Goal: Task Accomplishment & Management: Use online tool/utility

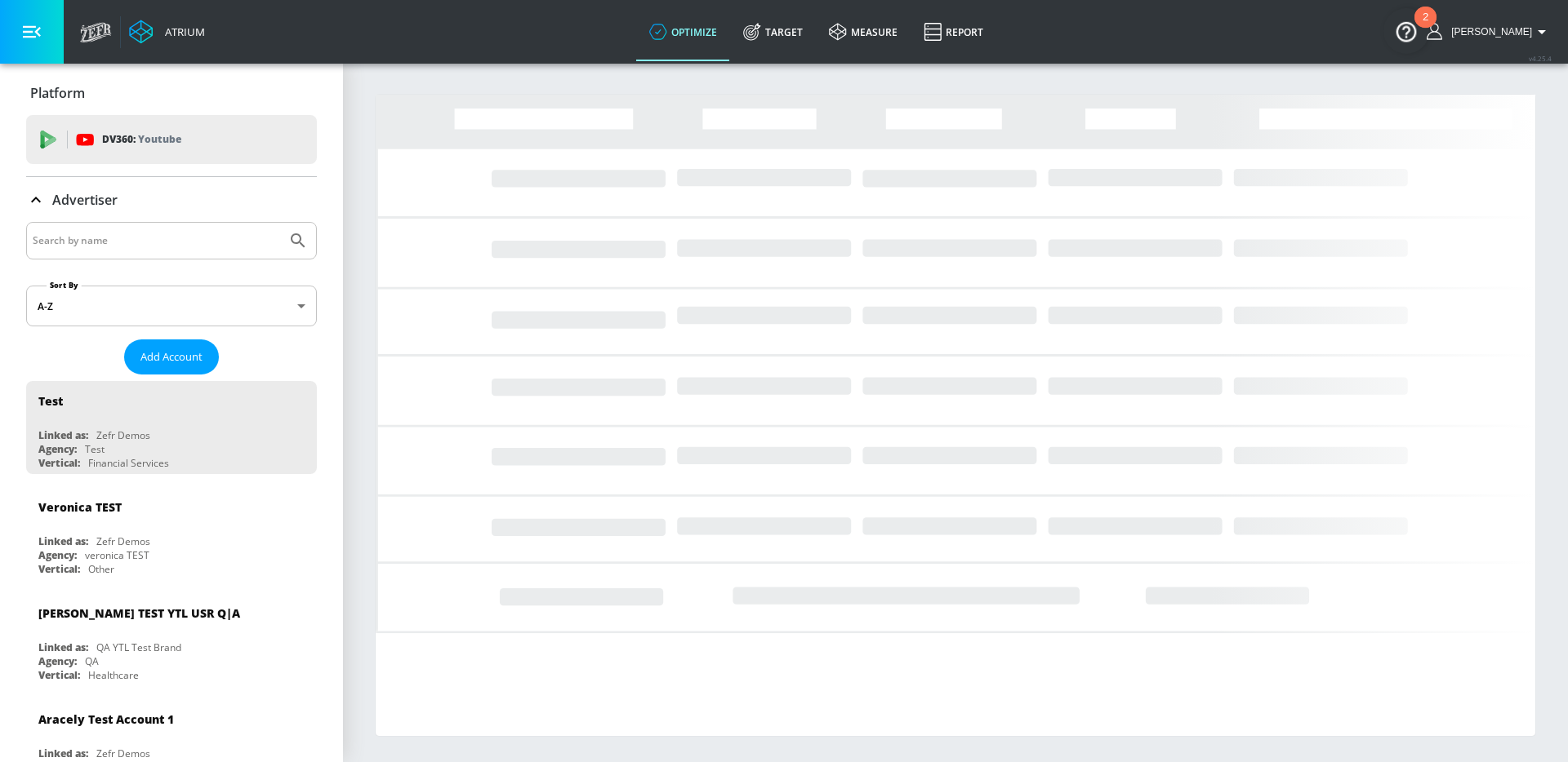
click at [128, 241] on input "Search by name" at bounding box center [156, 240] width 247 height 22
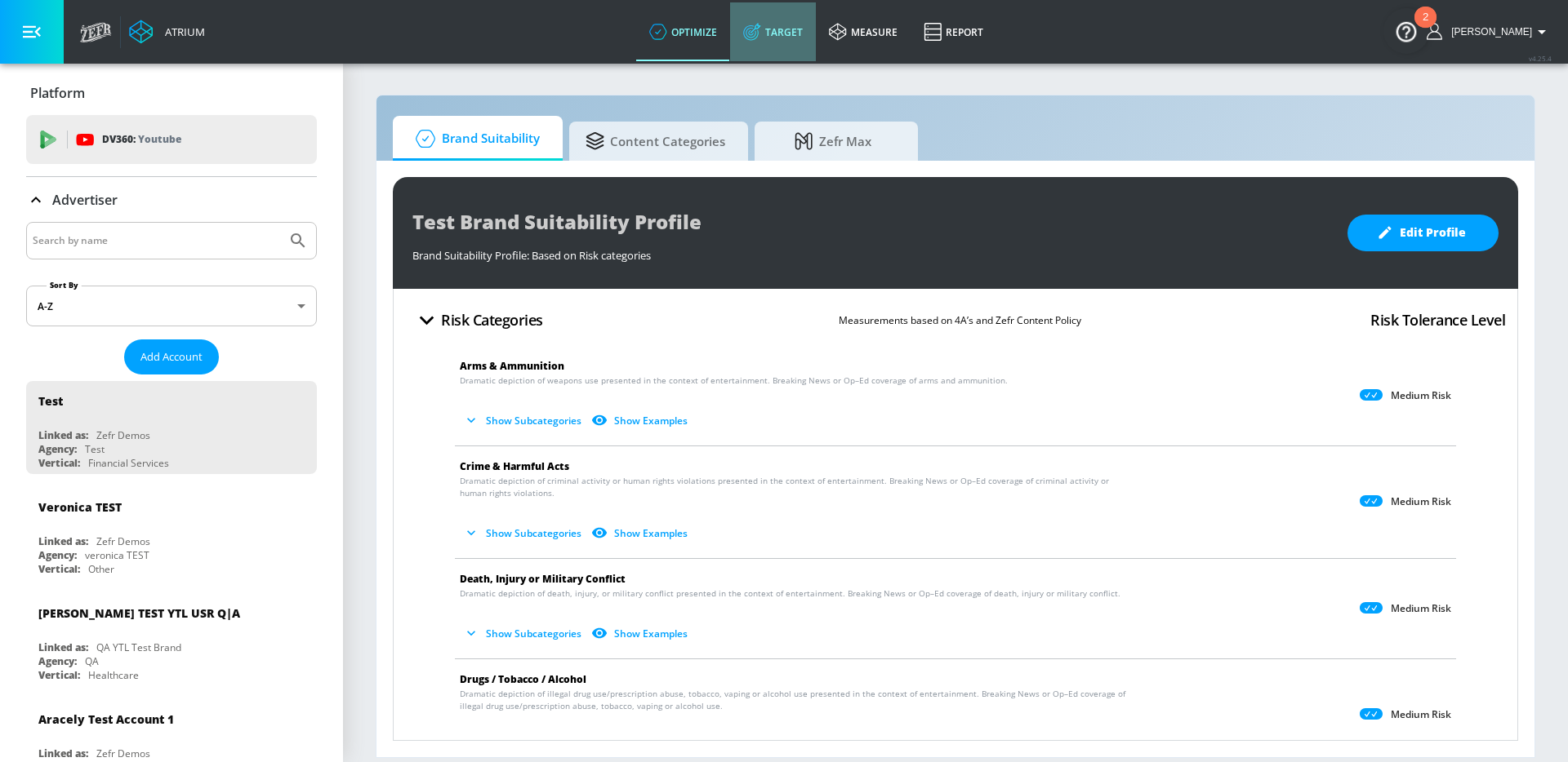
click at [801, 26] on link "Target" at bounding box center [773, 32] width 86 height 59
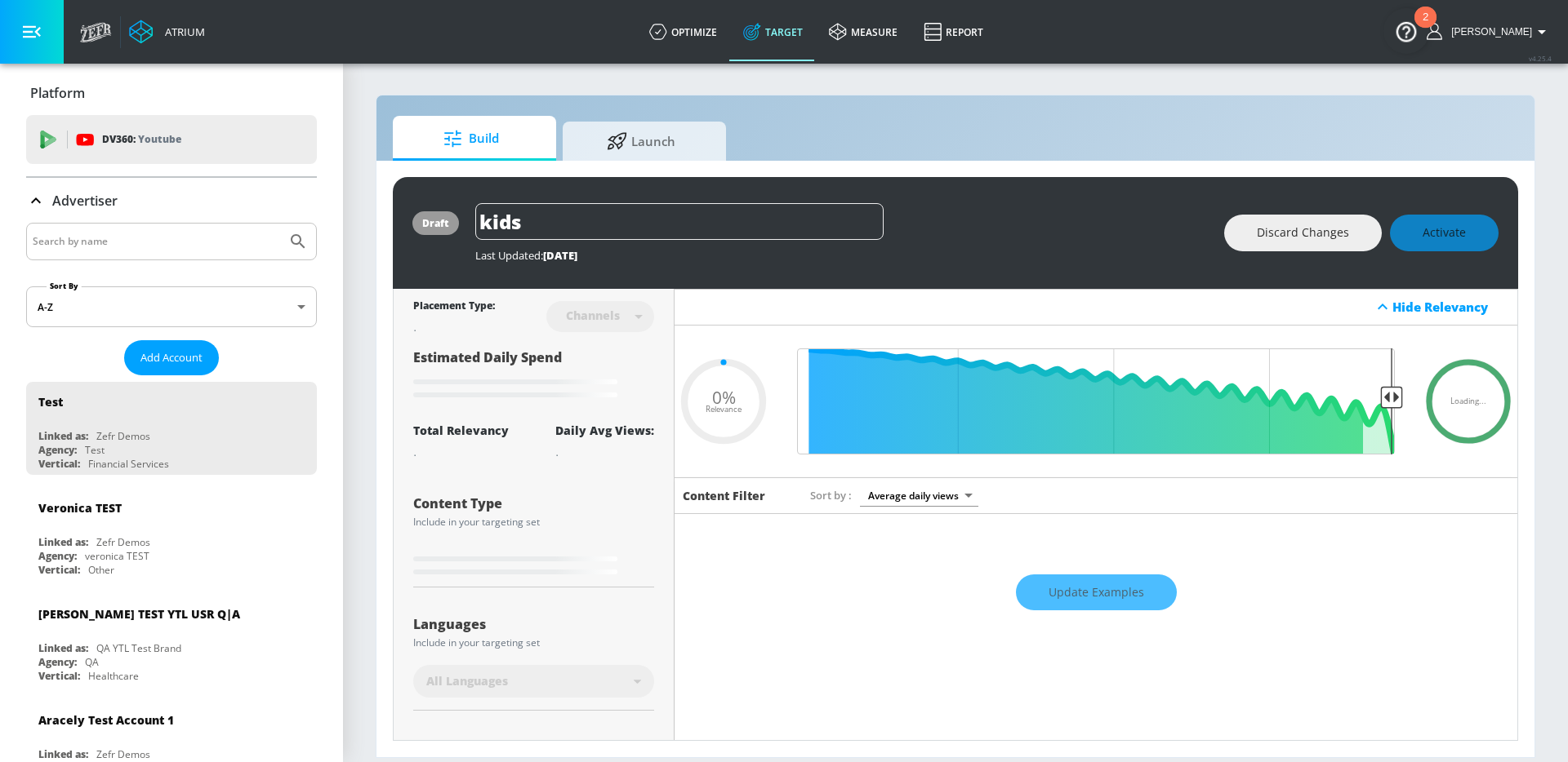
click at [155, 237] on input "Search by name" at bounding box center [156, 241] width 247 height 22
type input "0.59"
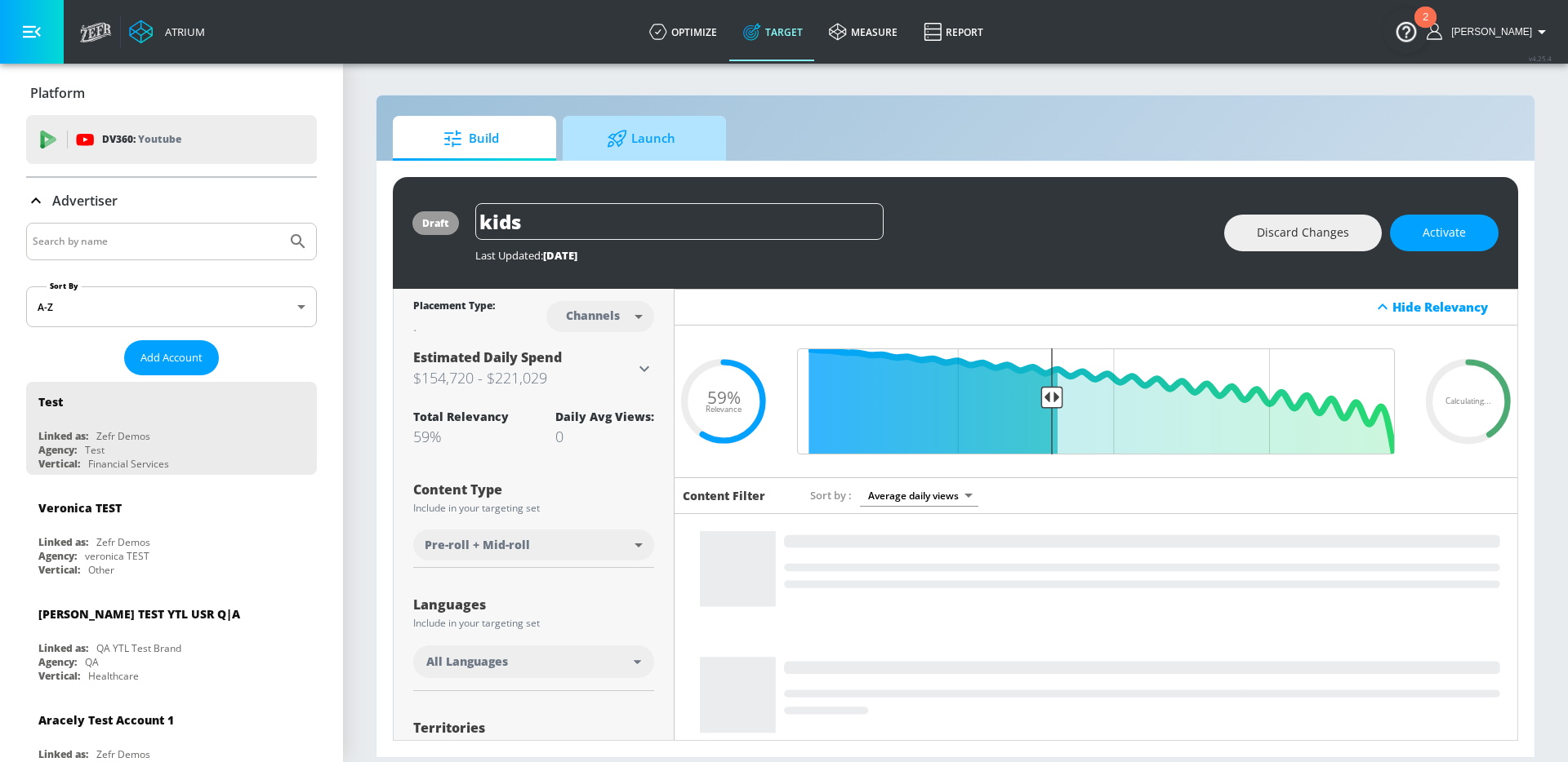
click at [652, 144] on span "Launch" at bounding box center [641, 138] width 124 height 39
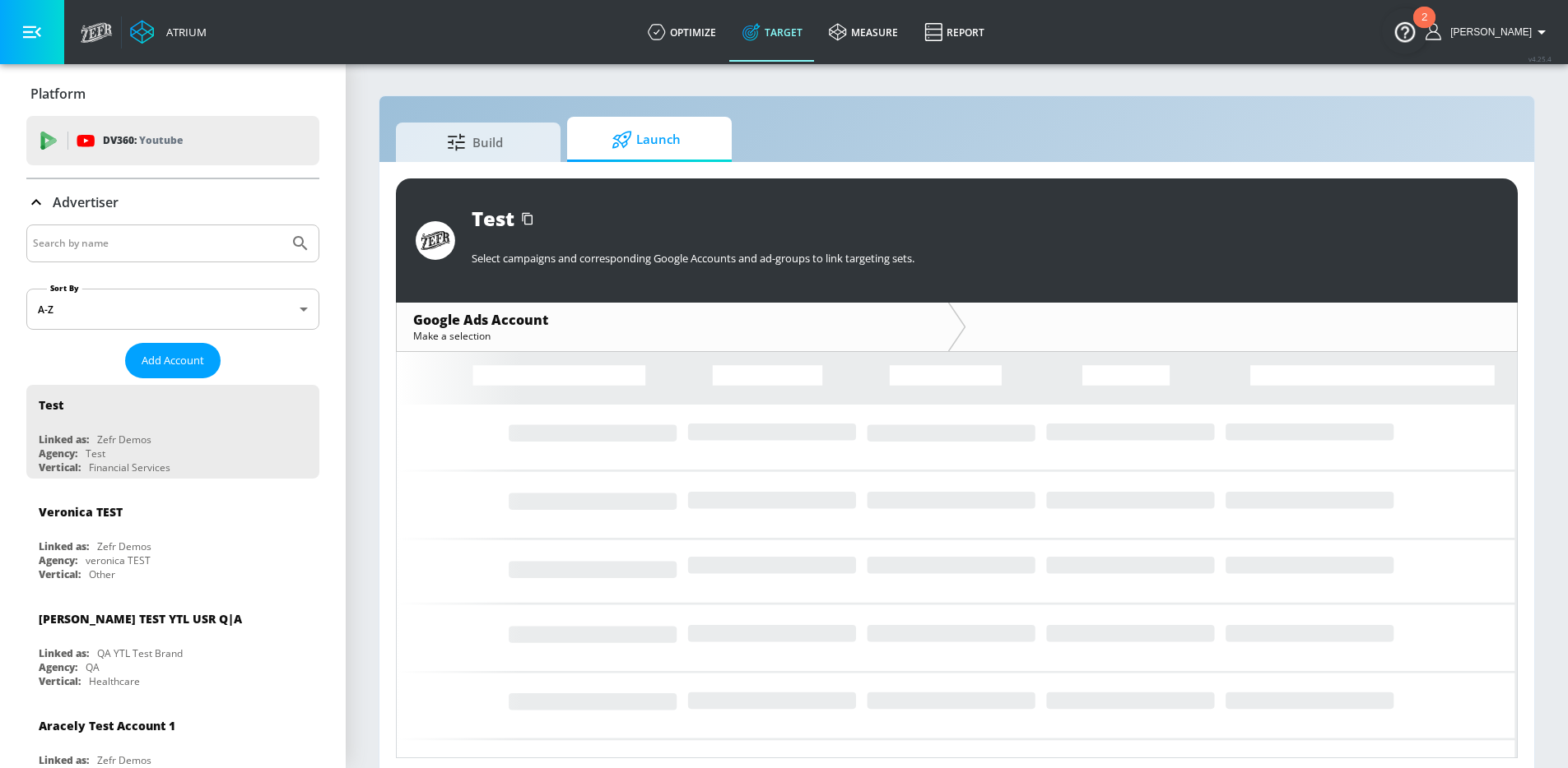
click at [181, 237] on input "Search by name" at bounding box center [157, 243] width 249 height 22
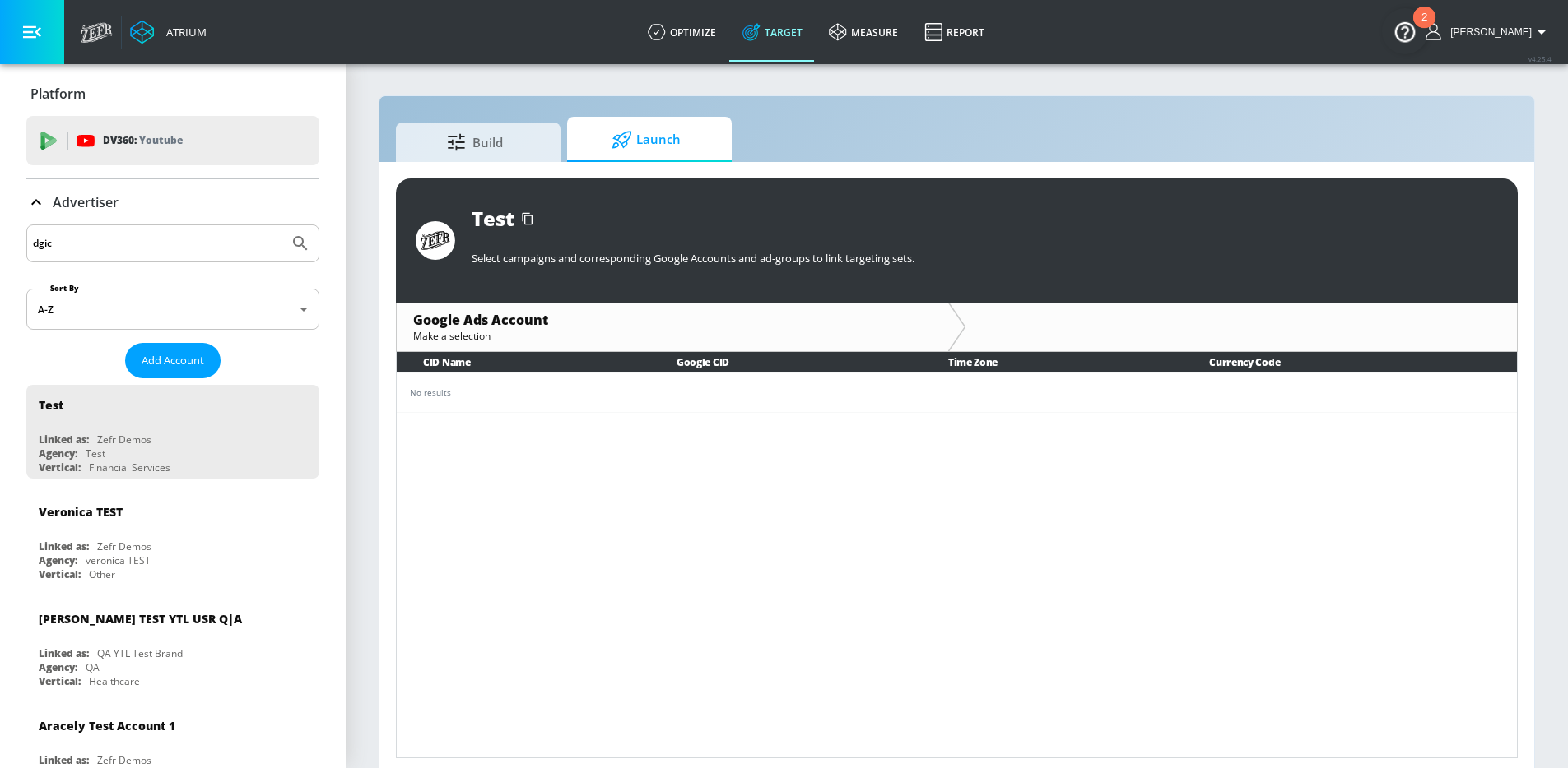
type input "dgic"
click at [282, 225] on button "Submit Search" at bounding box center [300, 243] width 36 height 36
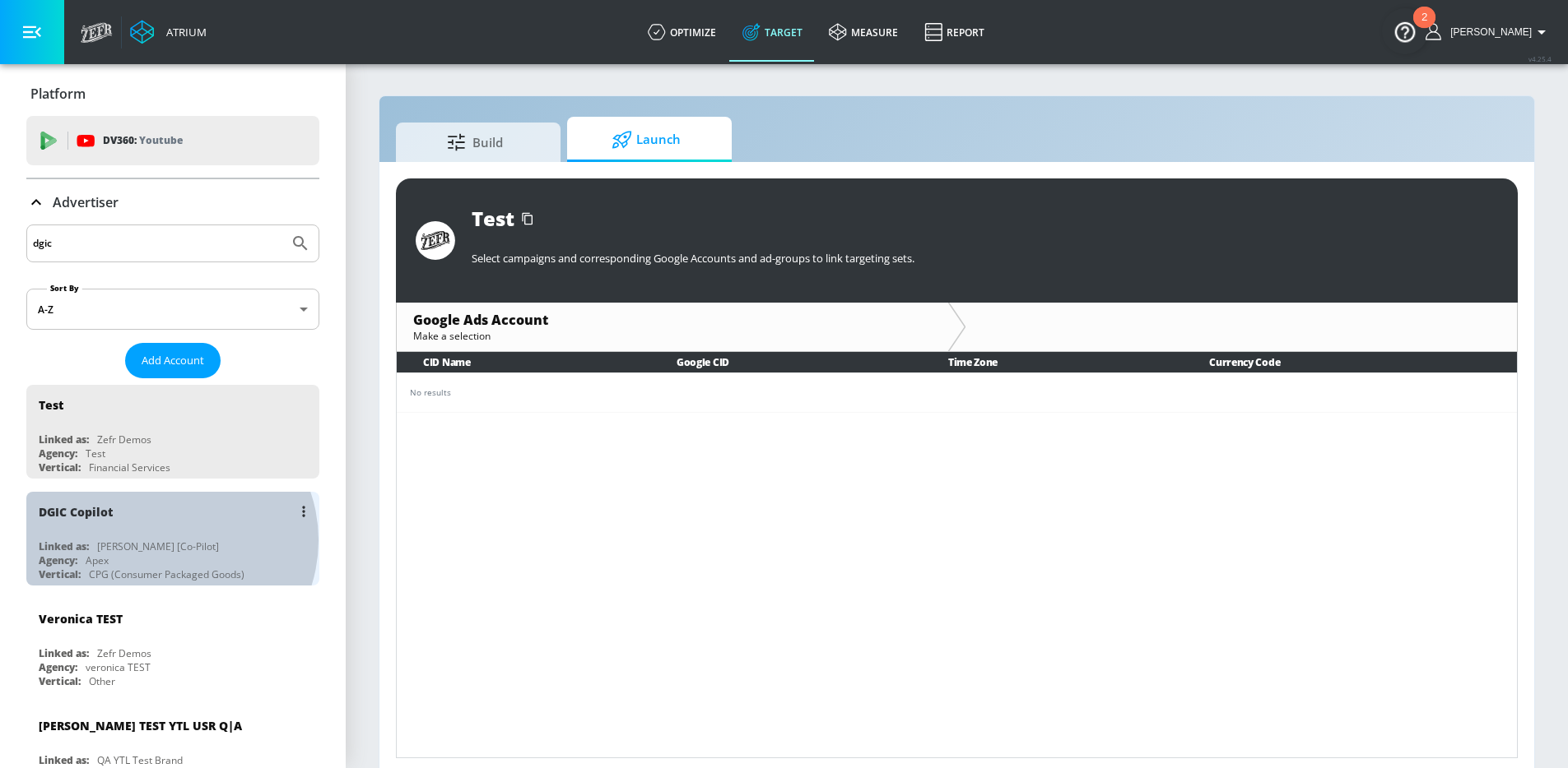
click at [168, 540] on div "[PERSON_NAME] [Co-Pilot]" at bounding box center [157, 547] width 122 height 14
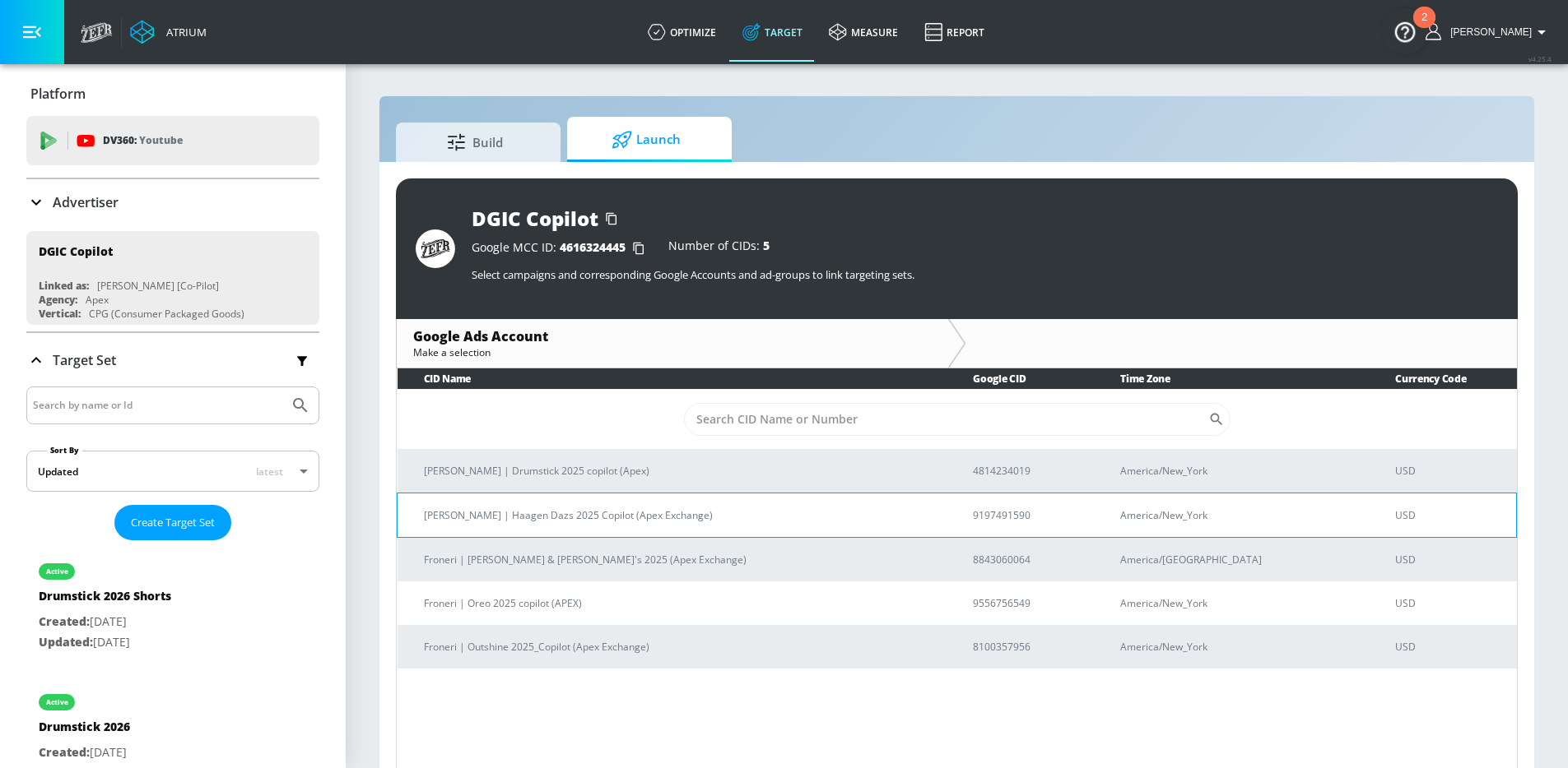
click at [728, 516] on p "[PERSON_NAME] | Haagen Dazs 2025 Copilot (Apex Exchange)" at bounding box center [679, 515] width 509 height 17
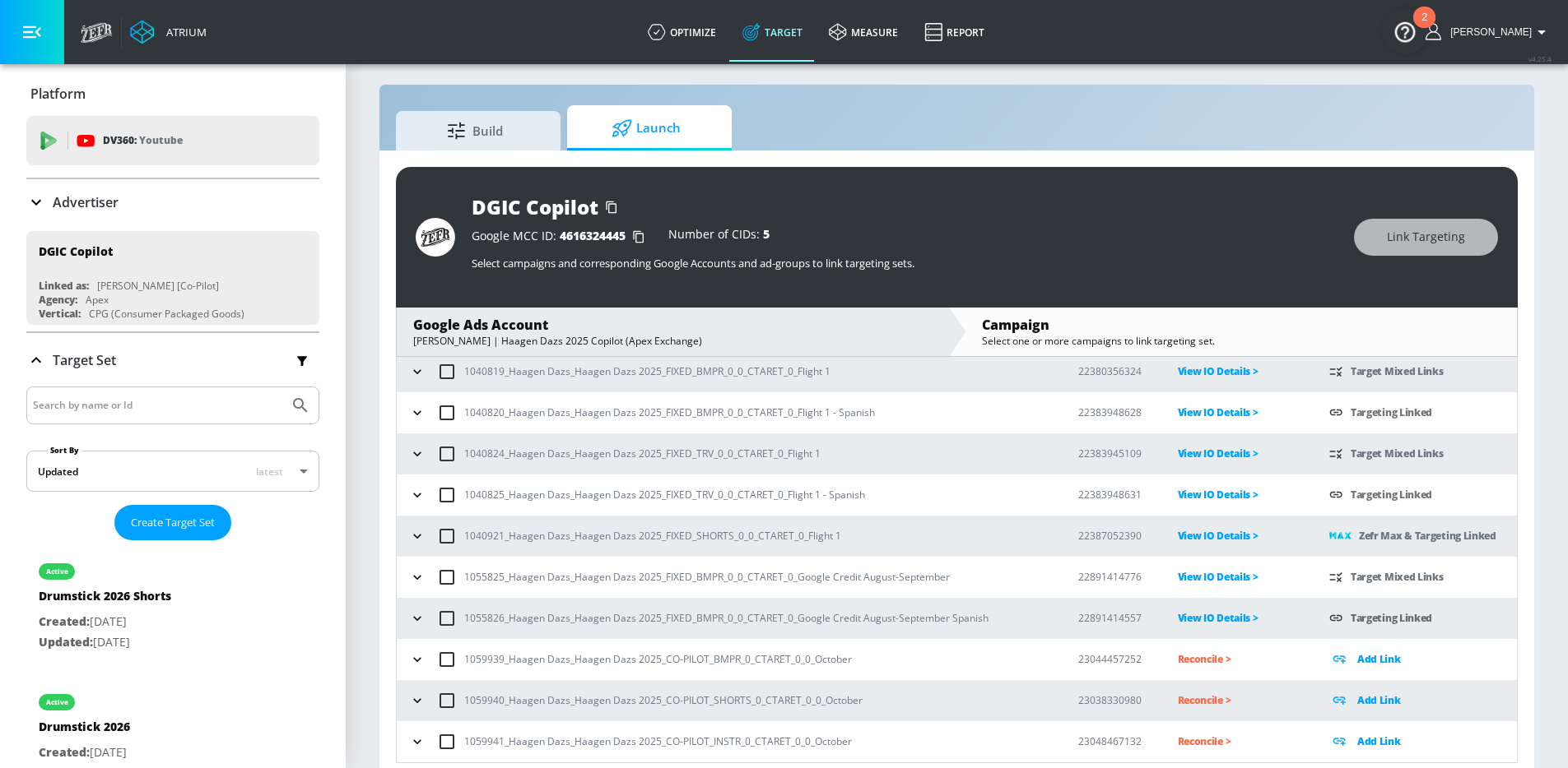
scroll to position [24, 0]
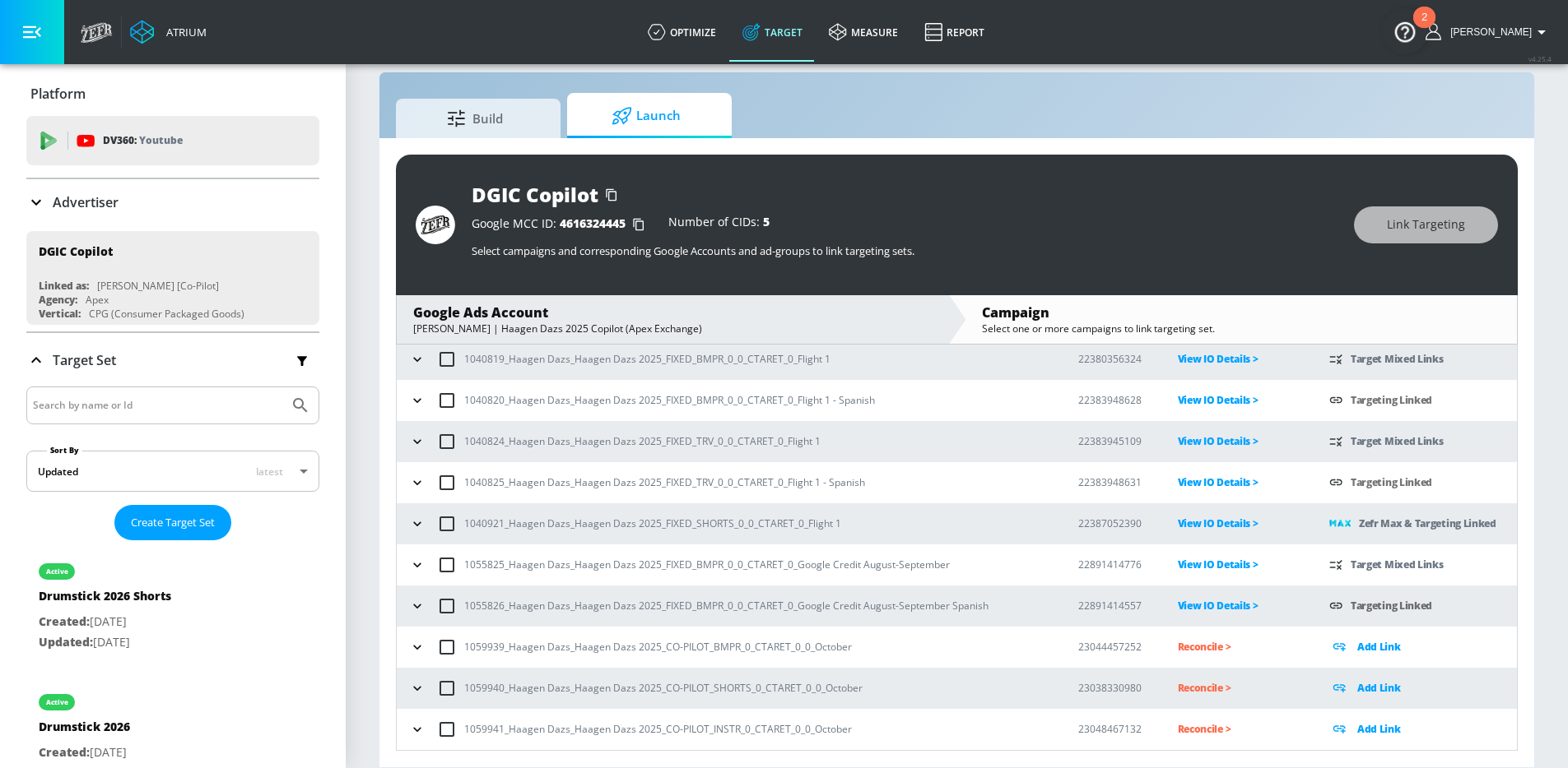
click at [416, 645] on icon "button" at bounding box center [417, 646] width 16 height 16
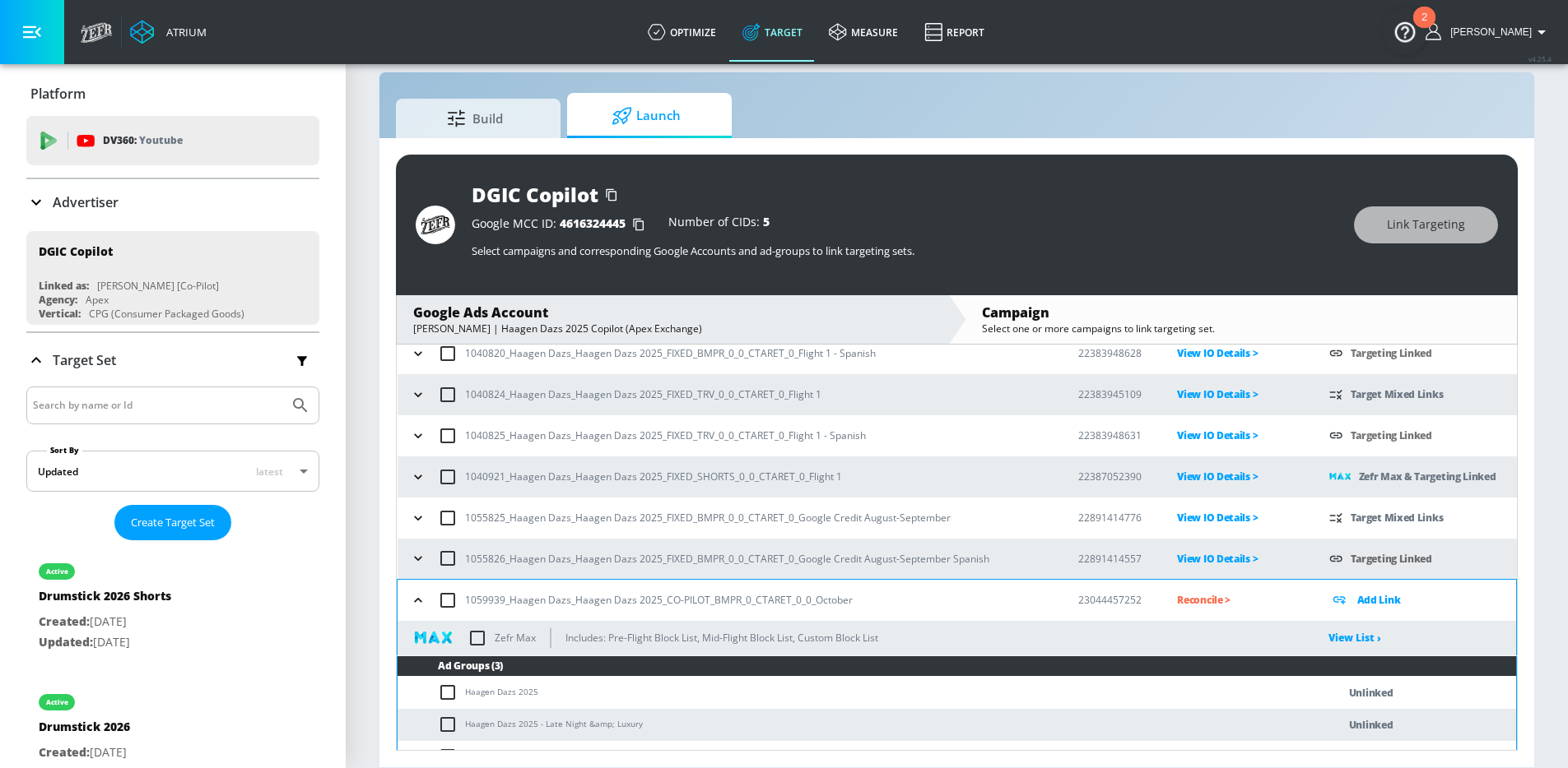
scroll to position [243, 0]
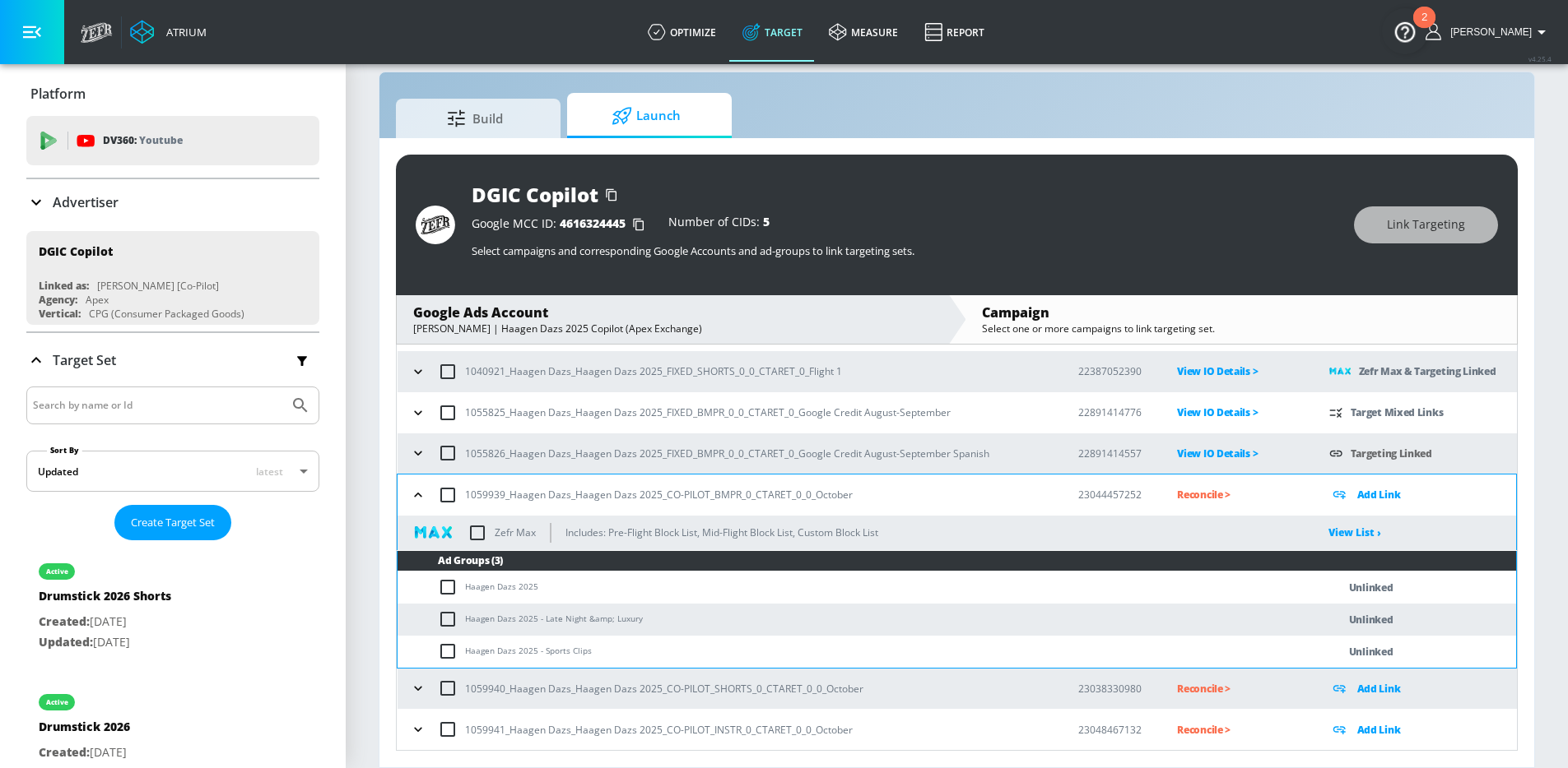
click at [418, 690] on icon "button" at bounding box center [418, 688] width 16 height 16
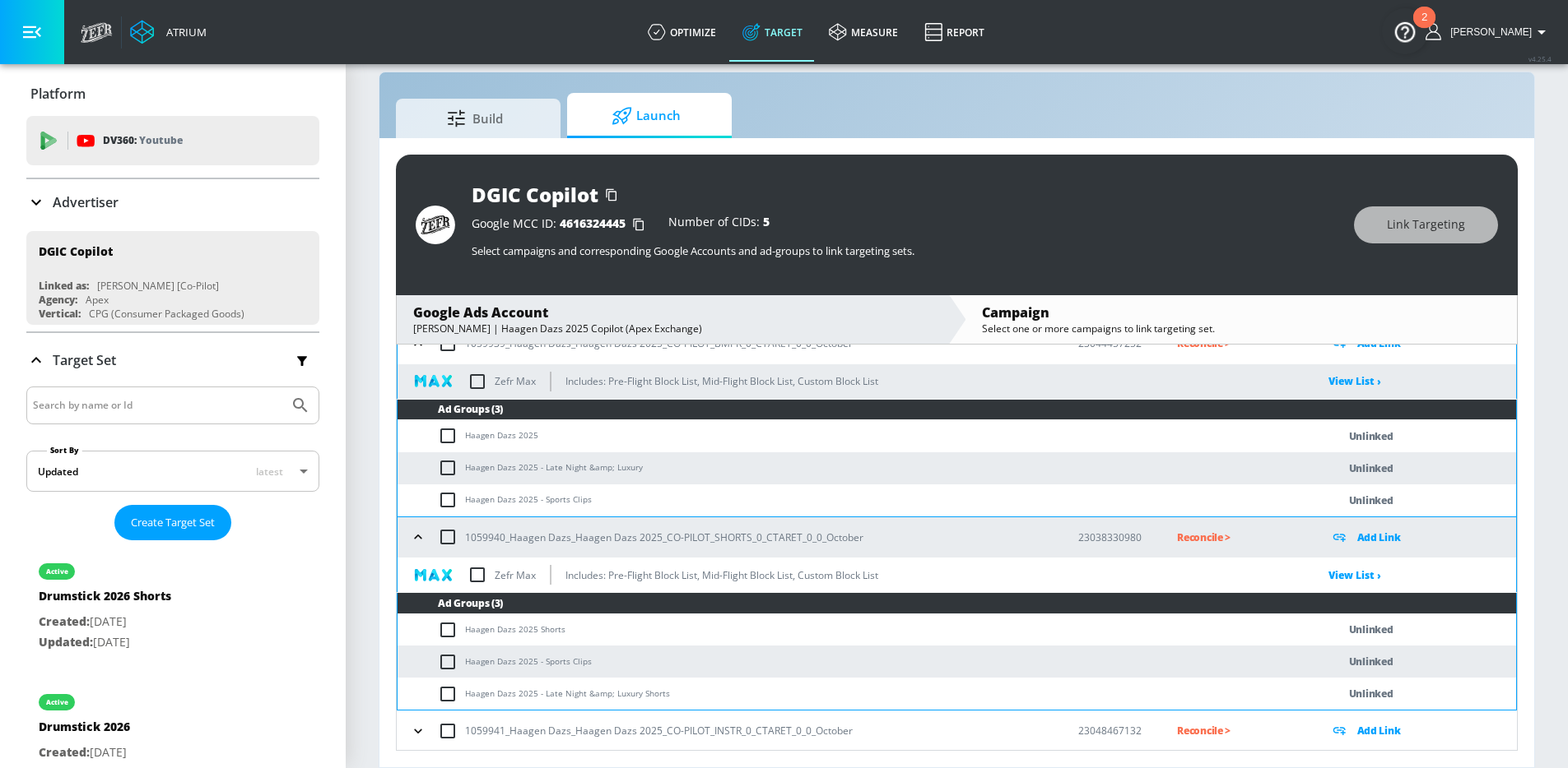
scroll to position [397, 0]
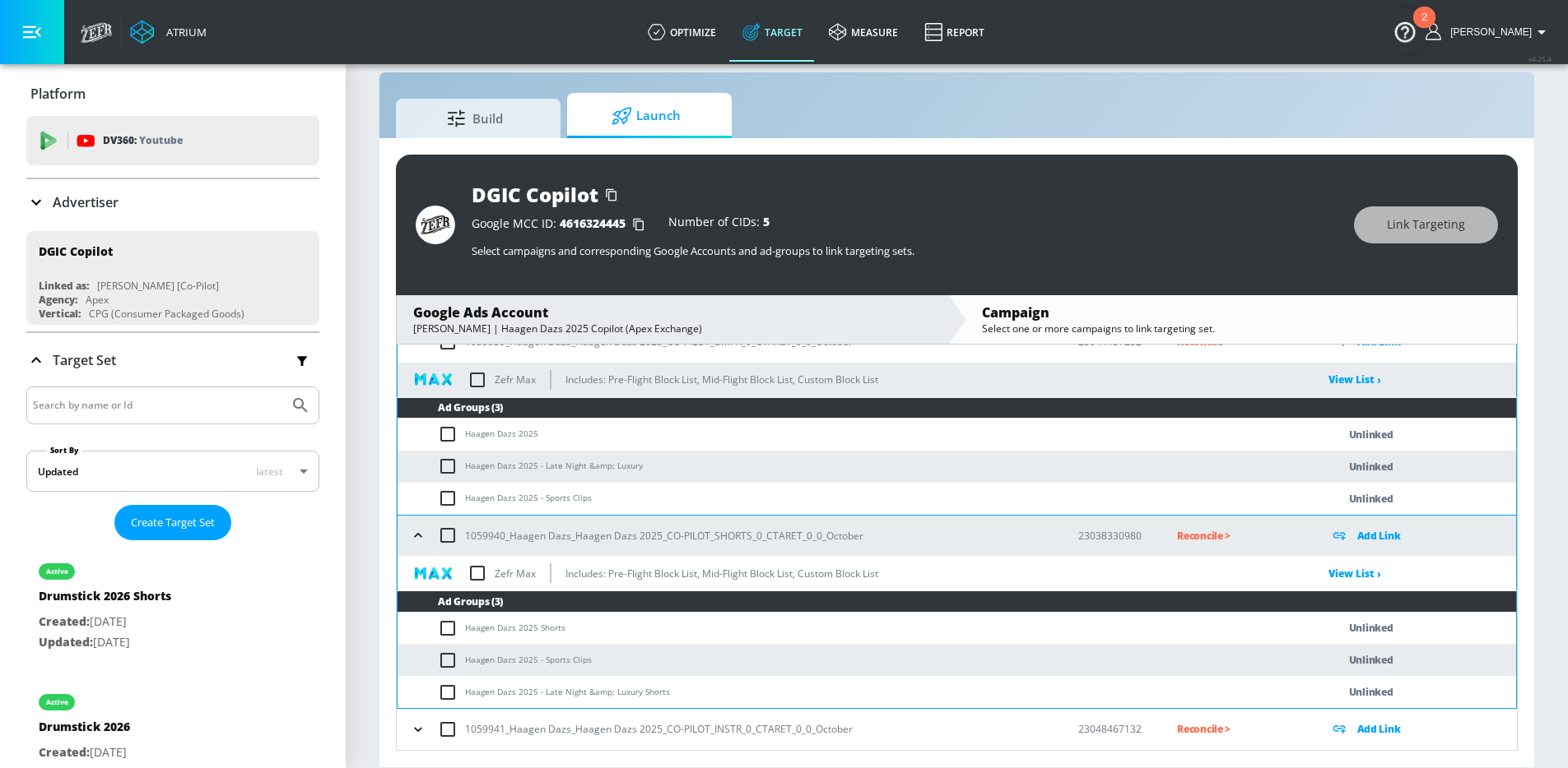
click at [421, 739] on button "button" at bounding box center [418, 729] width 25 height 25
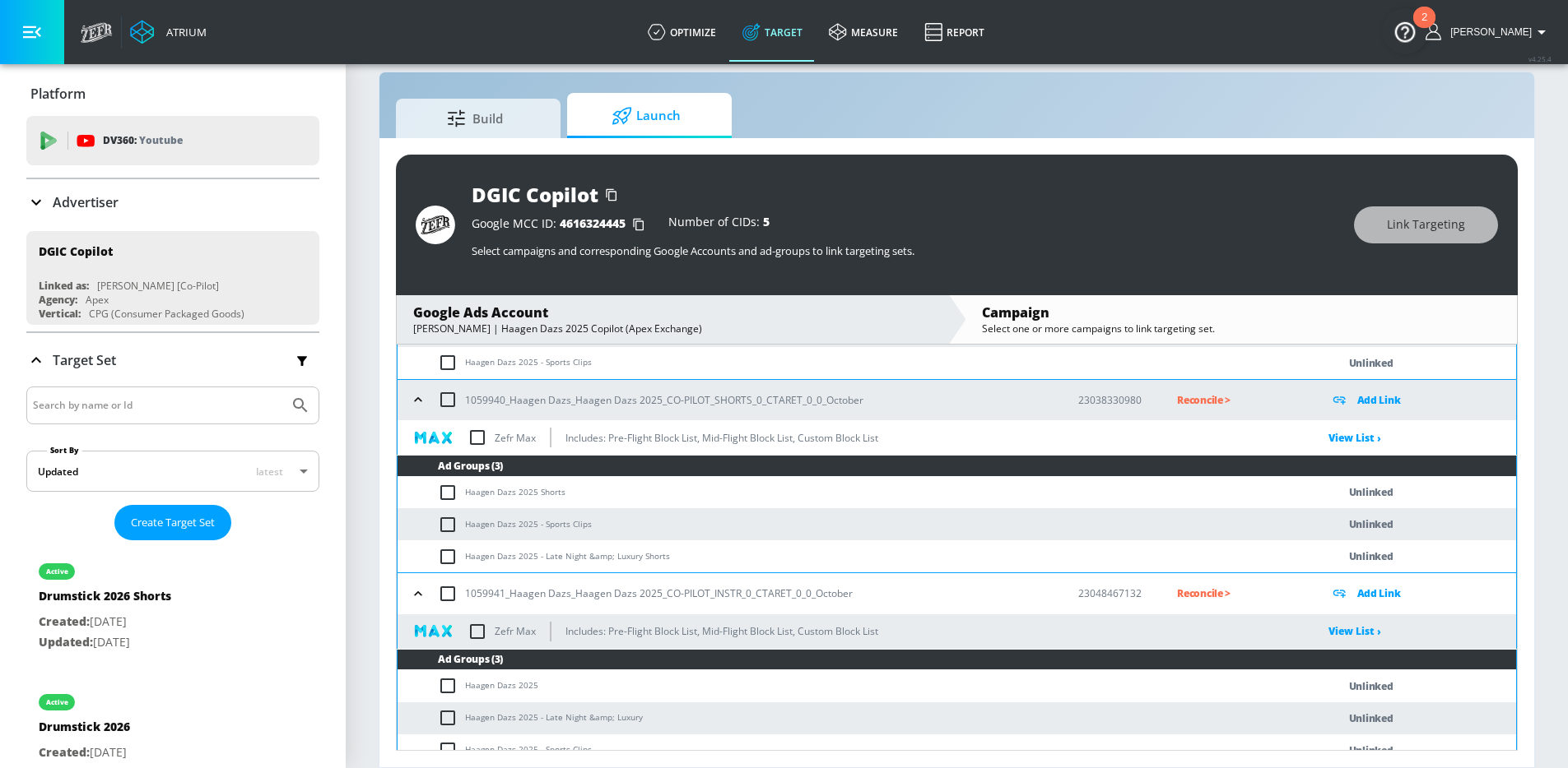
scroll to position [549, 0]
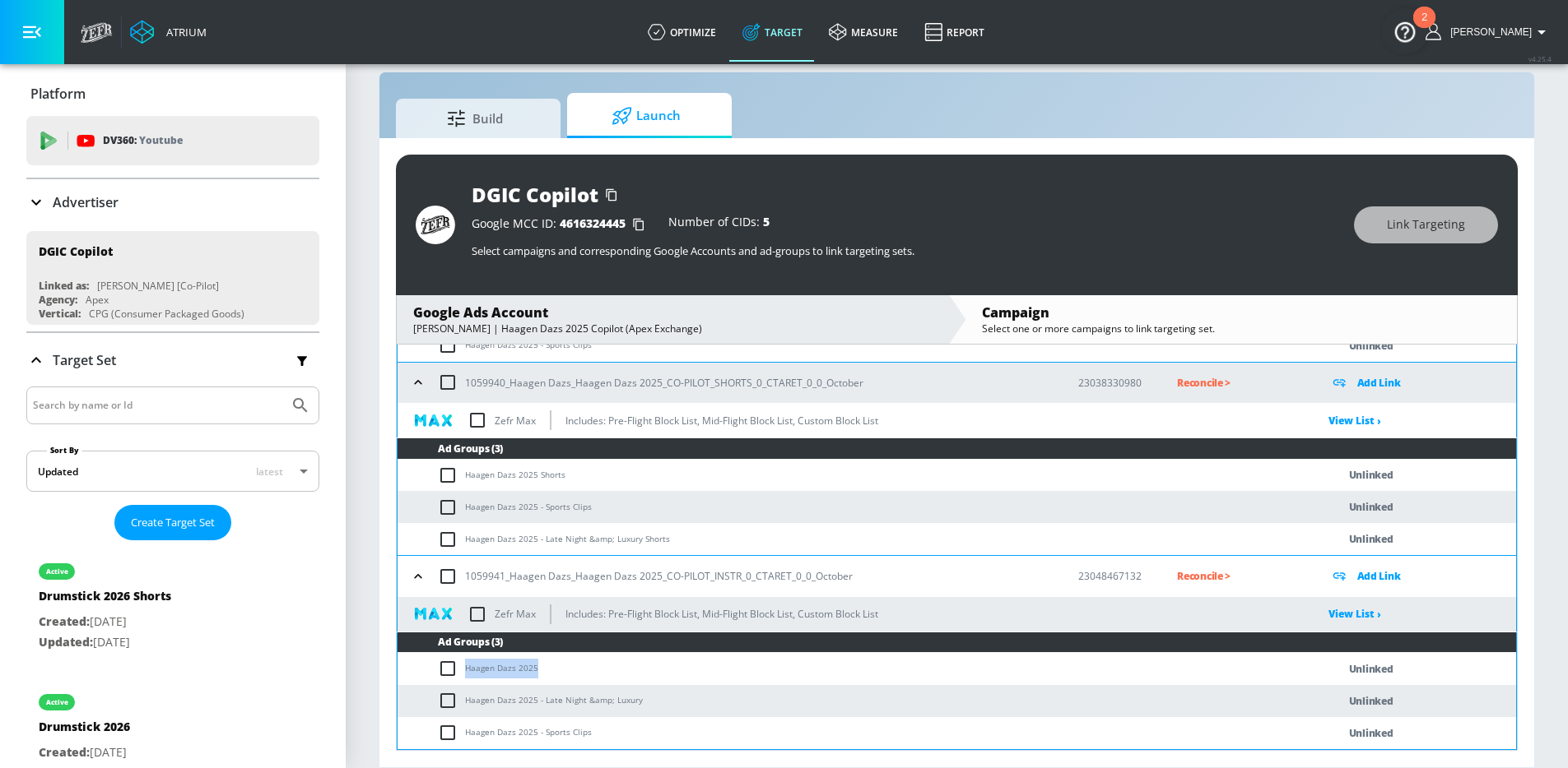
drag, startPoint x: 547, startPoint y: 673, endPoint x: 463, endPoint y: 674, distance: 84.0
click at [463, 674] on td "Haagen Dazs 2025" at bounding box center [850, 669] width 906 height 32
copy td "Haagen Dazs 2025"
click at [436, 670] on td "Haagen Dazs 2025" at bounding box center [850, 669] width 906 height 32
click at [443, 663] on input "checkbox" at bounding box center [451, 668] width 27 height 20
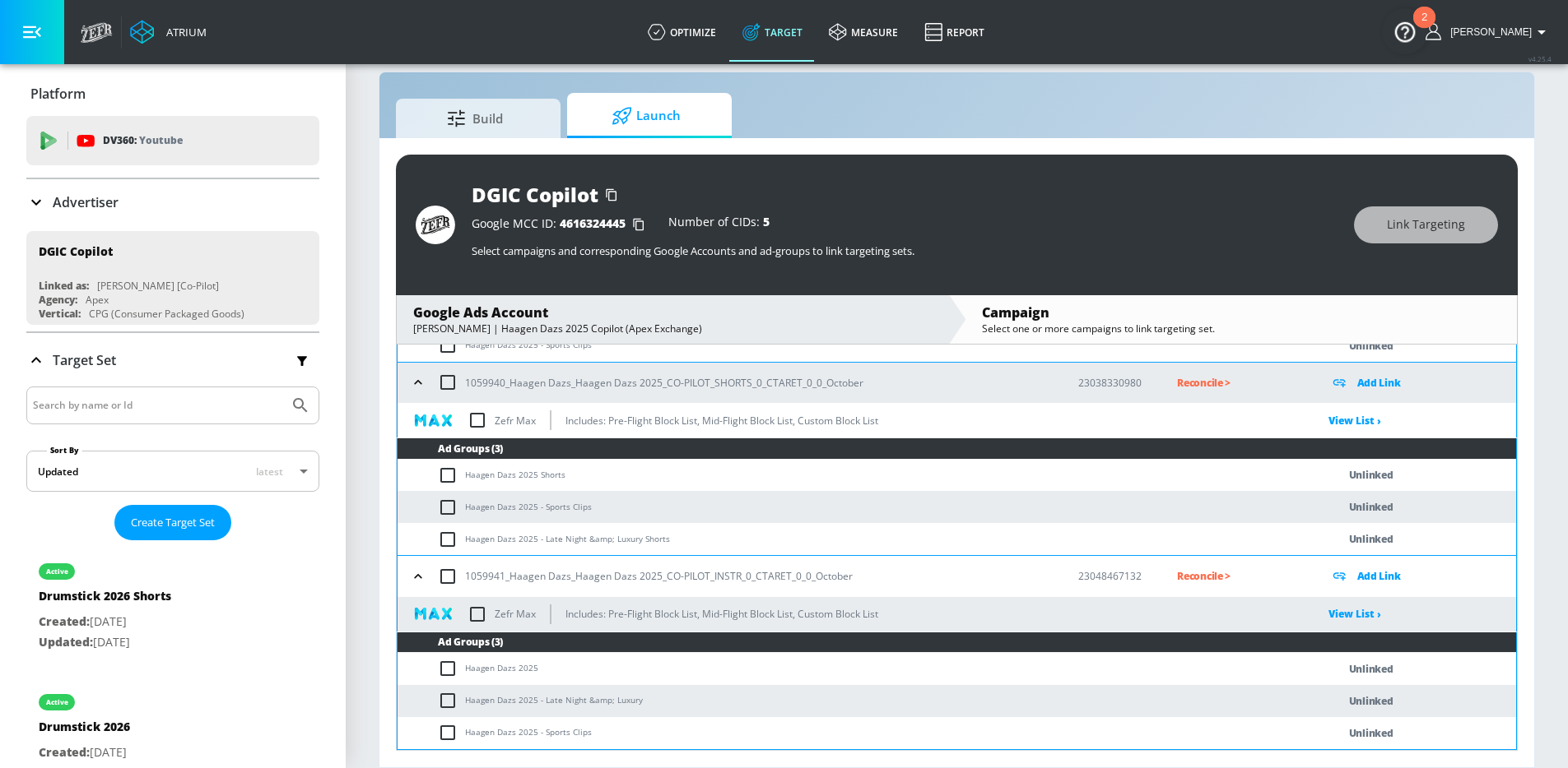
checkbox input "true"
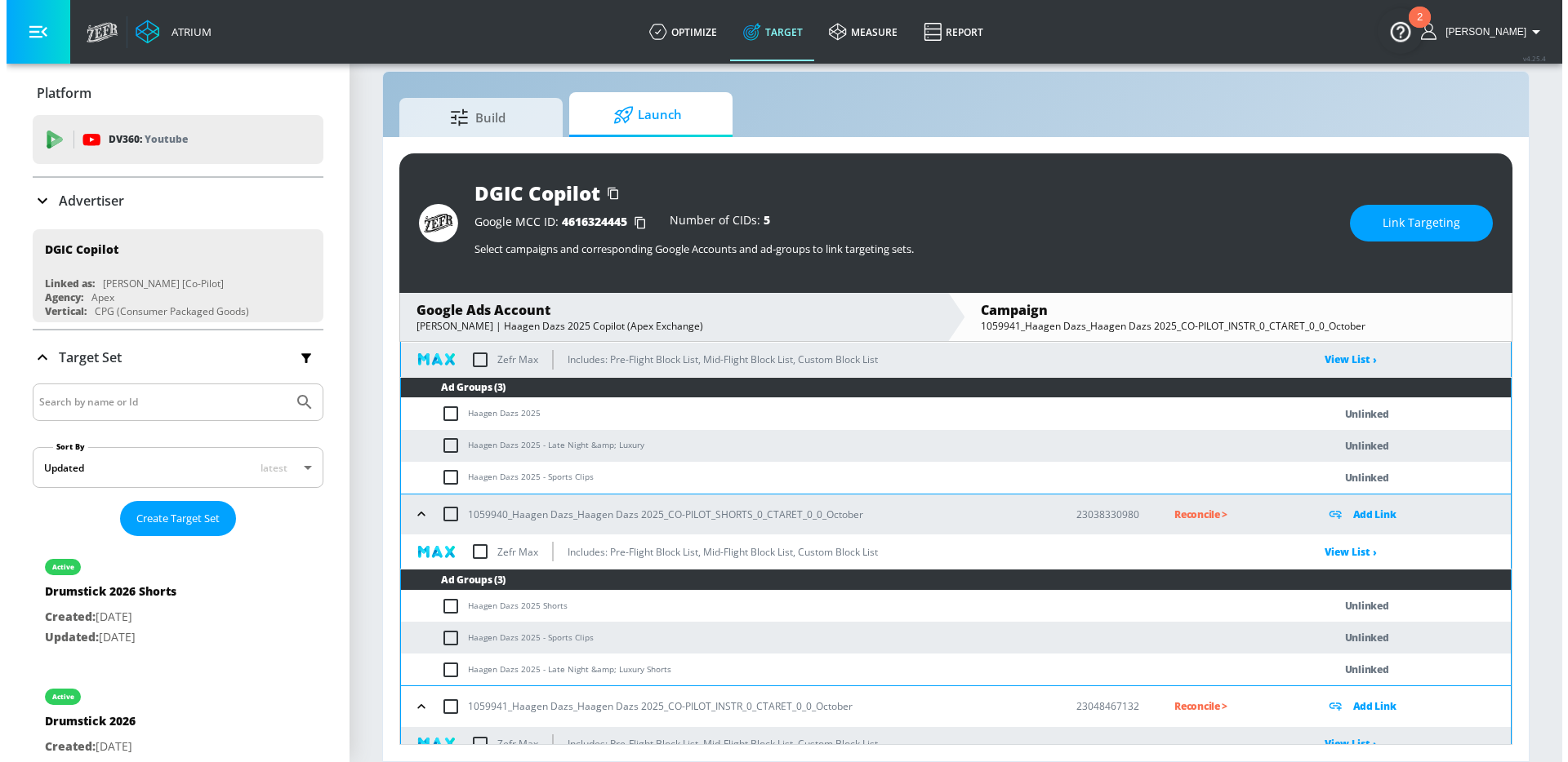
scroll to position [396, 0]
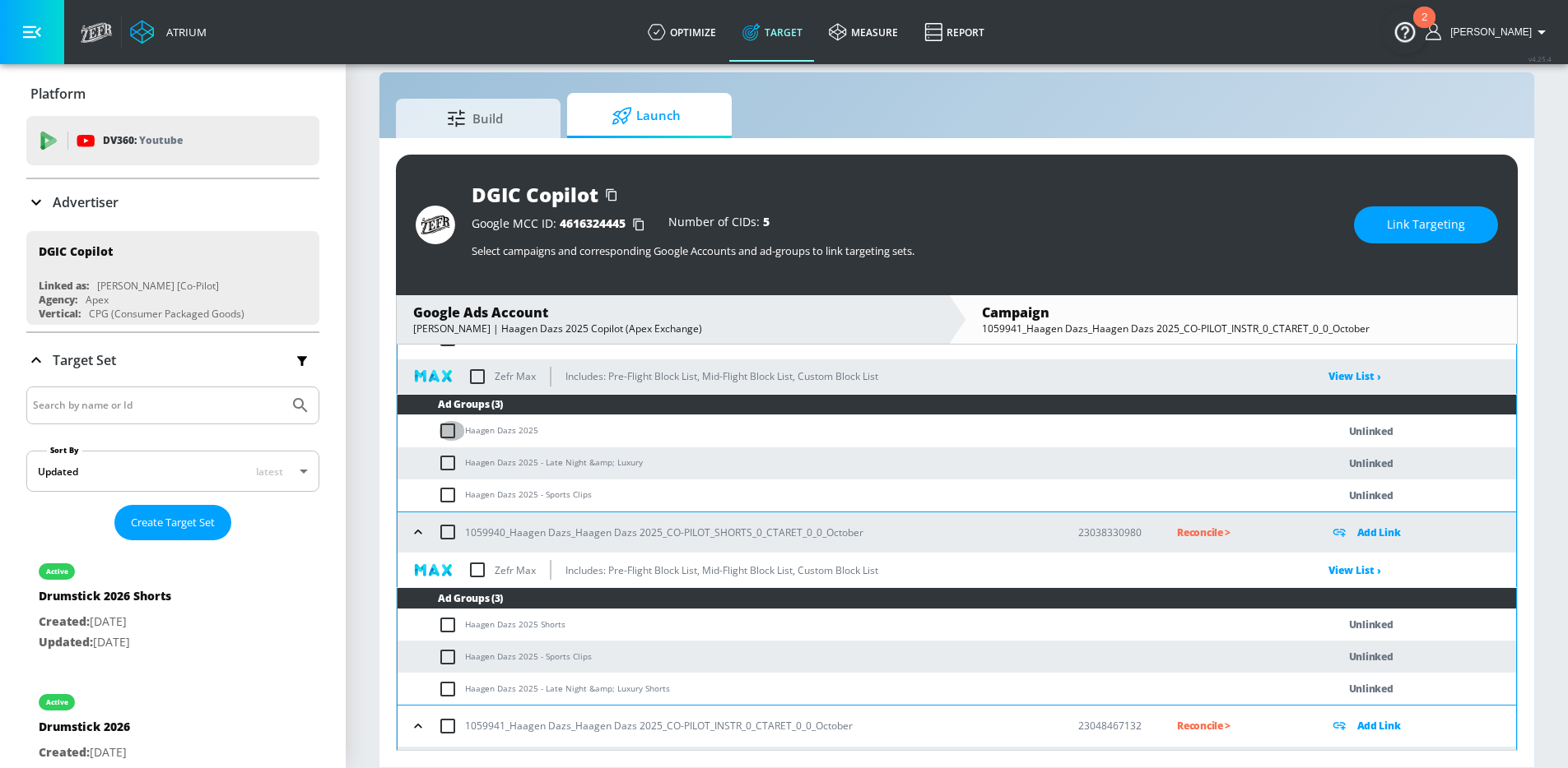
click at [447, 435] on input "checkbox" at bounding box center [451, 431] width 27 height 20
checkbox input "true"
click at [1425, 225] on span "Link Targeting" at bounding box center [1426, 225] width 78 height 21
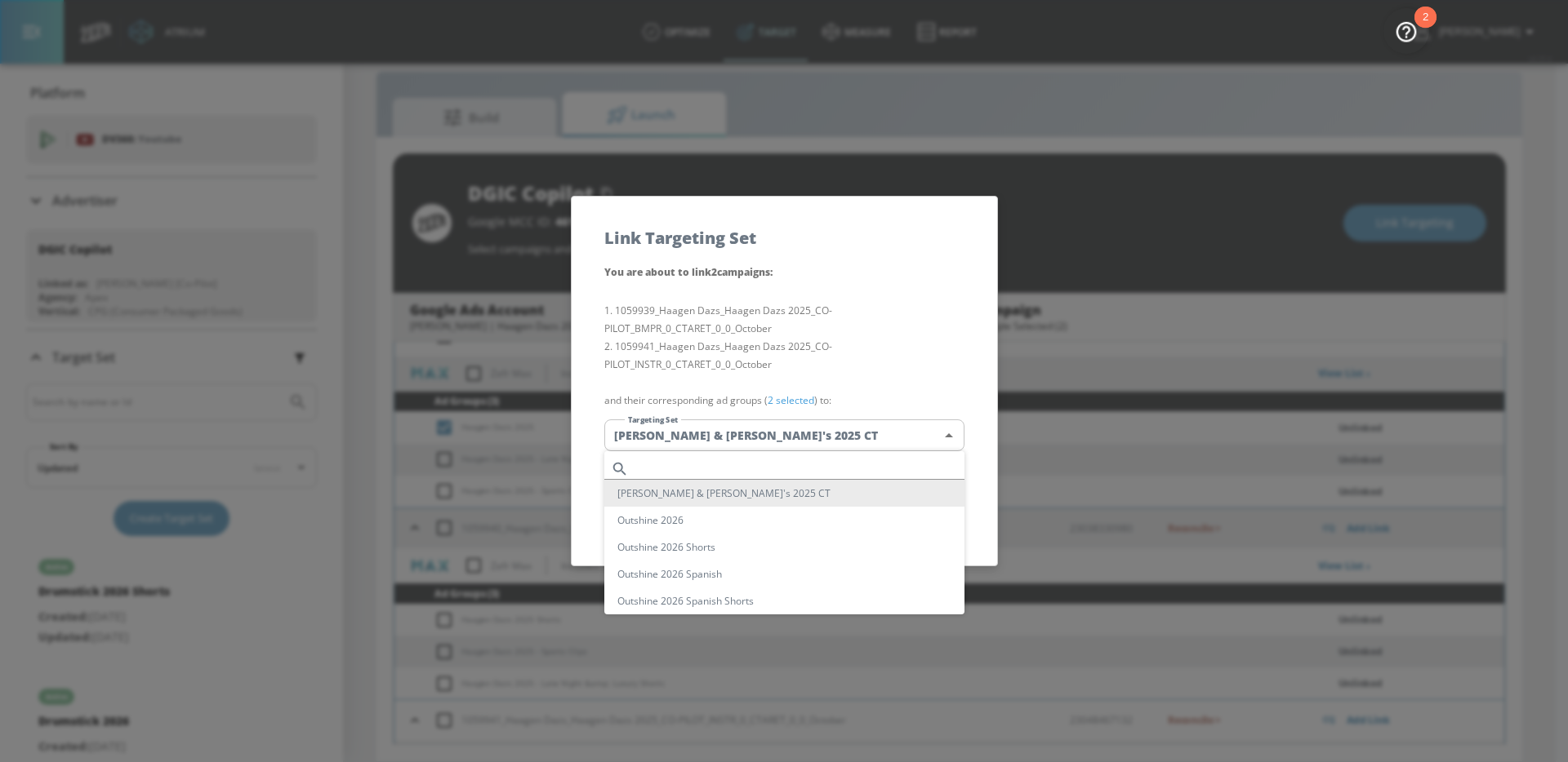
click at [851, 442] on body "Atrium optimize Target measure Report optimize Target measure Report v 4.25.4 […" at bounding box center [784, 369] width 1568 height 786
click at [710, 481] on li "[PERSON_NAME] & [PERSON_NAME]'s 2025 CT" at bounding box center [784, 493] width 360 height 27
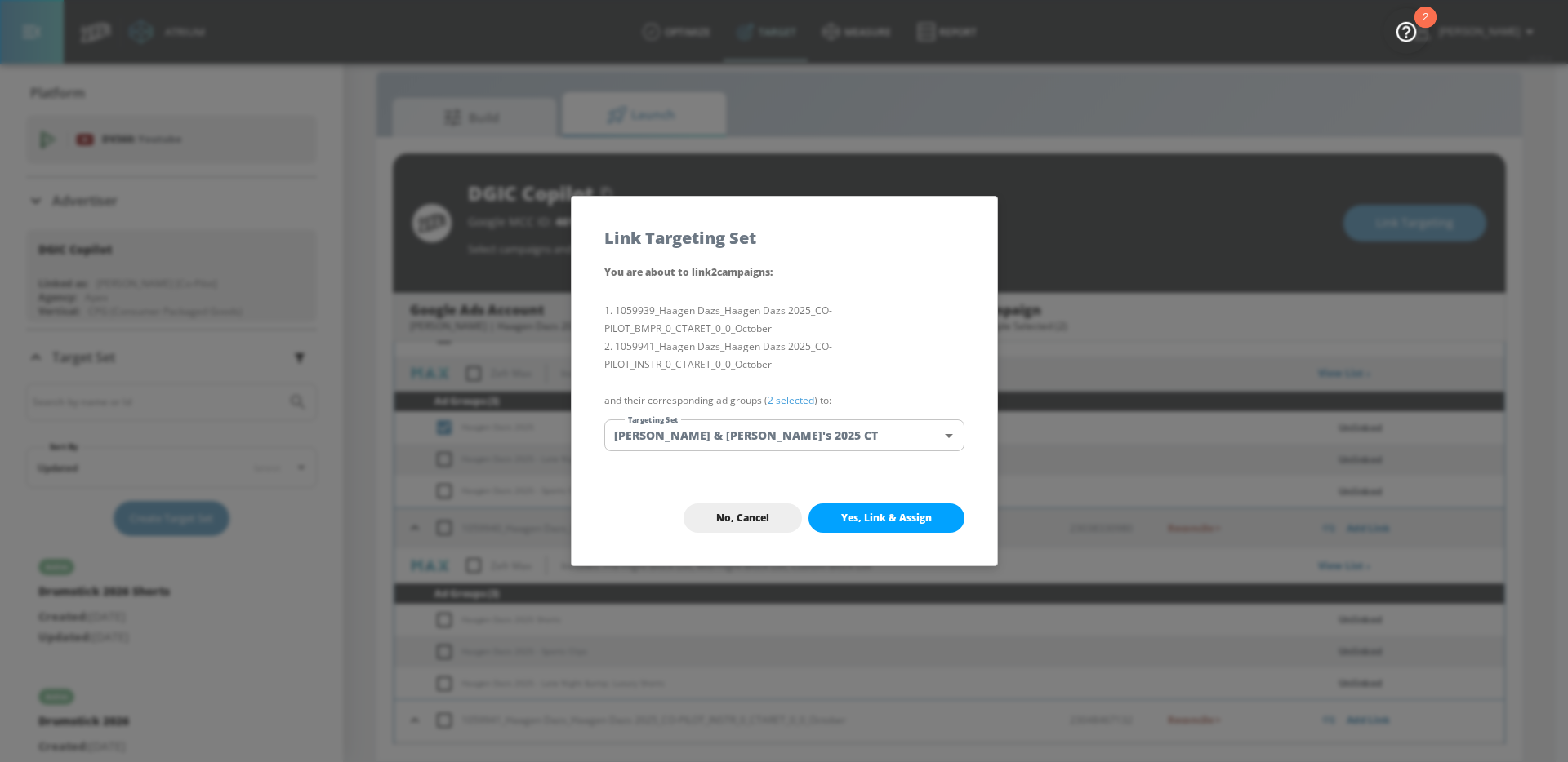
click at [777, 439] on body "Atrium optimize Target measure Report optimize Target measure Report v 4.25.4 […" at bounding box center [784, 369] width 1568 height 786
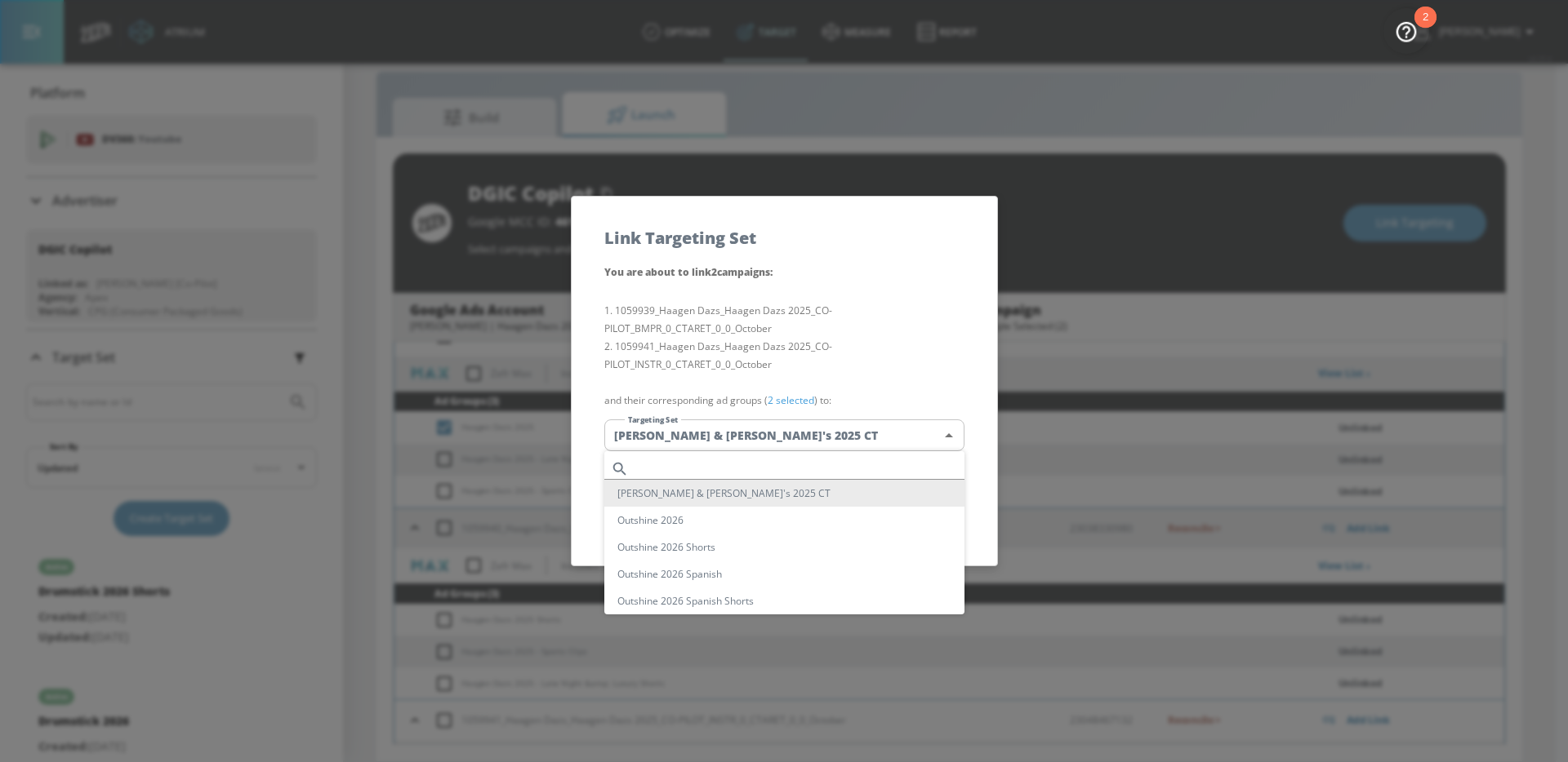
click at [733, 462] on input "text" at bounding box center [800, 469] width 329 height 22
paste input "Haagen Dazs 2025"
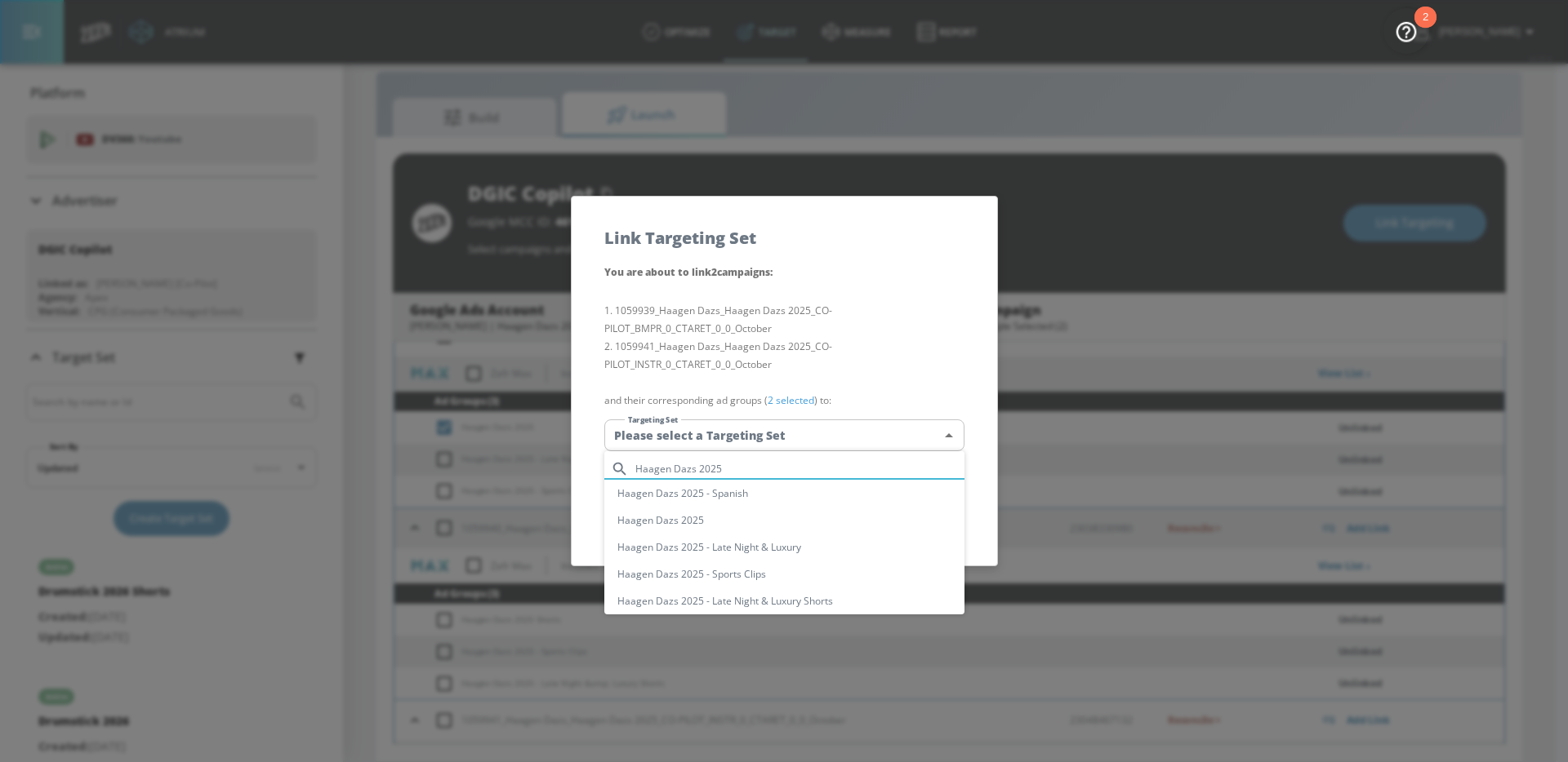
type input "Haagen Dazs 2025"
click at [719, 518] on li "Haagen Dazs 2025" at bounding box center [784, 520] width 360 height 27
type input "2c584033-452f-4232-9bec-6727c84d7e3c"
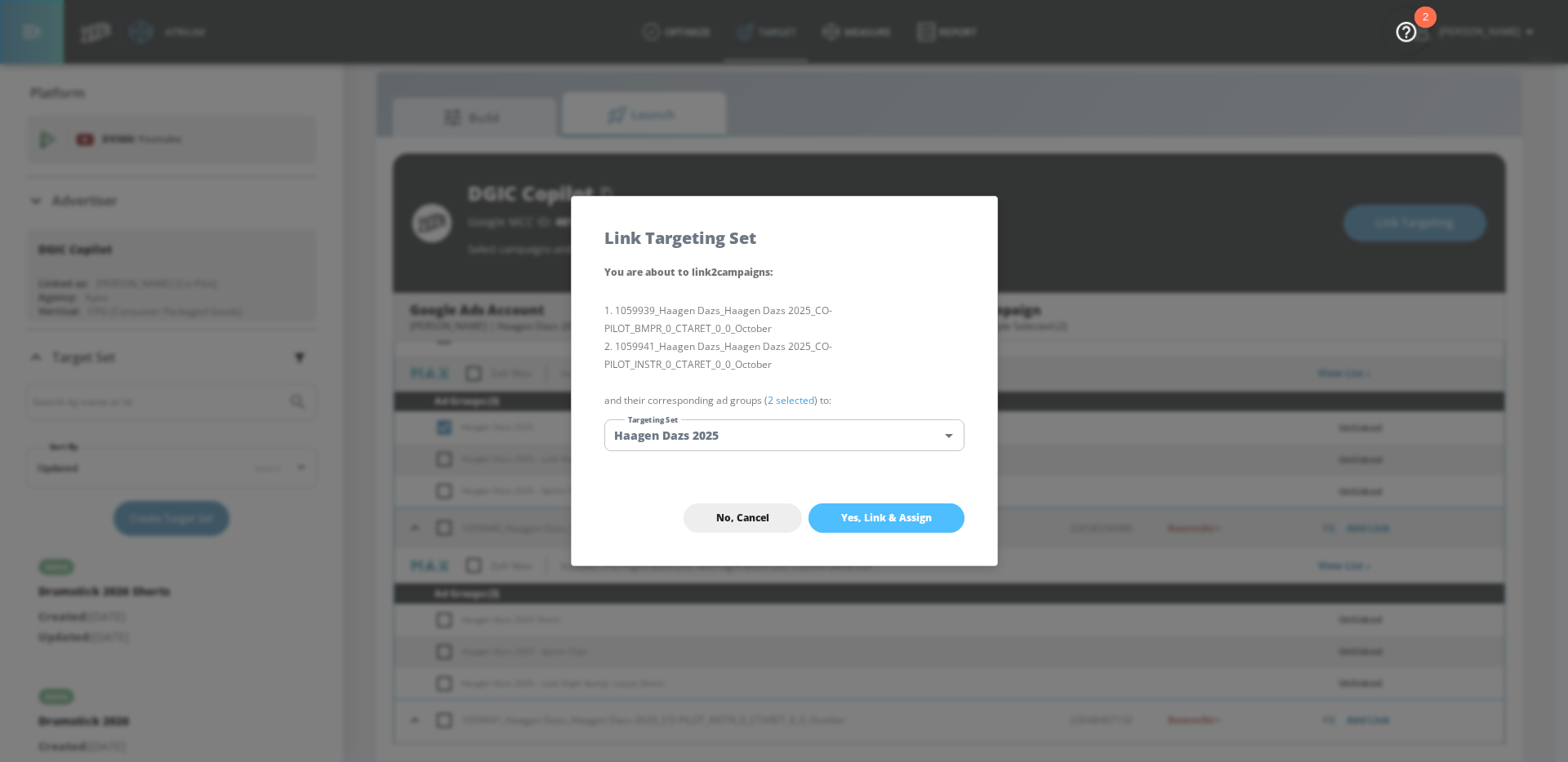
click at [882, 513] on span "Yes, Link & Assign" at bounding box center [886, 518] width 91 height 13
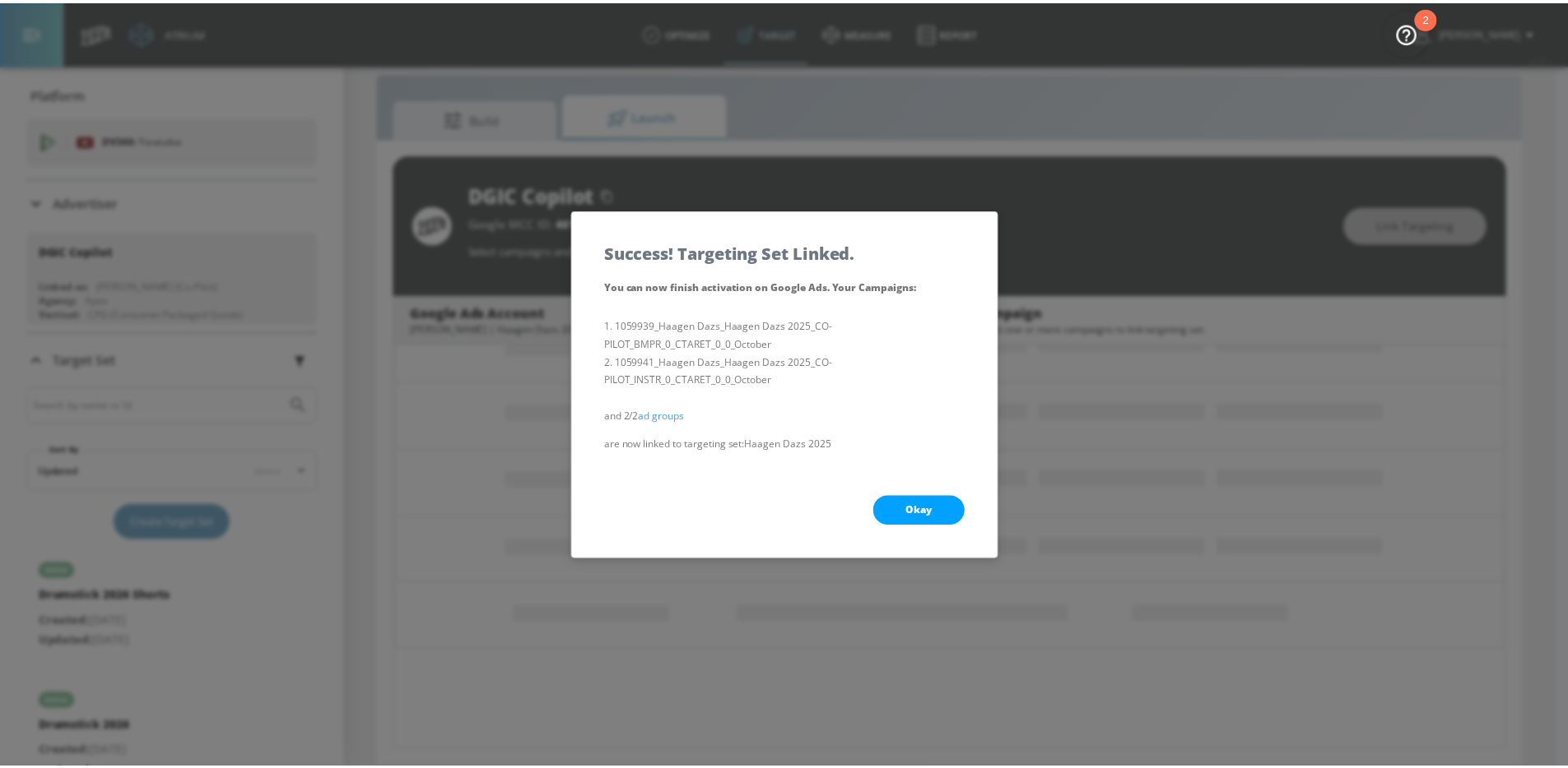
scroll to position [207, 0]
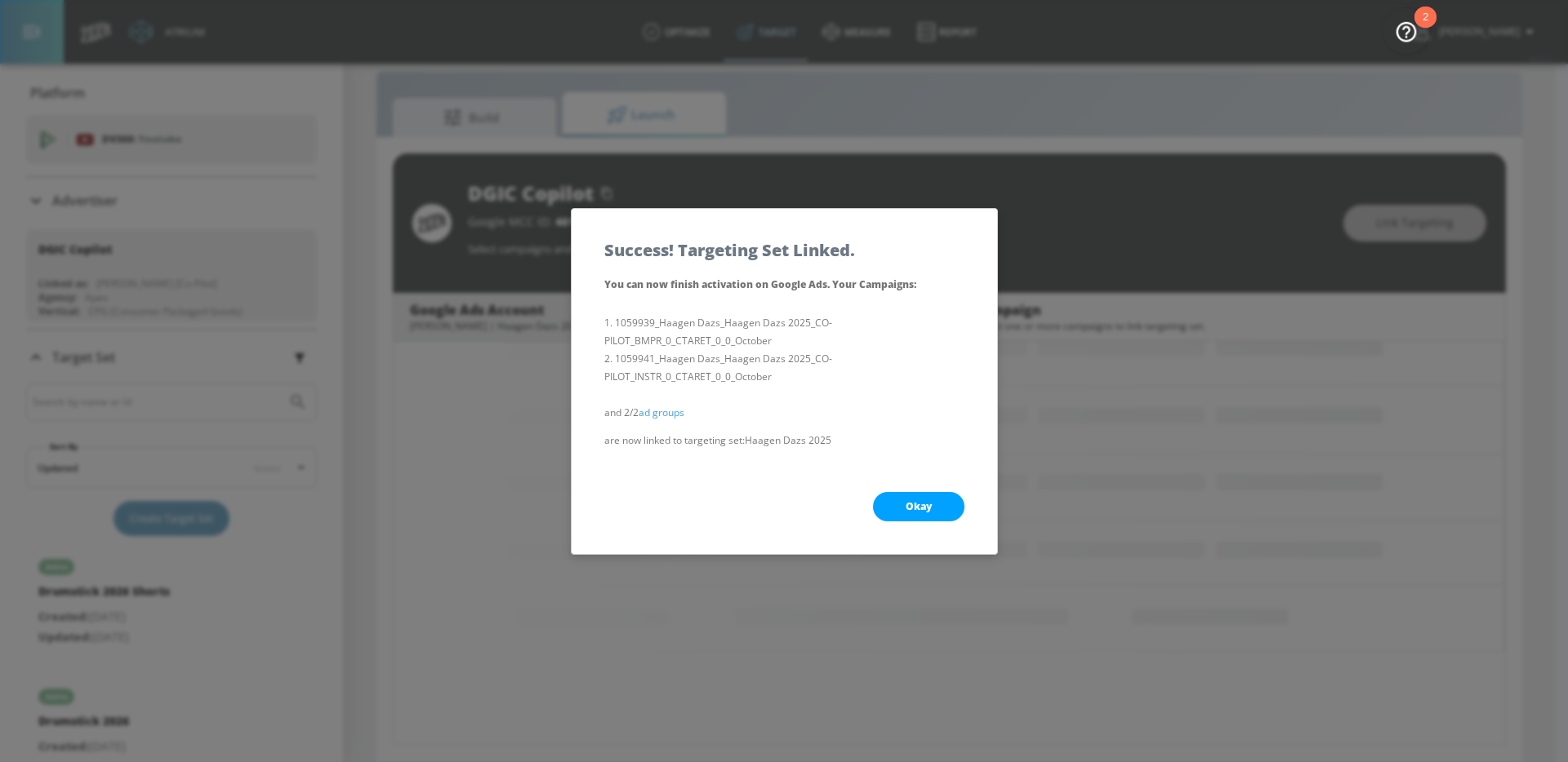
click at [929, 522] on div "Okay" at bounding box center [784, 506] width 426 height 94
click at [927, 507] on span "Okay" at bounding box center [919, 507] width 26 height 13
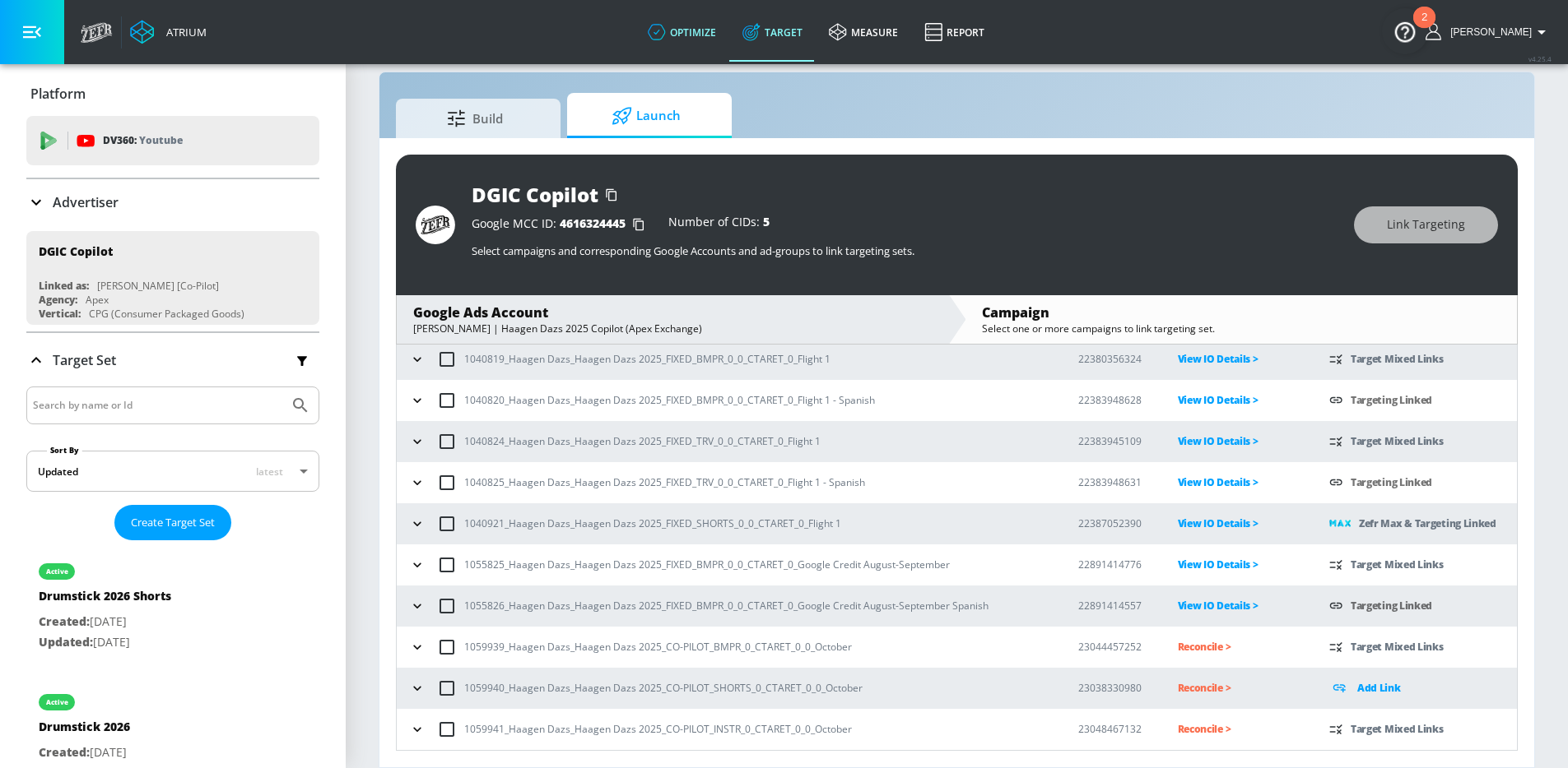
scroll to position [91, 0]
click at [403, 655] on td "1059939_Haagen Dazs_Haagen Dazs 2025_CO-PILOT_BMPR_0_CTARET_0_0_October" at bounding box center [724, 647] width 655 height 41
click at [413, 651] on icon "button" at bounding box center [417, 646] width 16 height 16
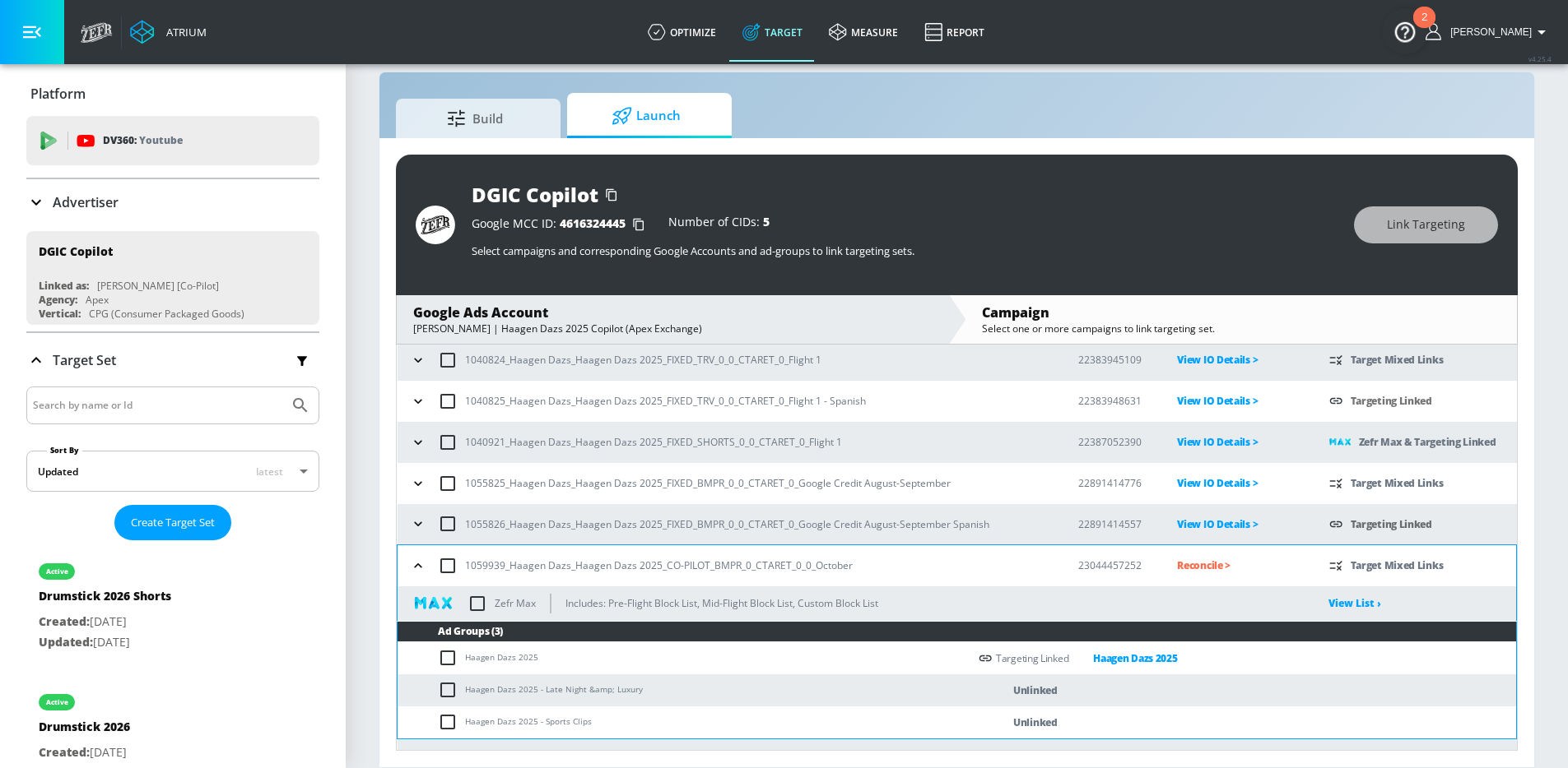
scroll to position [243, 0]
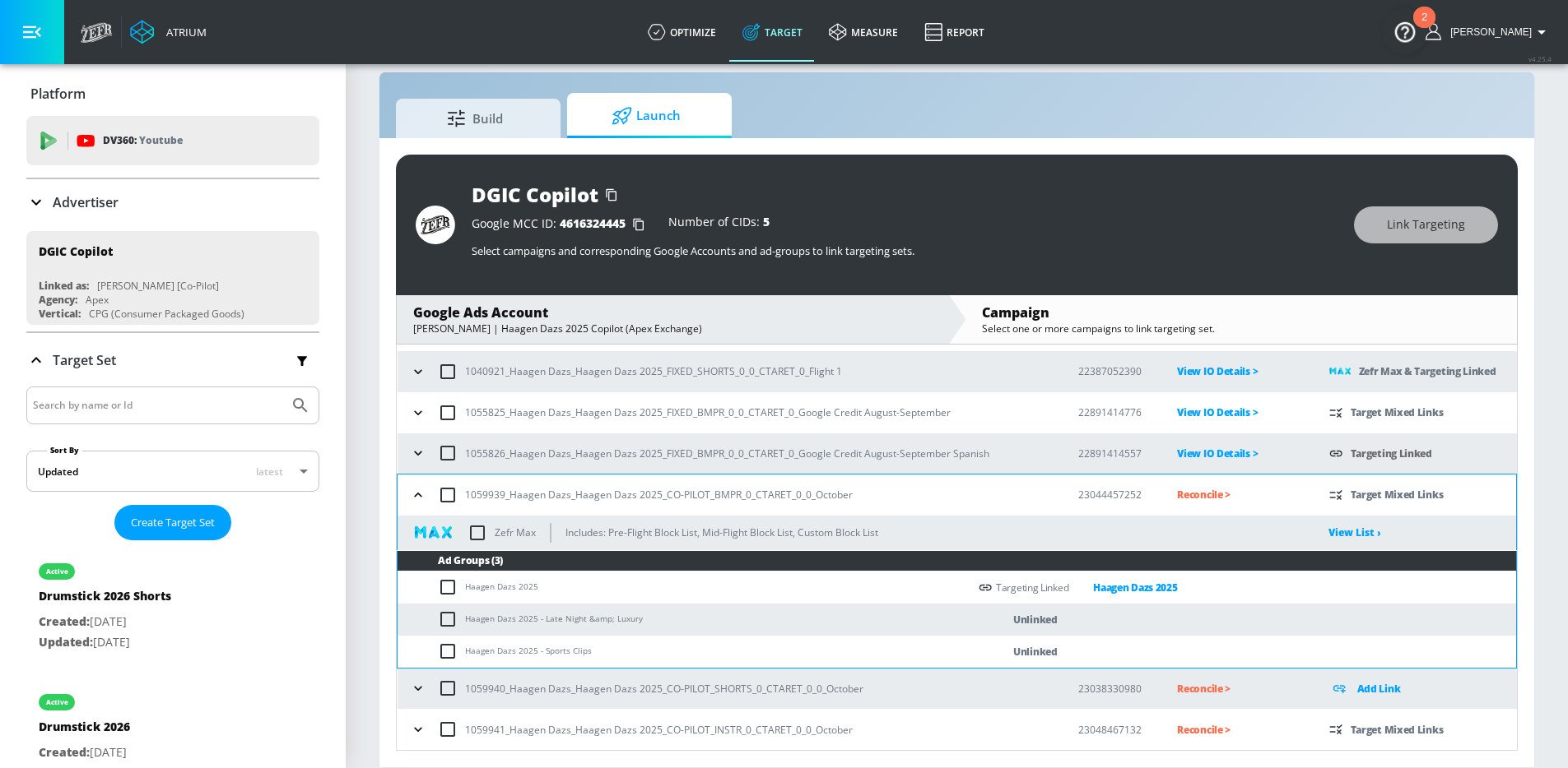
click at [418, 734] on icon "button" at bounding box center [418, 728] width 16 height 16
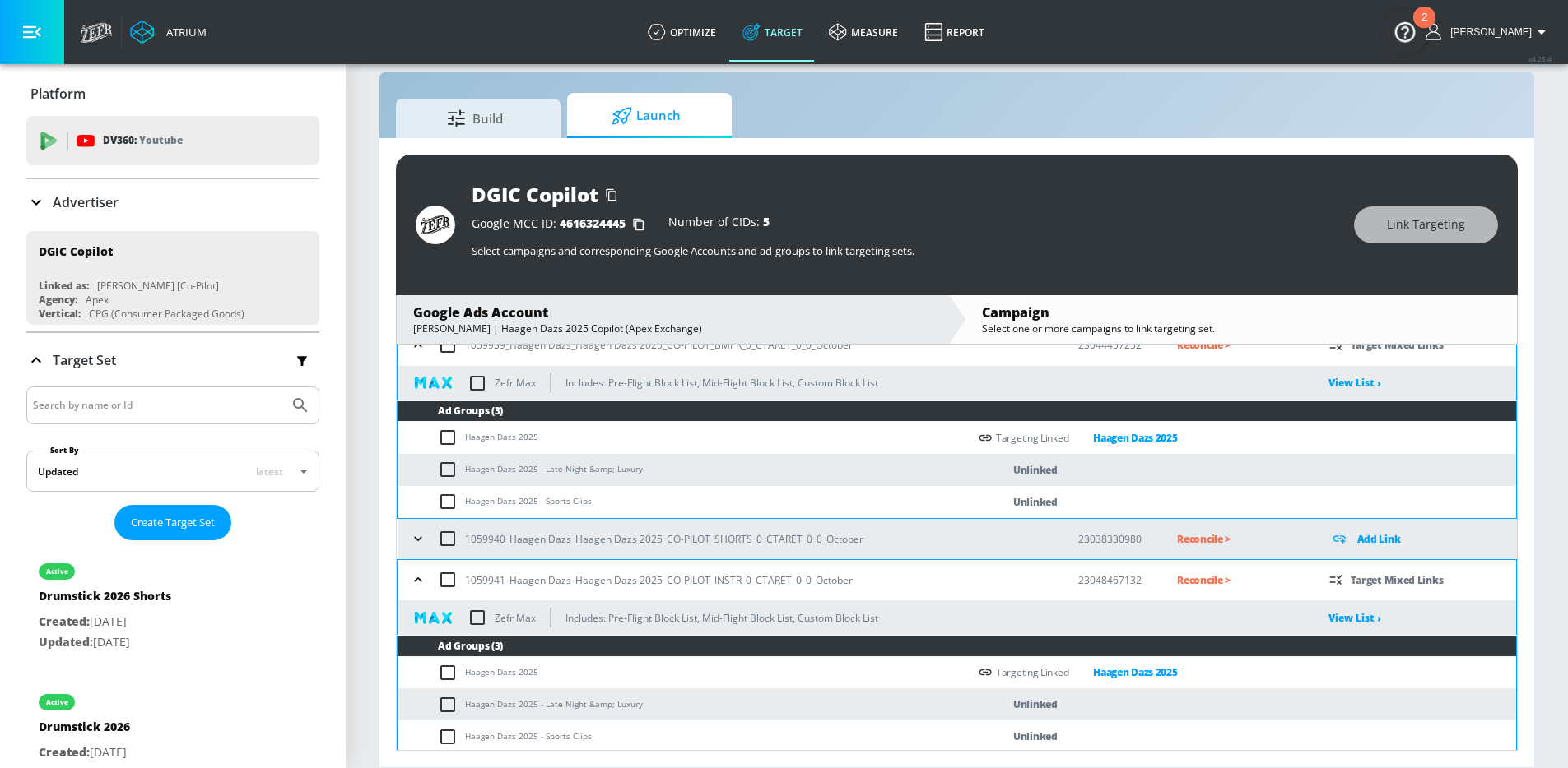
scroll to position [397, 0]
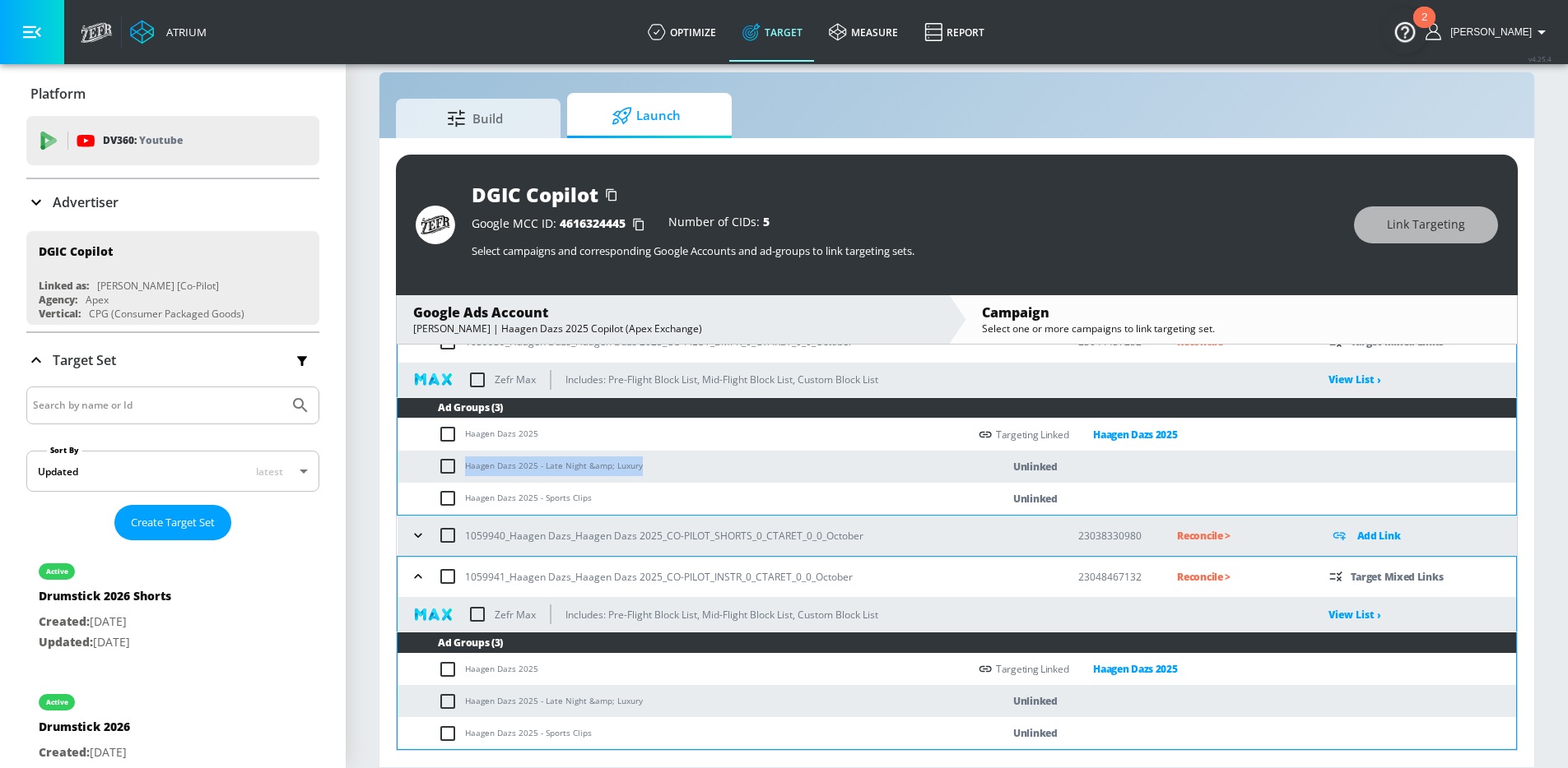
drag, startPoint x: 652, startPoint y: 462, endPoint x: 461, endPoint y: 463, distance: 191.0
click at [461, 463] on td "Haagen Dazs 2025 - Late Night &amp; Luxury" at bounding box center [683, 466] width 570 height 32
copy td "Haagen Dazs 2025 - Late Night &amp; Luxury"
click at [454, 459] on input "checkbox" at bounding box center [451, 466] width 27 height 20
checkbox input "true"
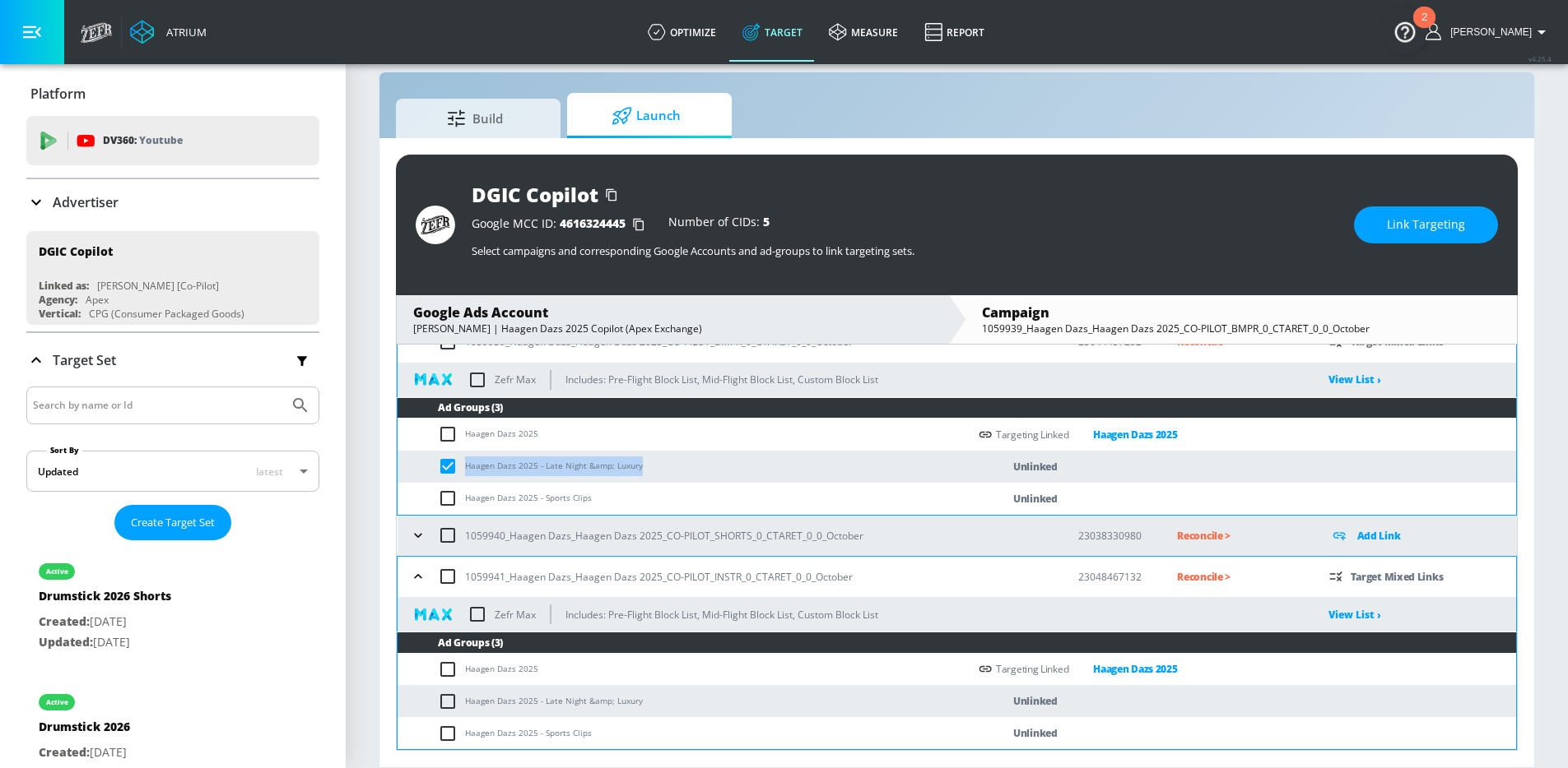
click at [446, 702] on input "checkbox" at bounding box center [451, 701] width 27 height 20
checkbox input "true"
click at [1414, 225] on span "Link Targeting" at bounding box center [1426, 225] width 78 height 21
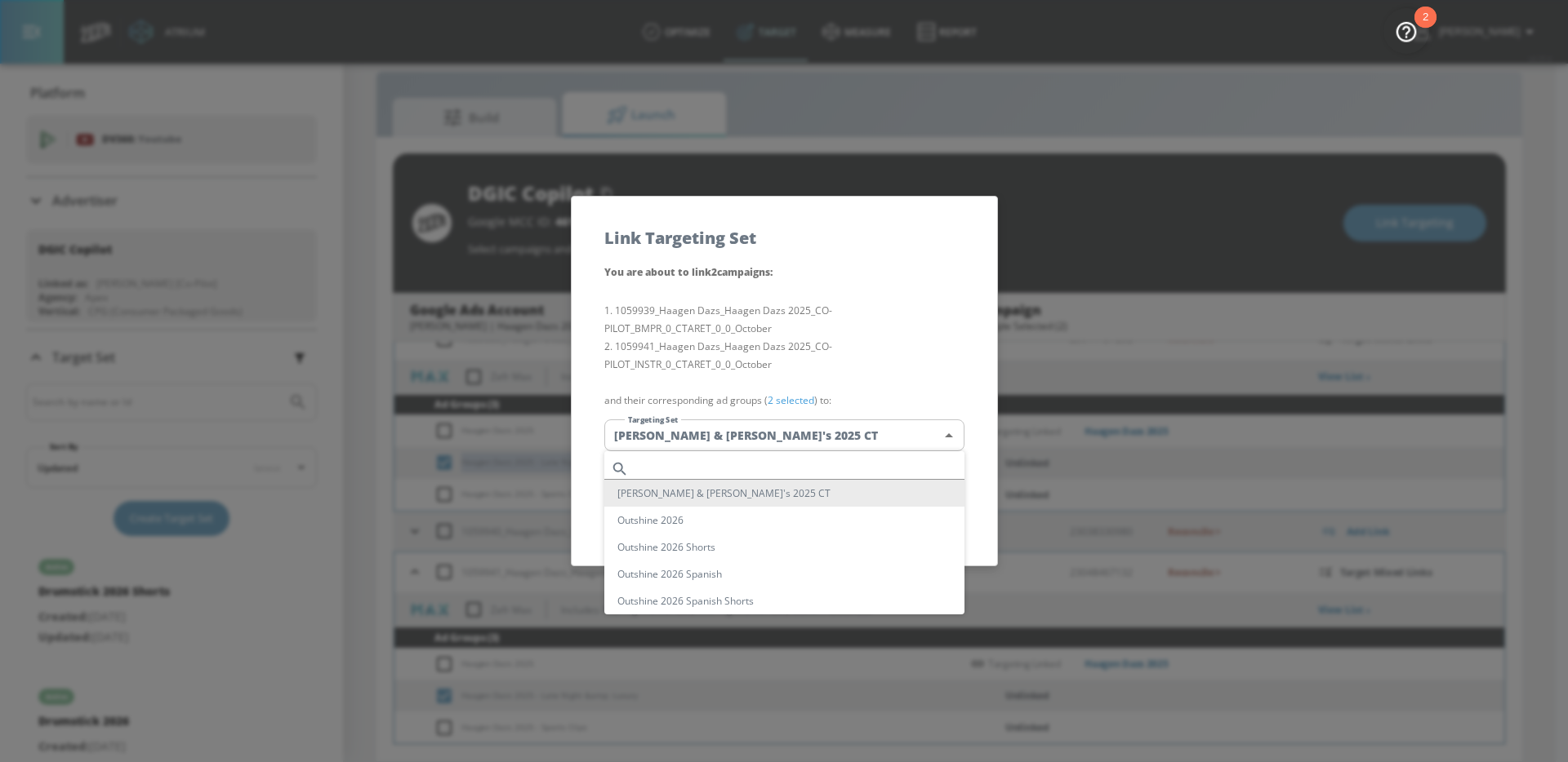
click at [832, 450] on body "Atrium optimize Target measure Report optimize Target measure Report v 4.25.4 […" at bounding box center [784, 369] width 1568 height 786
click at [780, 462] on input "text" at bounding box center [800, 469] width 329 height 22
paste input "Haagen Dazs 2025 - Late Night &amp; Luxury"
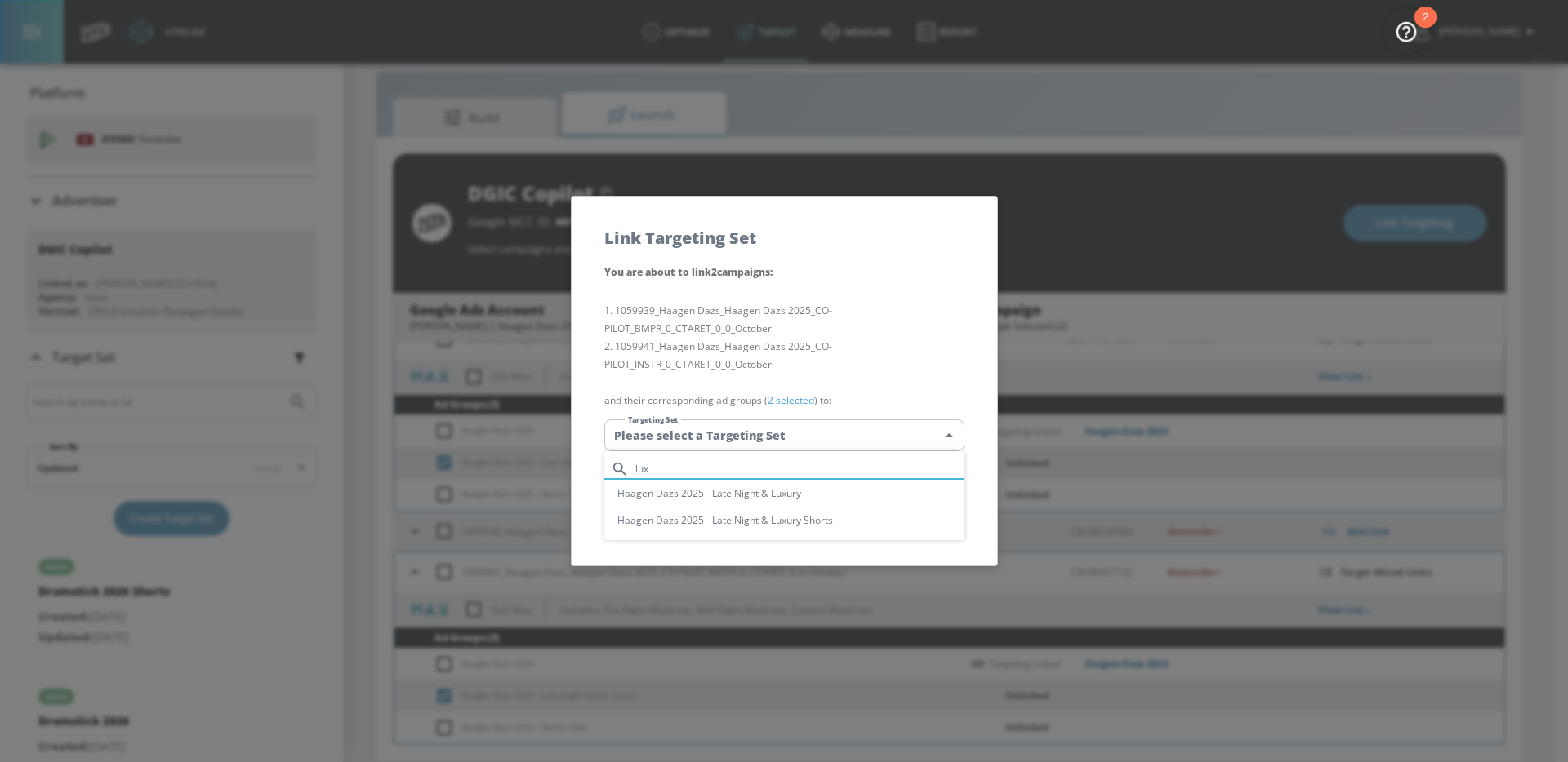
type input "lux"
click at [821, 494] on li "Haagen Dazs 2025 - Late Night & Luxury" at bounding box center [784, 493] width 360 height 27
type input "899203ec-f6e2-4dd7-a16c-5dd20aa08b94"
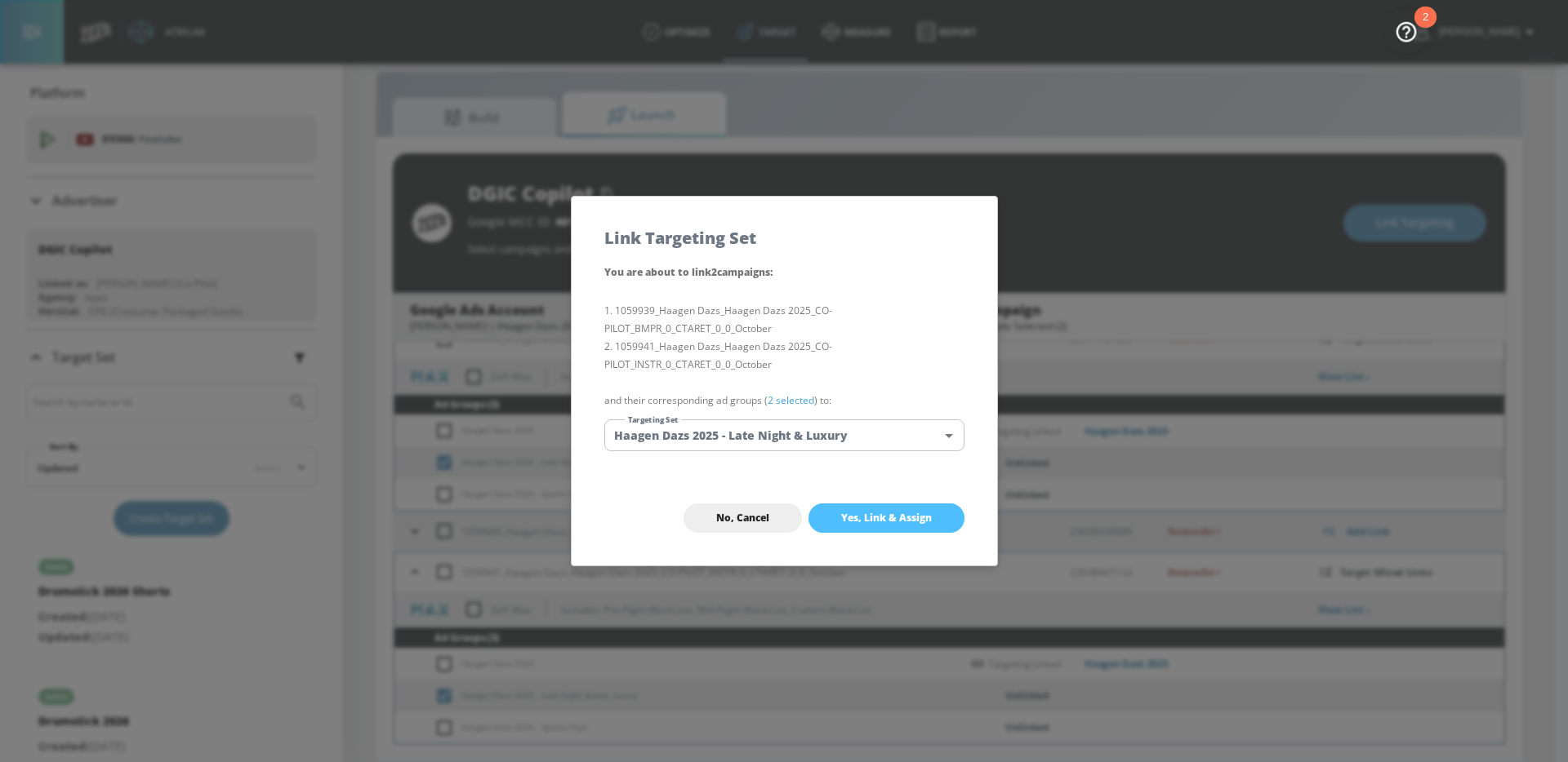
click at [881, 519] on span "Yes, Link & Assign" at bounding box center [886, 518] width 91 height 13
checkbox input "false"
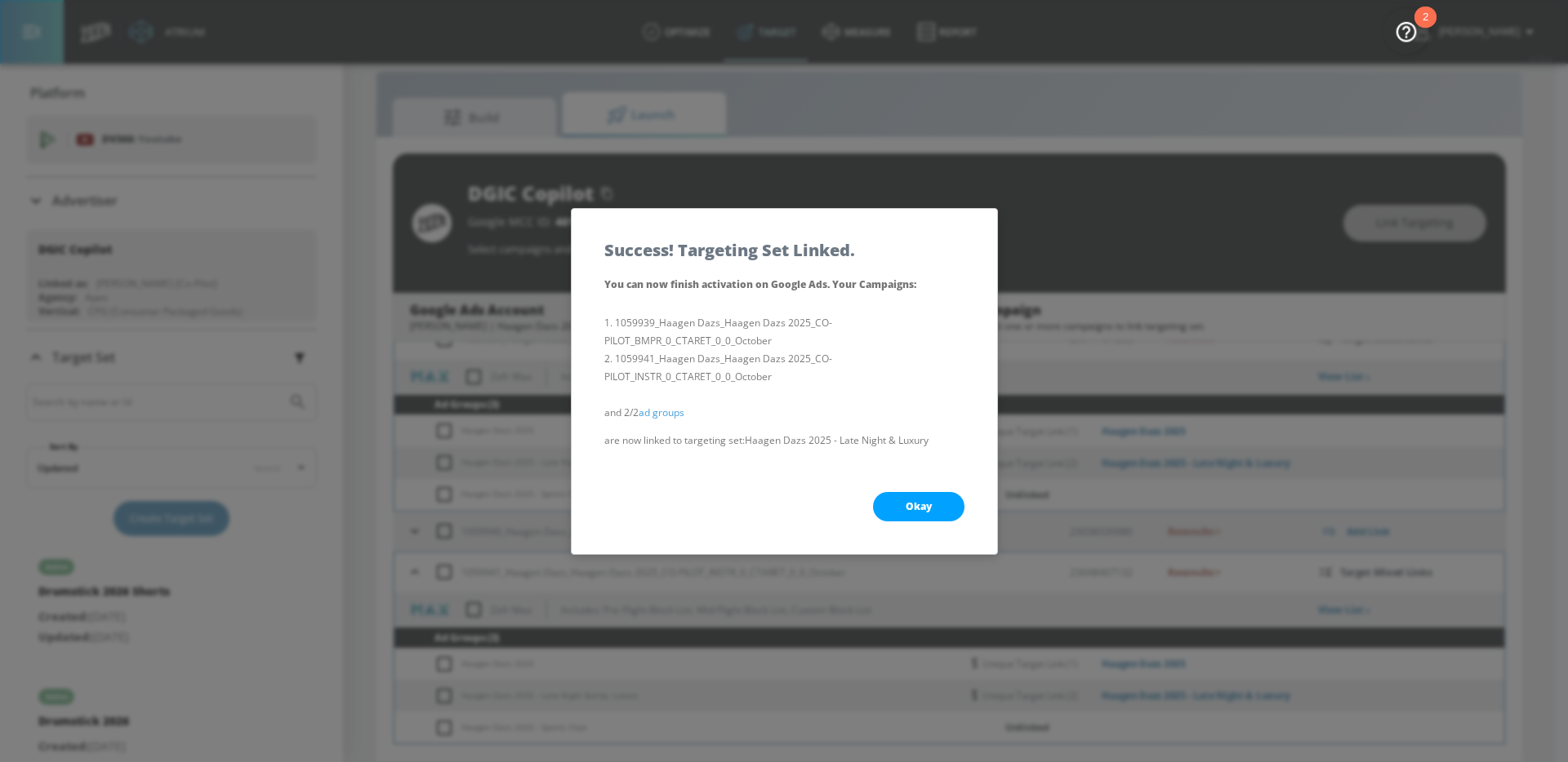
click at [901, 510] on button "Okay" at bounding box center [919, 506] width 92 height 29
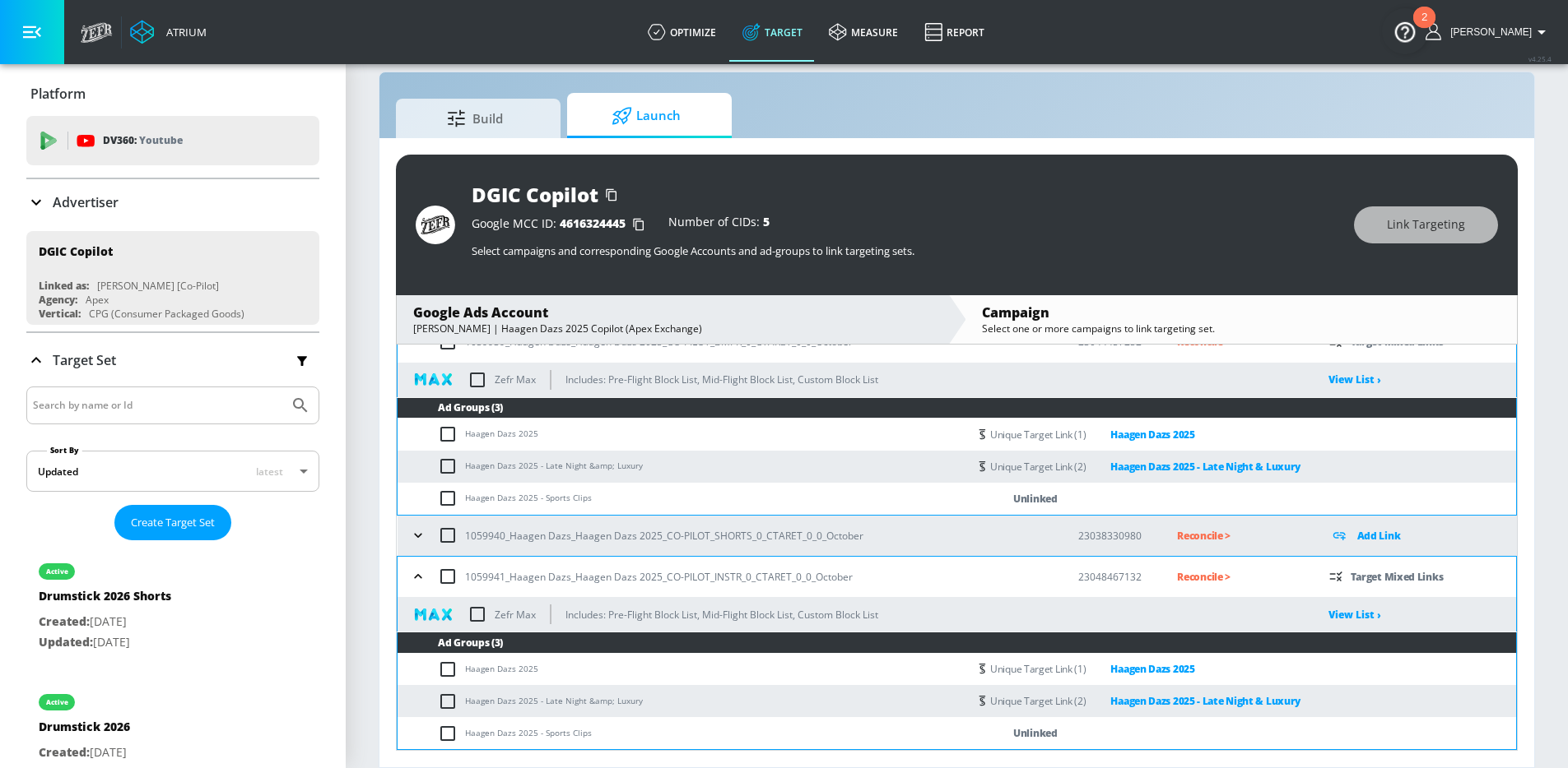
click at [443, 501] on input "checkbox" at bounding box center [451, 498] width 27 height 20
checkbox input "true"
click at [453, 735] on input "checkbox" at bounding box center [451, 733] width 27 height 20
checkbox input "true"
click at [1424, 200] on div "DGIC Copilot Google MCC ID: 4616324445 Number of CIDs: 5 Select campaigns and c…" at bounding box center [957, 224] width 1122 height 140
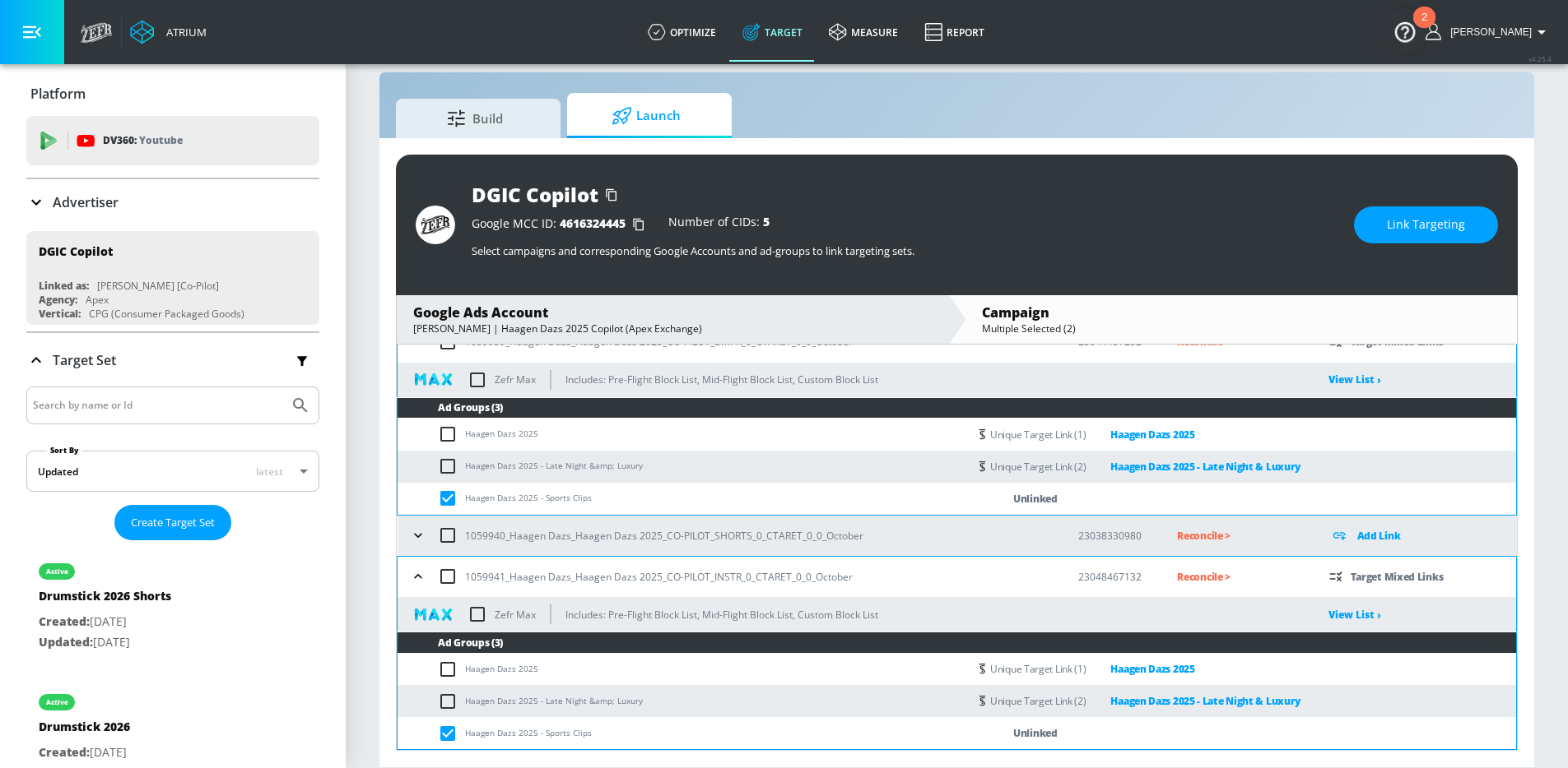
click at [1422, 219] on span "Link Targeting" at bounding box center [1426, 225] width 78 height 21
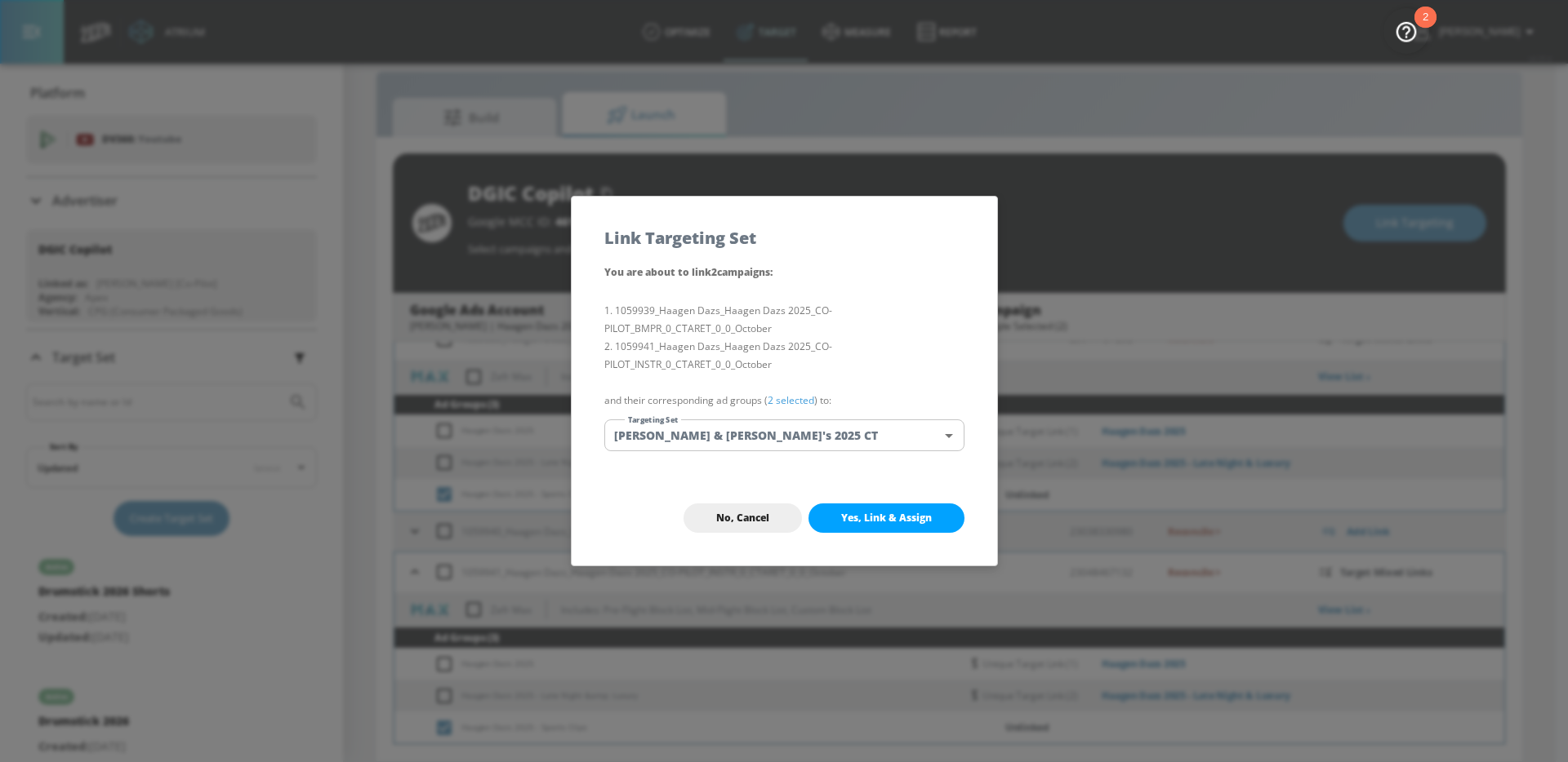
click at [823, 435] on body "Atrium optimize Target measure Report optimize Target measure Report v 4.25.4 […" at bounding box center [784, 369] width 1568 height 786
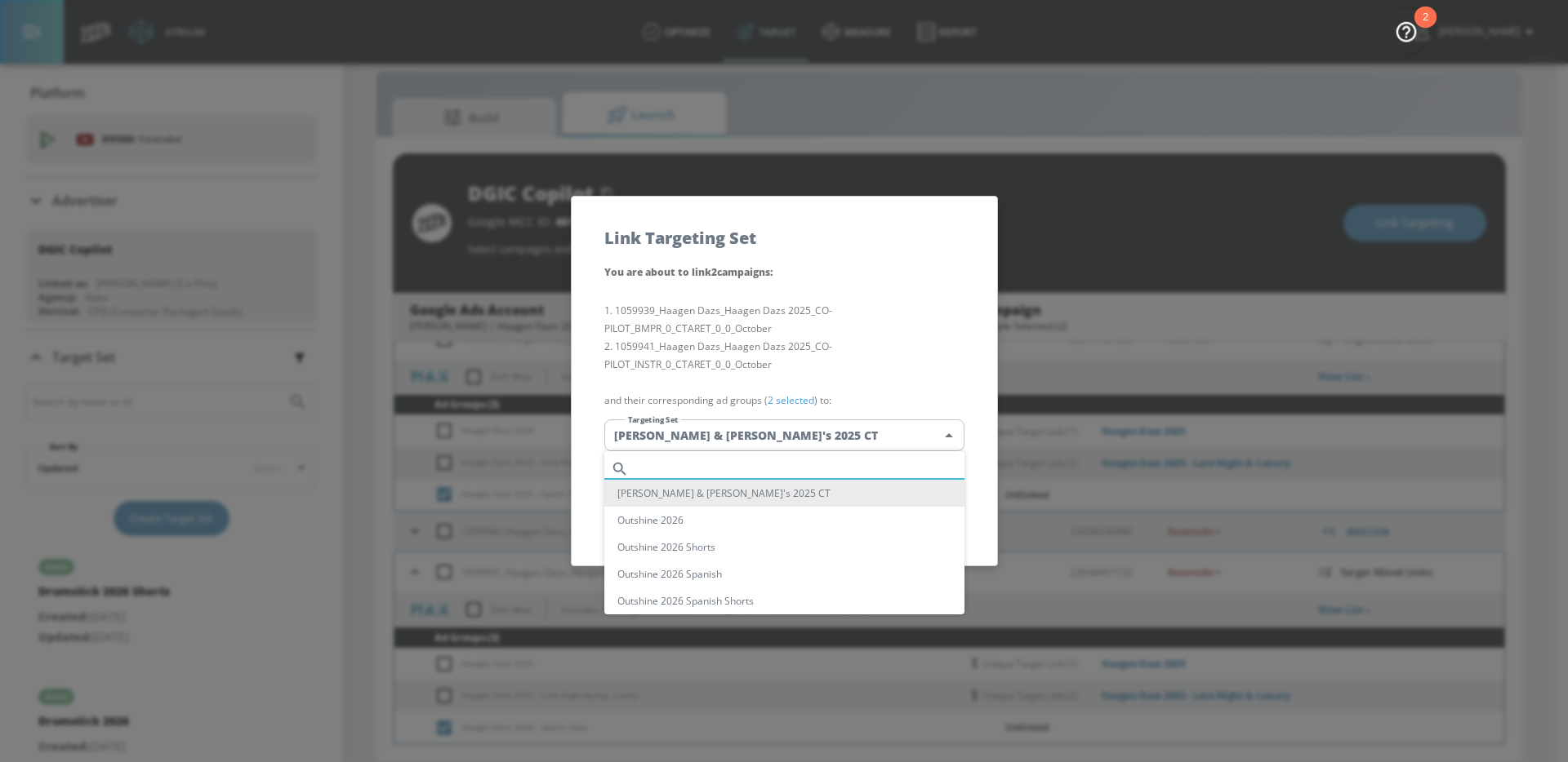
click at [696, 465] on input "text" at bounding box center [800, 469] width 329 height 22
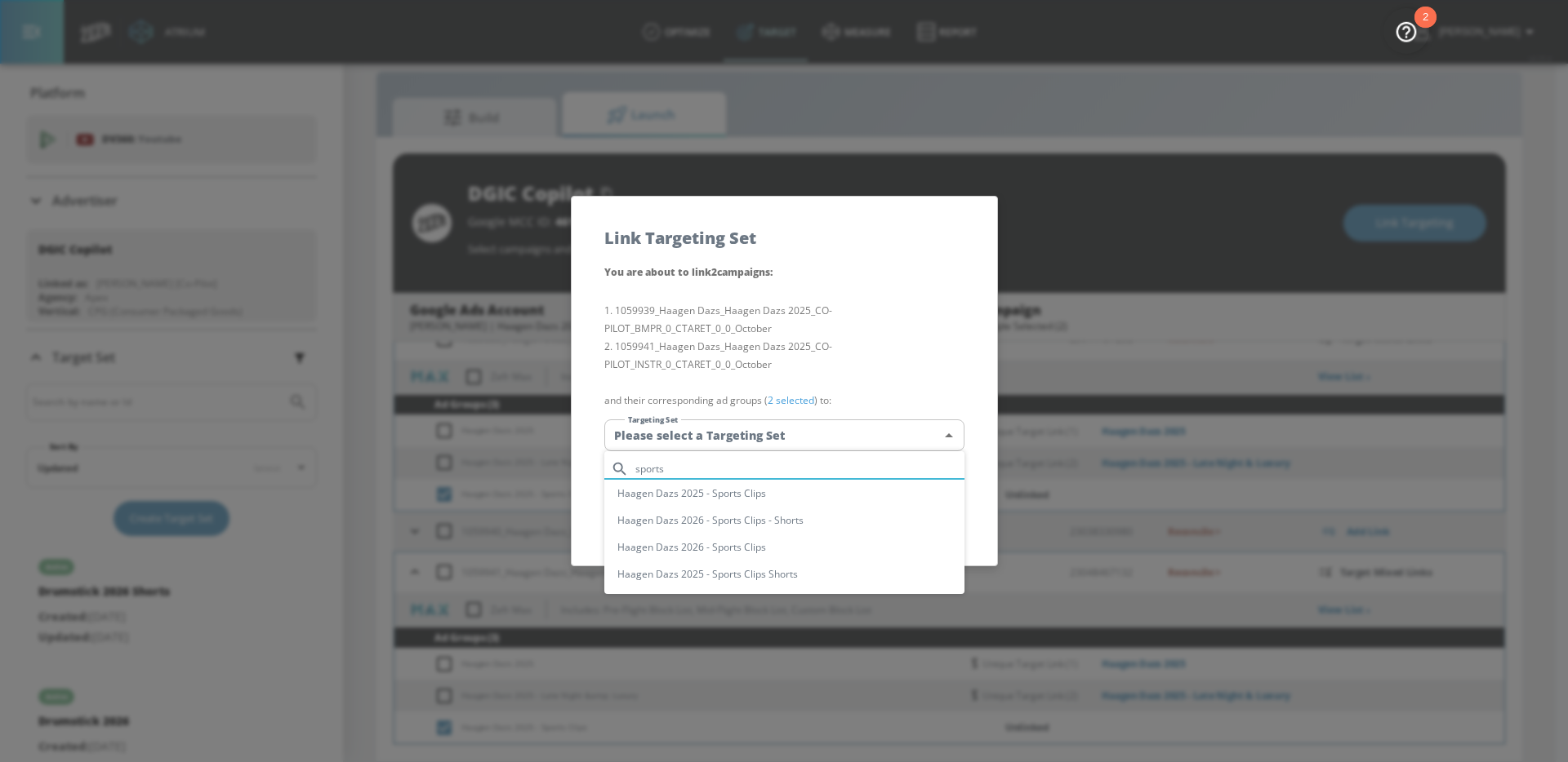
type input "sports"
click at [735, 496] on li "Haagen Dazs 2025 - Sports Clips" at bounding box center [784, 493] width 360 height 27
type input "1f282537-3b7b-4cfc-a222-efc37bed5cec"
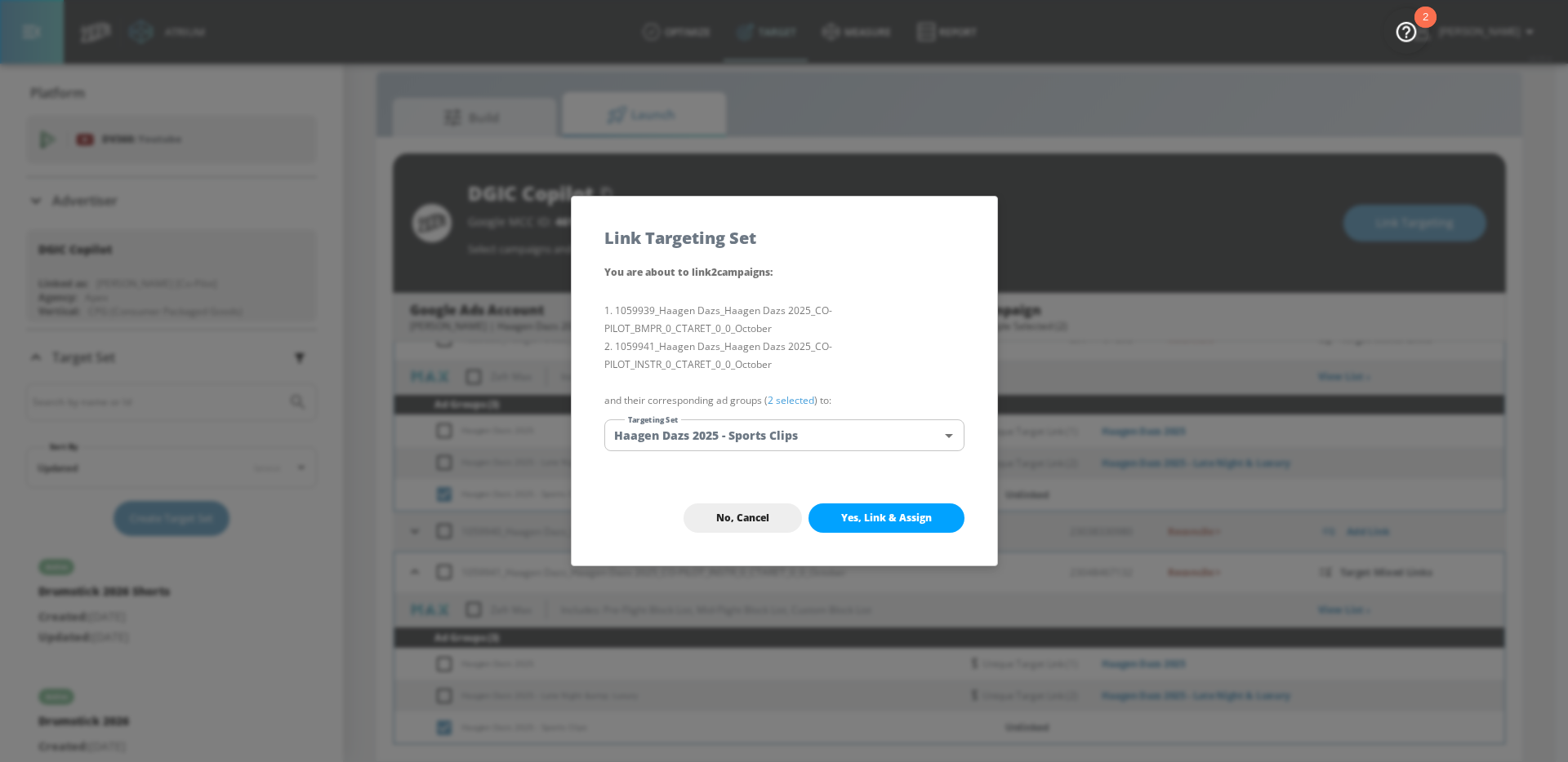
click at [878, 519] on span "Yes, Link & Assign" at bounding box center [886, 518] width 91 height 13
checkbox input "false"
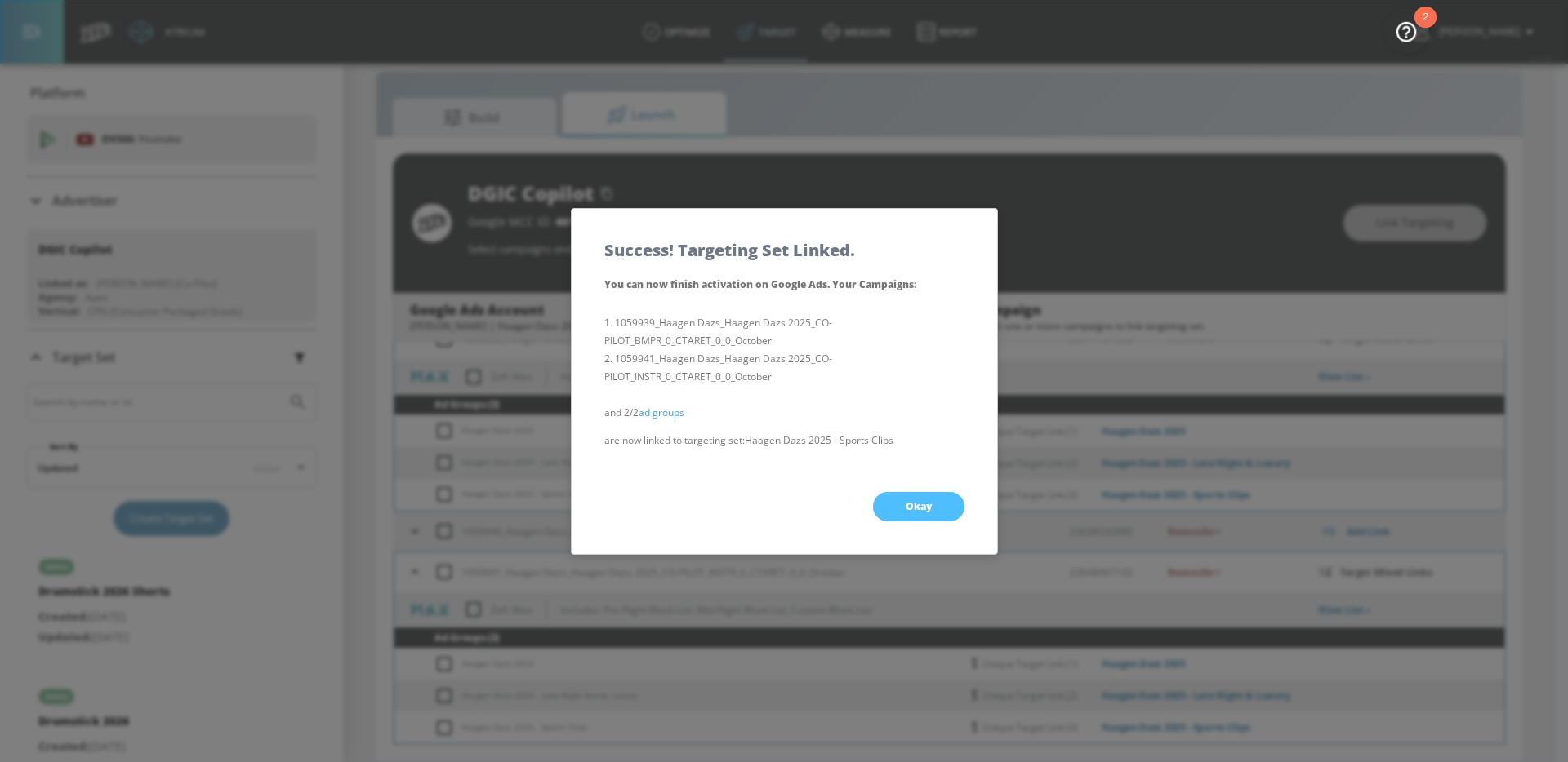
click at [920, 500] on span "Okay" at bounding box center [919, 507] width 26 height 13
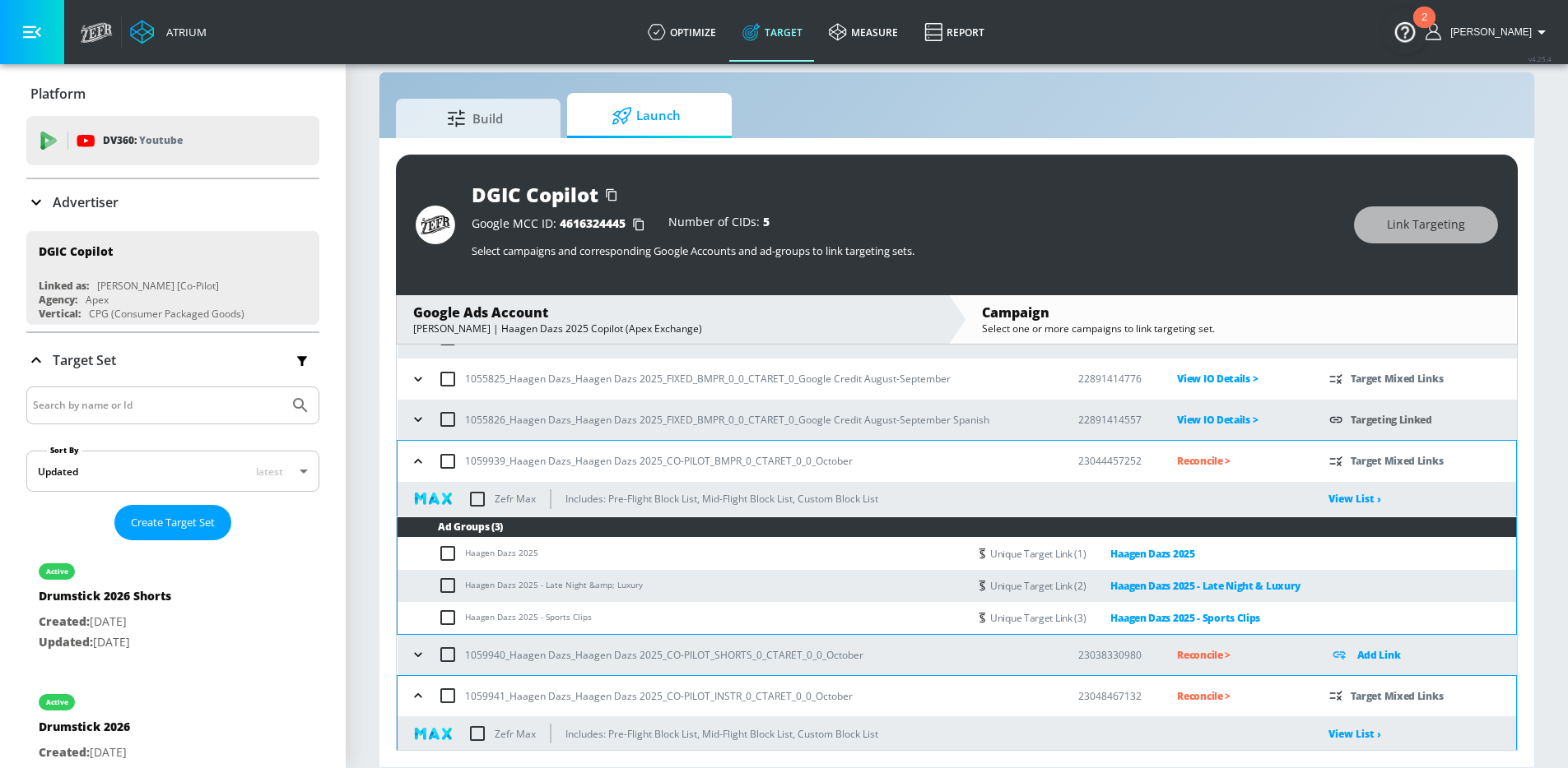
scroll to position [152, 0]
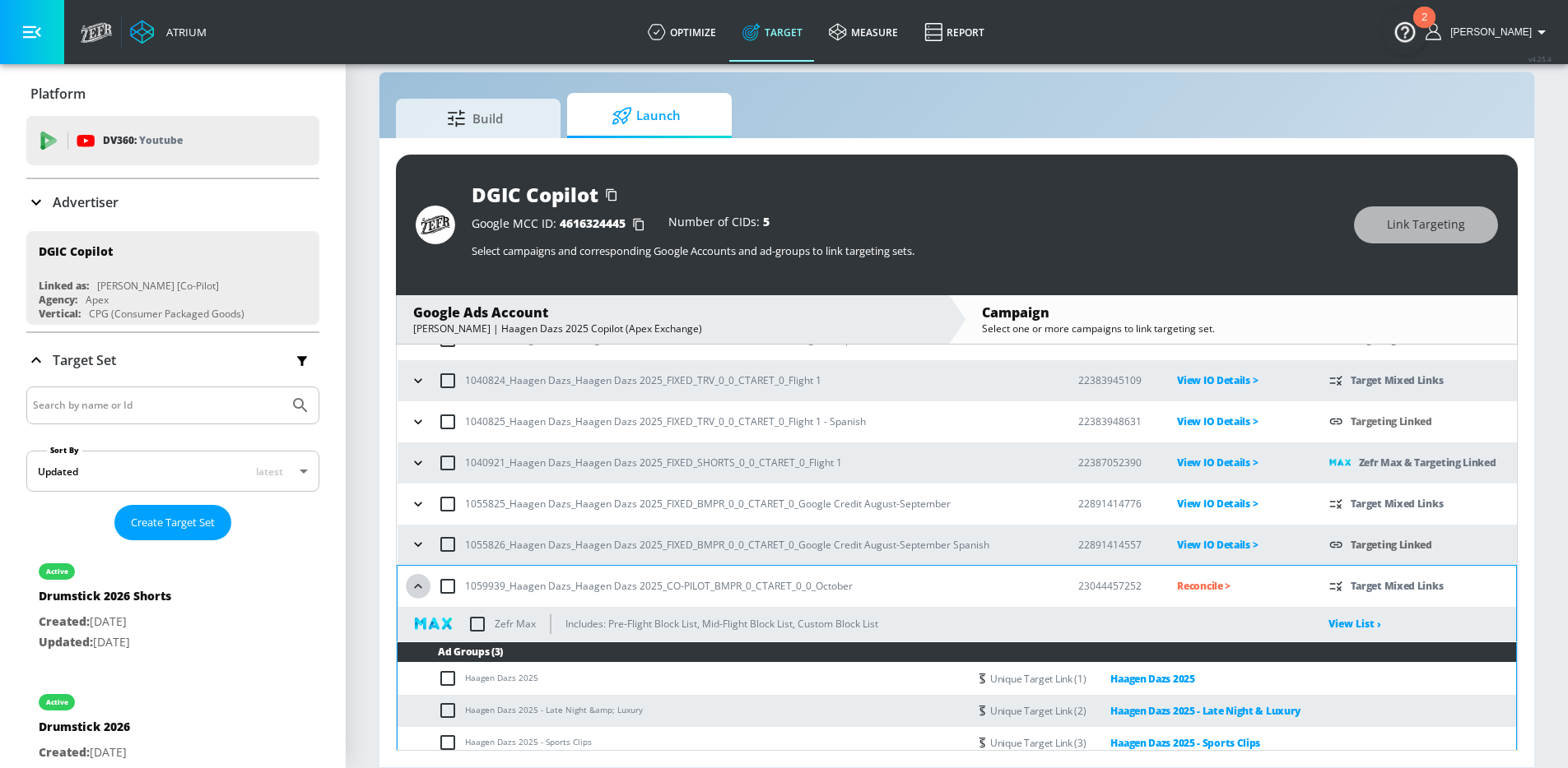
click at [411, 593] on icon "button" at bounding box center [418, 586] width 16 height 16
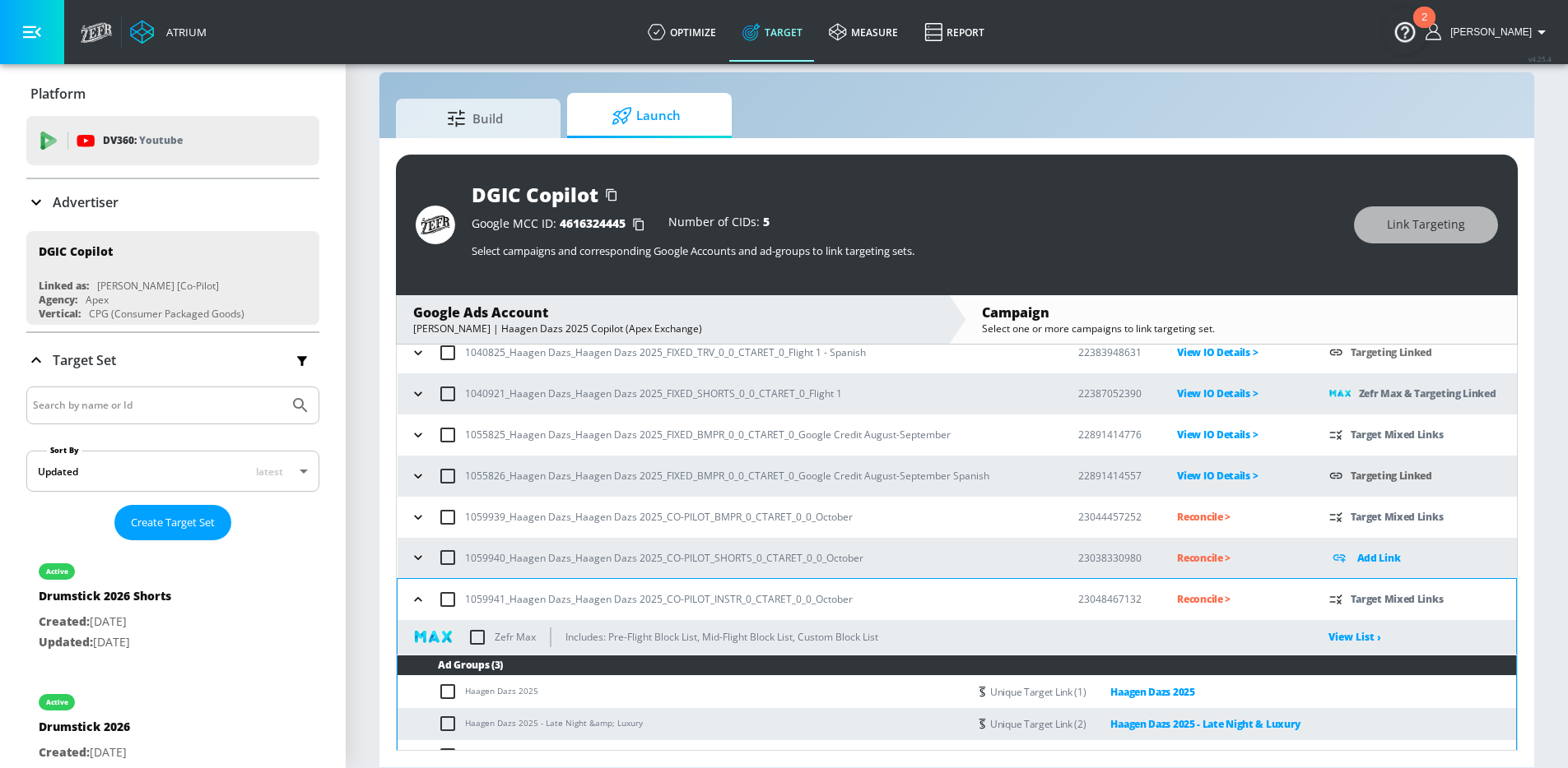
scroll to position [244, 0]
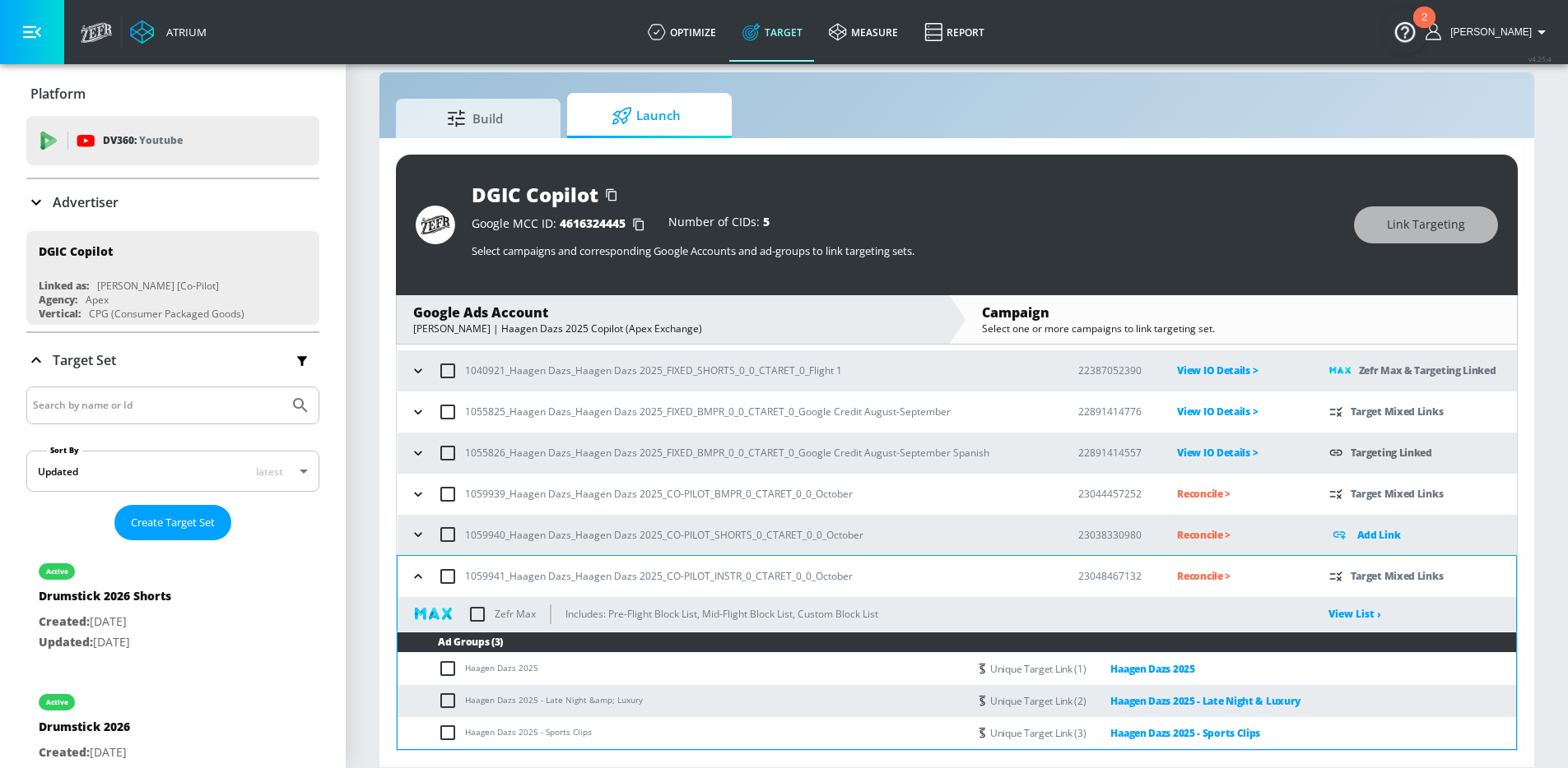
click at [426, 575] on button "button" at bounding box center [418, 577] width 25 height 25
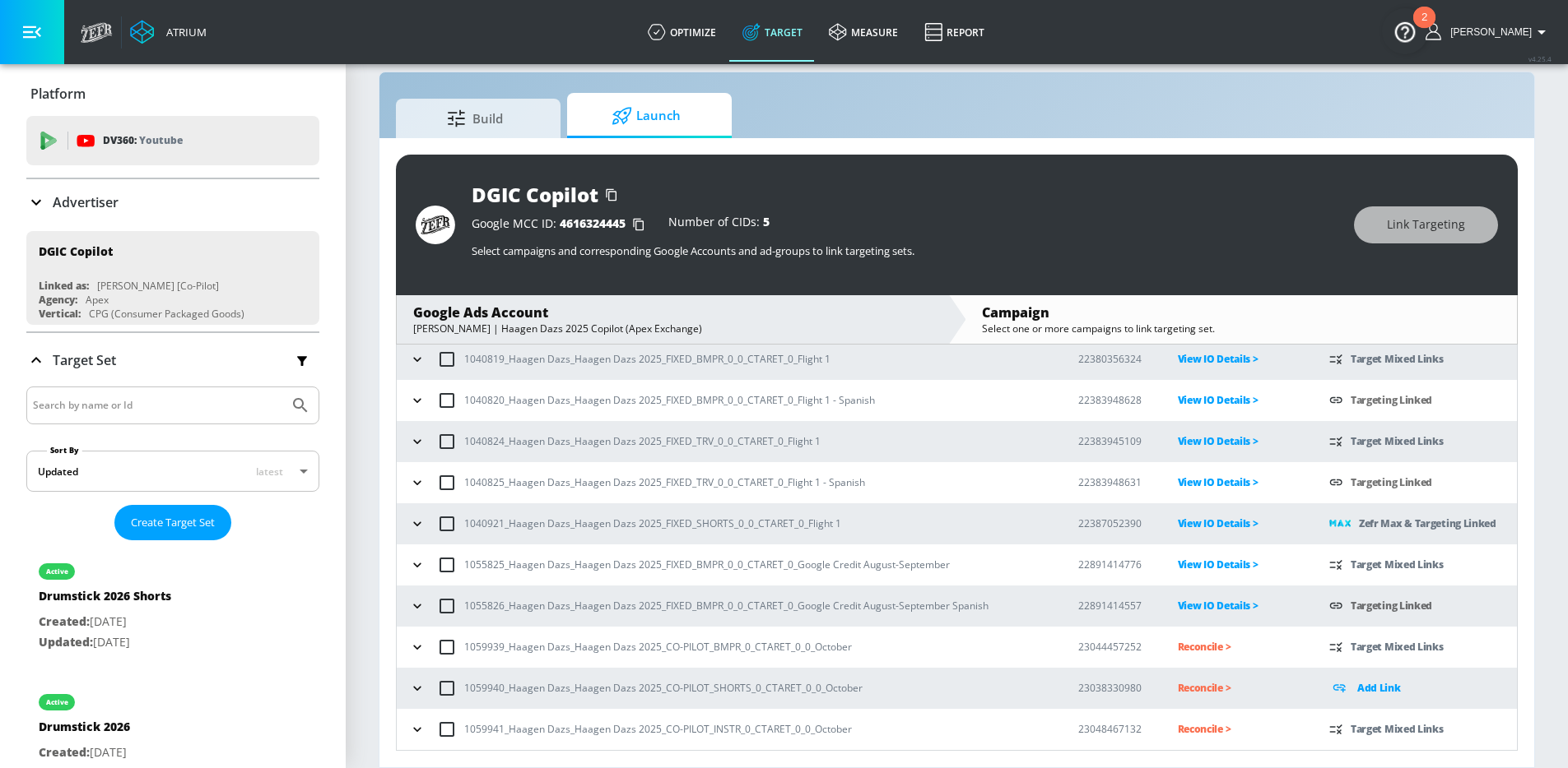
scroll to position [91, 0]
click at [421, 687] on icon "button" at bounding box center [417, 688] width 16 height 16
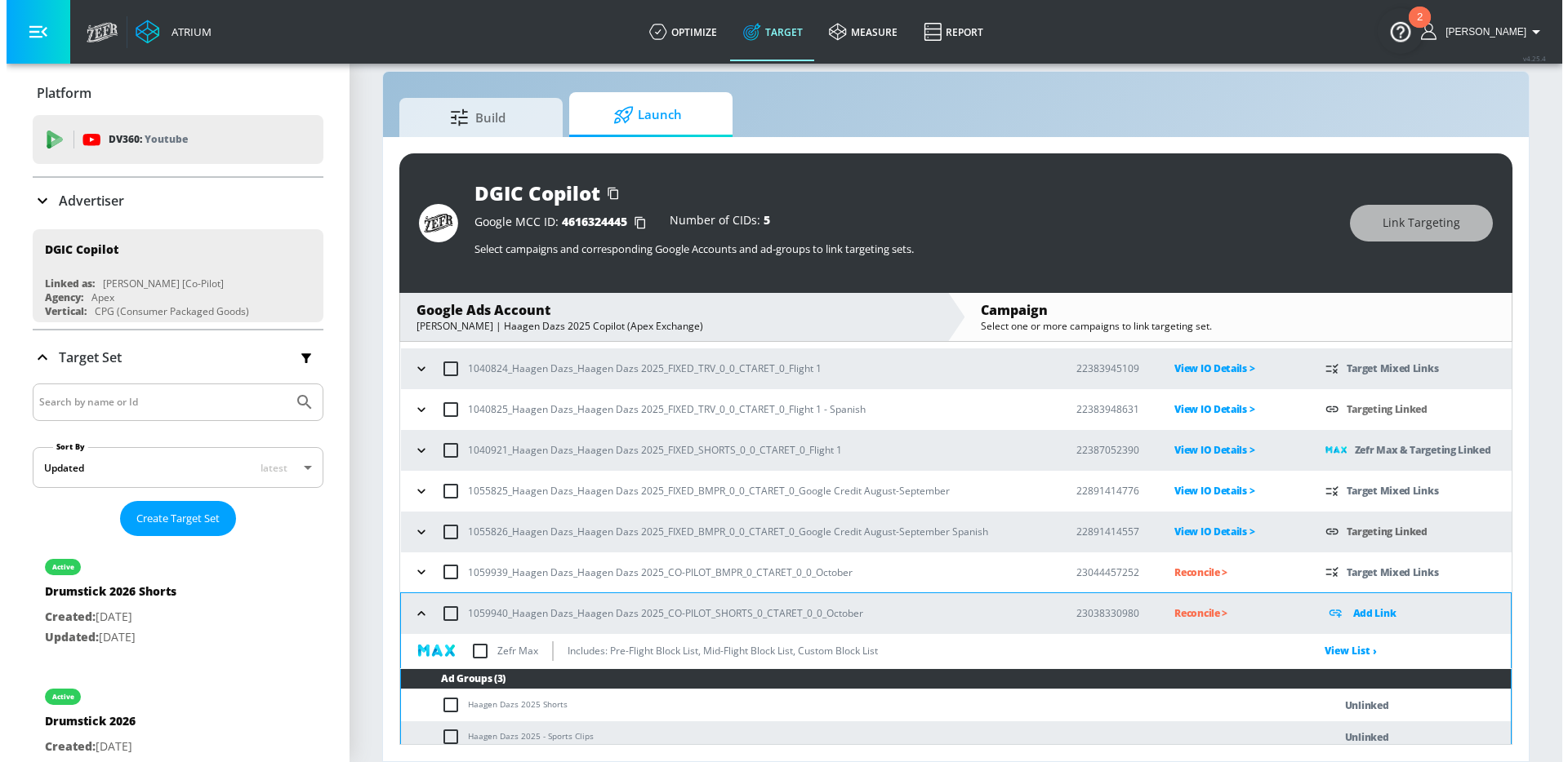
scroll to position [241, 0]
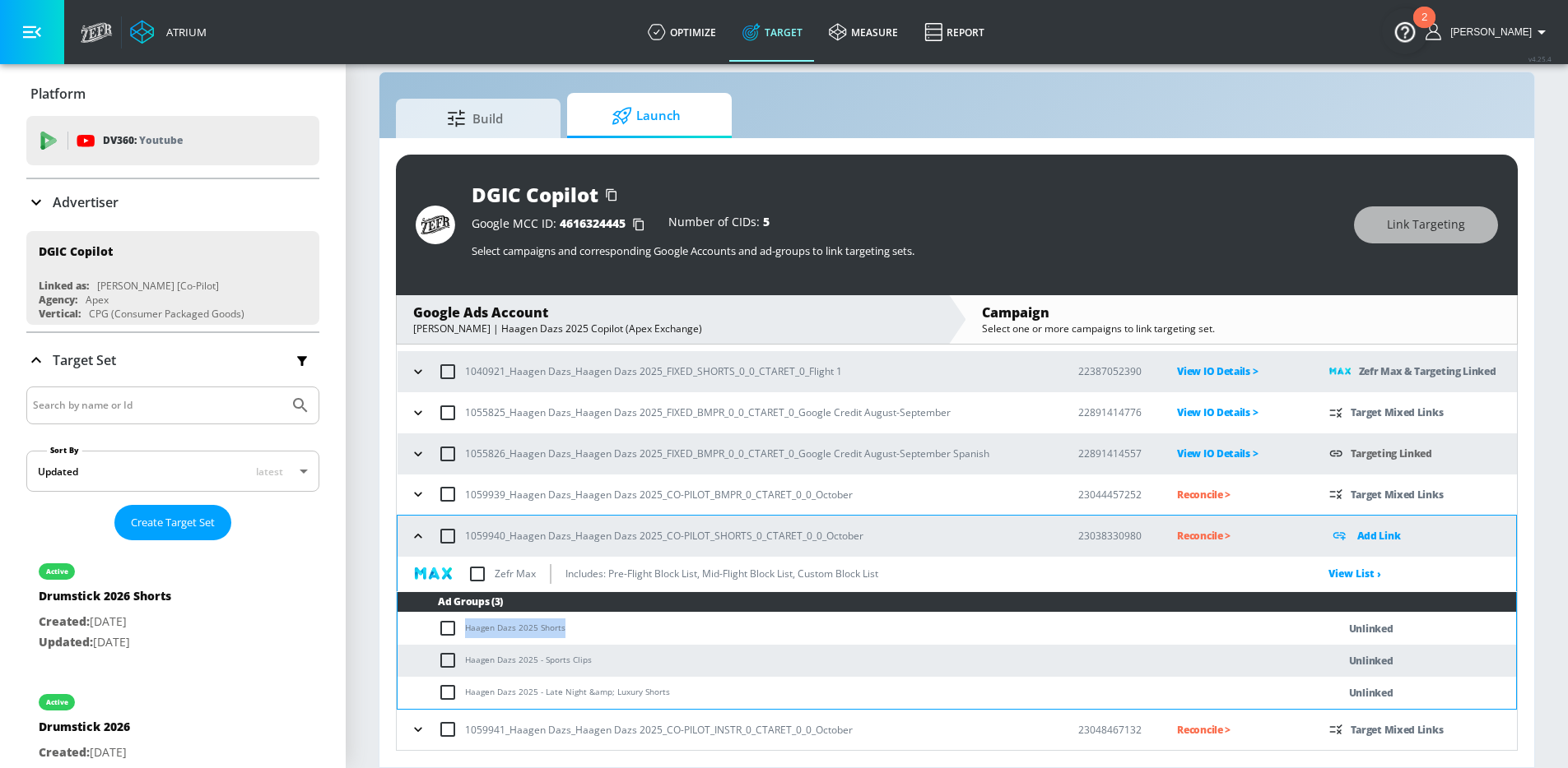
drag, startPoint x: 581, startPoint y: 632, endPoint x: 458, endPoint y: 629, distance: 123.0
click at [458, 629] on td "Haagen Dazs 2025 Shorts" at bounding box center [850, 629] width 906 height 32
copy td "Haagen Dazs 2025 Shorts"
click at [451, 632] on input "checkbox" at bounding box center [451, 628] width 27 height 20
checkbox input "true"
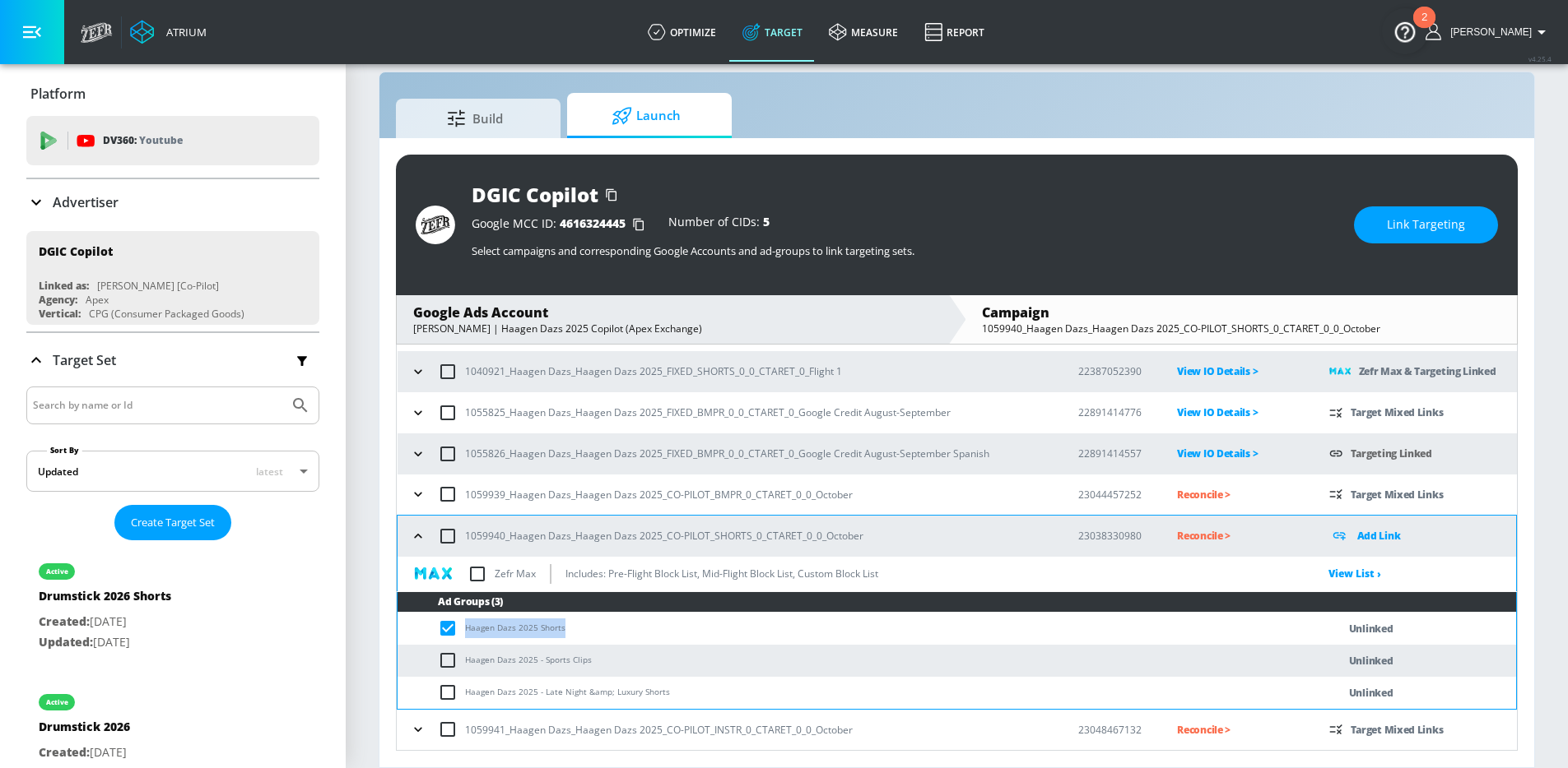
click at [1404, 221] on span "Link Targeting" at bounding box center [1426, 225] width 78 height 21
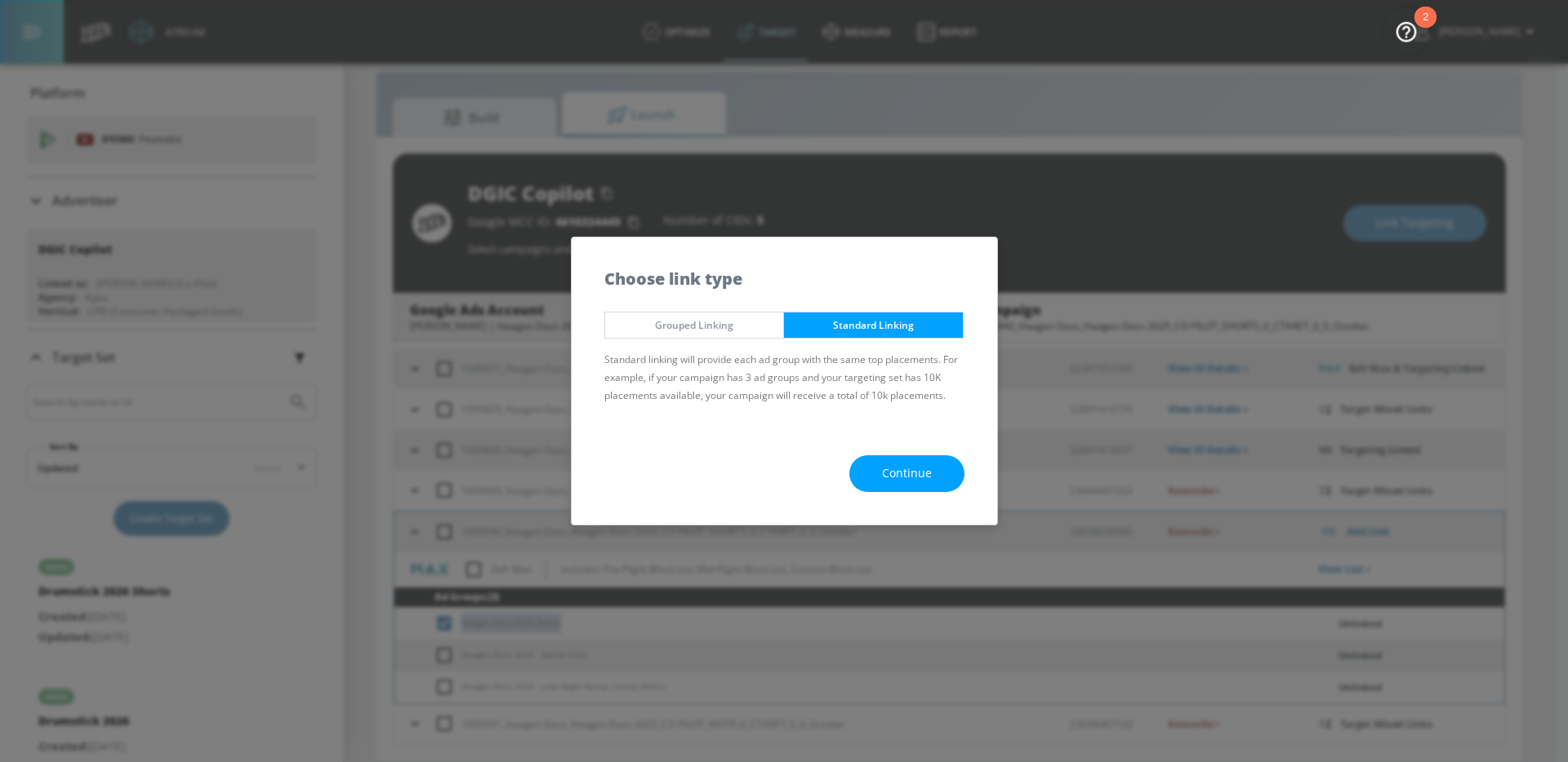
click at [914, 478] on span "Continue" at bounding box center [907, 474] width 50 height 21
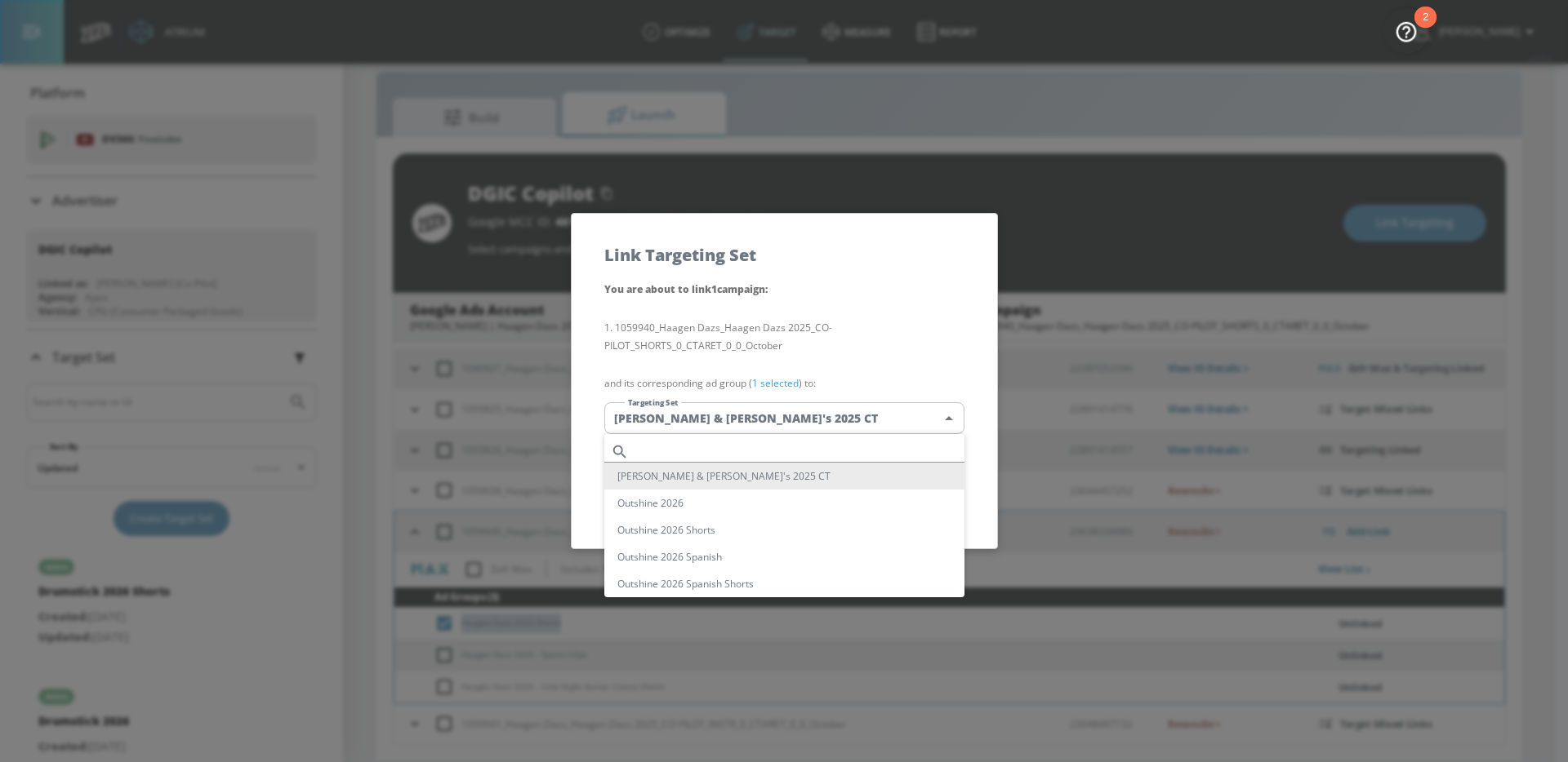
click at [794, 415] on body "Atrium optimize Target measure Report optimize Target measure Report v 4.25.4 […" at bounding box center [784, 369] width 1568 height 786
click at [706, 441] on input "text" at bounding box center [800, 452] width 329 height 22
paste input "Haagen Dazs 2025 Shorts"
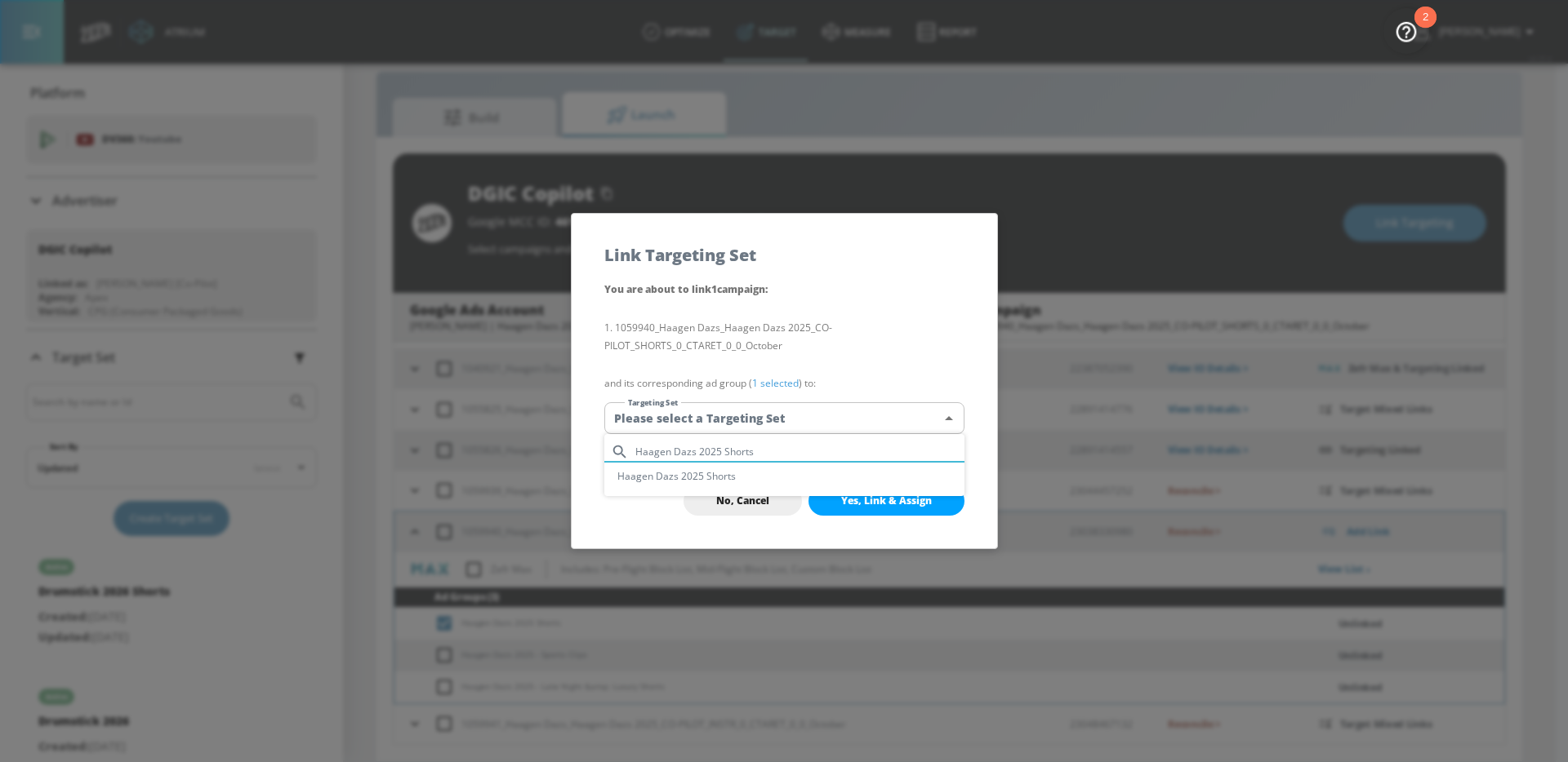
type input "Haagen Dazs 2025 Shorts"
click at [718, 474] on li "Haagen Dazs 2025 Shorts" at bounding box center [784, 476] width 360 height 27
type input "c0534eaa-2255-4b80-b969-d57318a6f431"
click at [878, 505] on span "Yes, Link & Assign" at bounding box center [886, 501] width 91 height 13
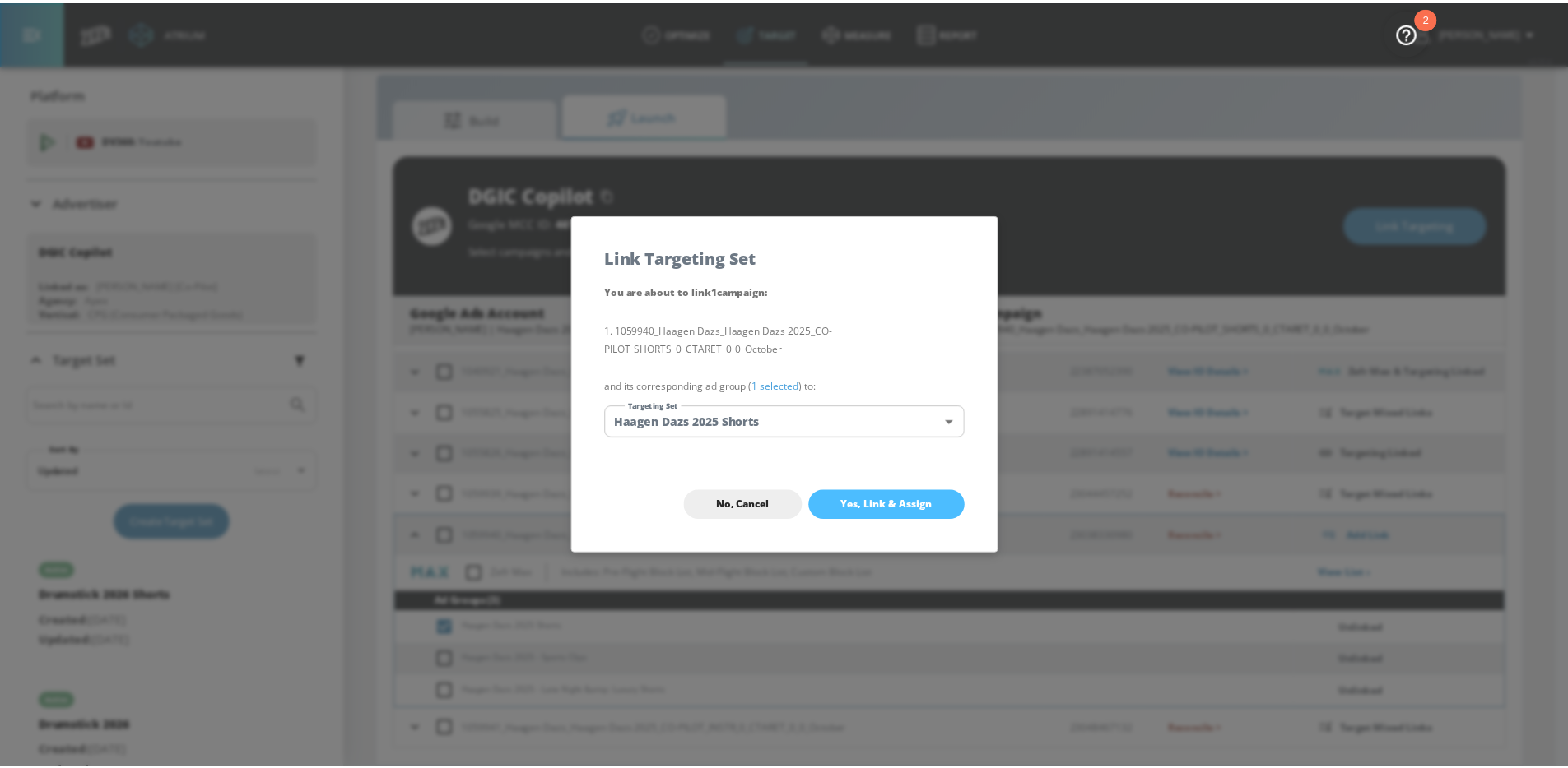
scroll to position [207, 0]
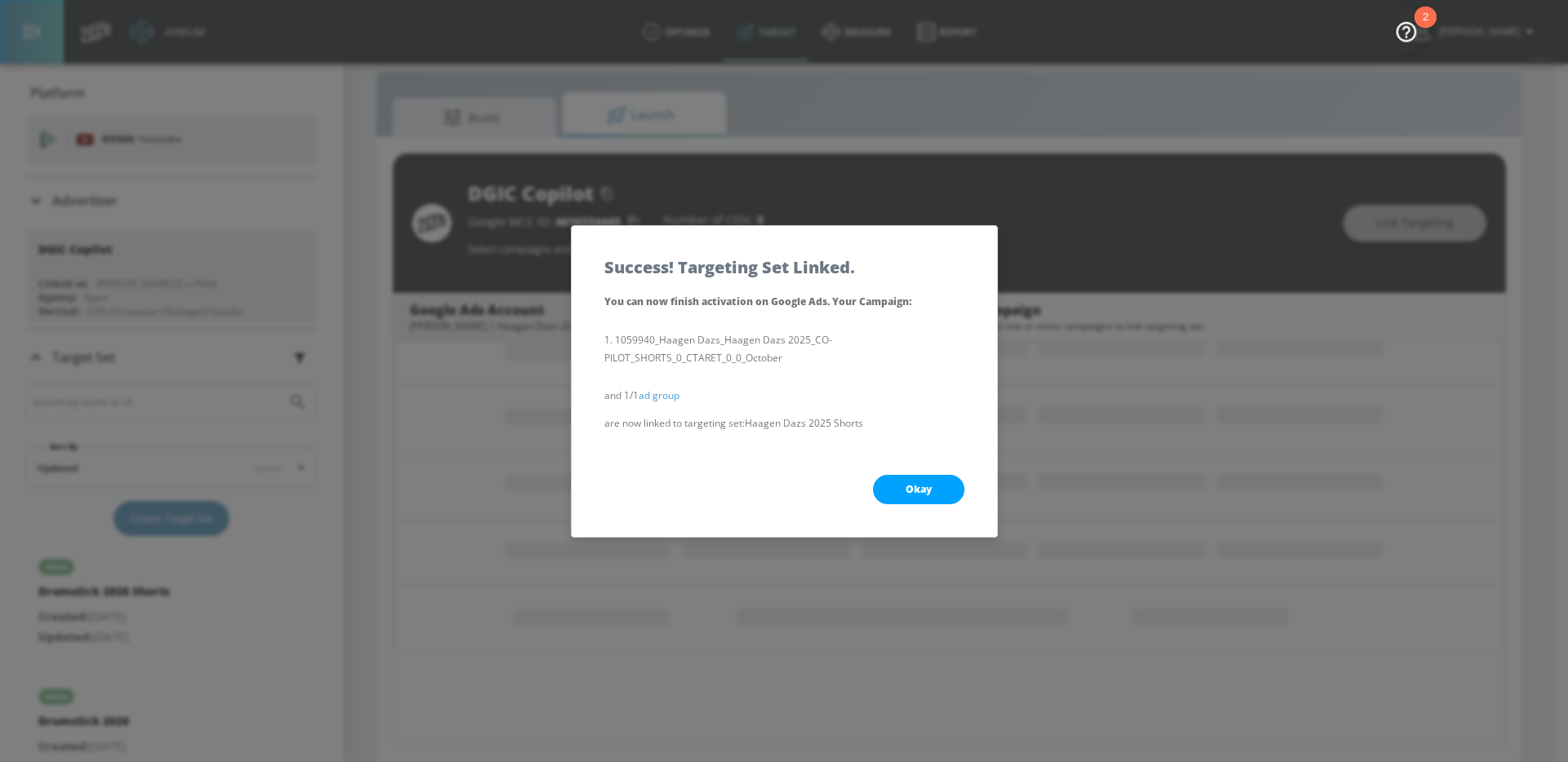
click at [898, 480] on button "Okay" at bounding box center [919, 489] width 92 height 29
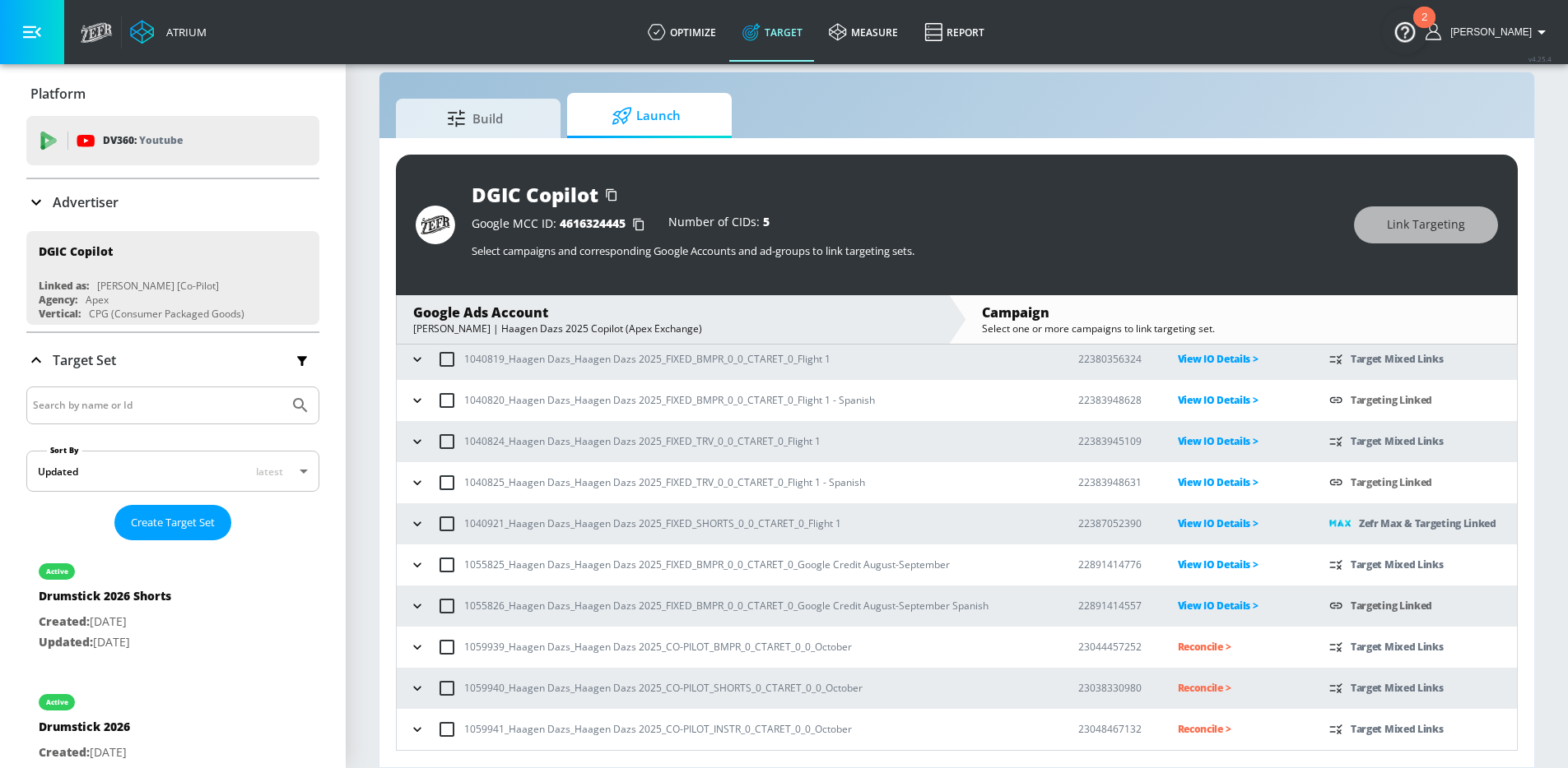
scroll to position [91, 0]
click at [409, 689] on icon "button" at bounding box center [417, 688] width 16 height 16
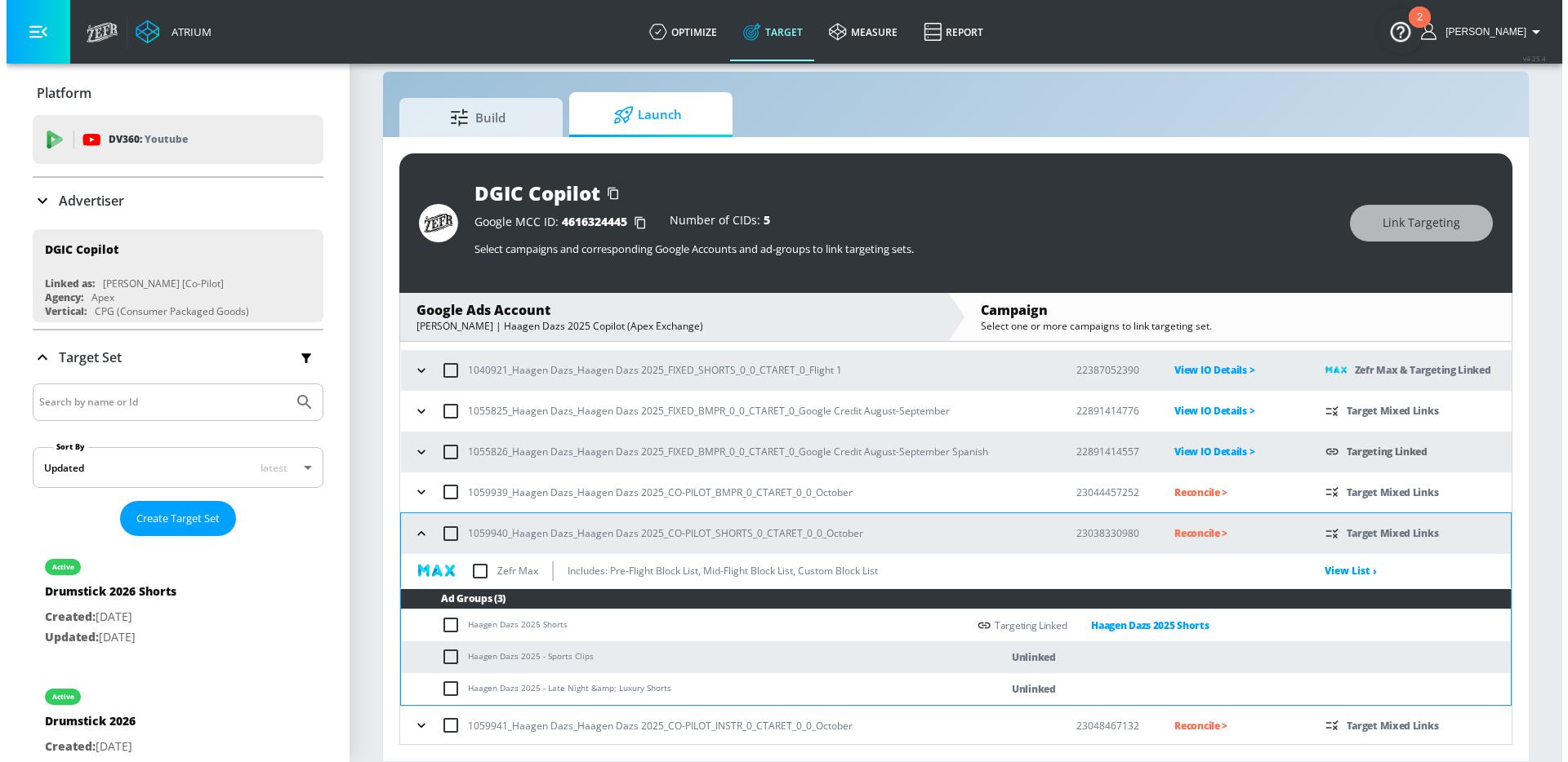
scroll to position [241, 0]
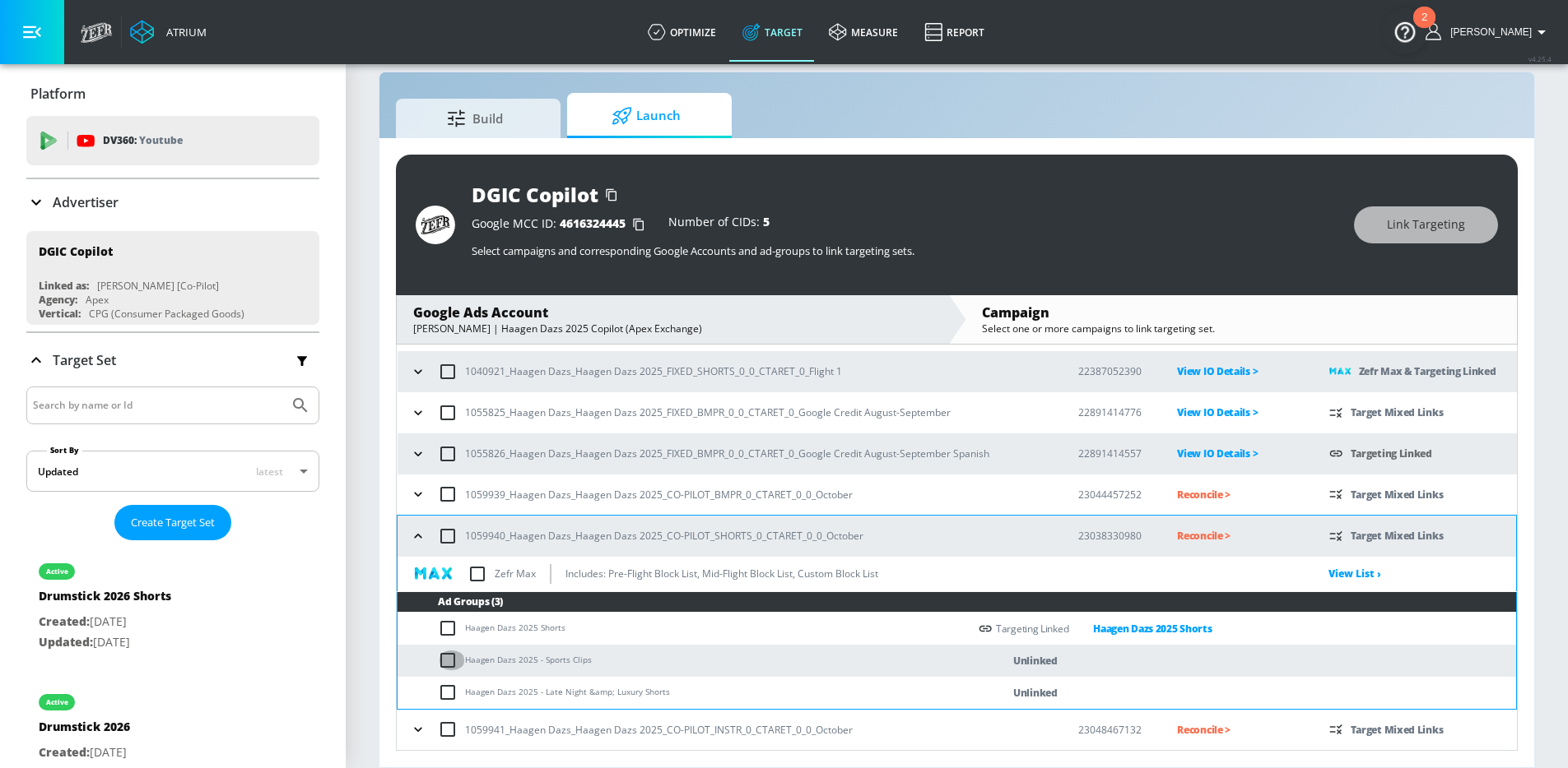
click at [445, 657] on input "checkbox" at bounding box center [451, 660] width 27 height 20
checkbox input "true"
click at [1419, 229] on span "Link Targeting" at bounding box center [1426, 225] width 78 height 21
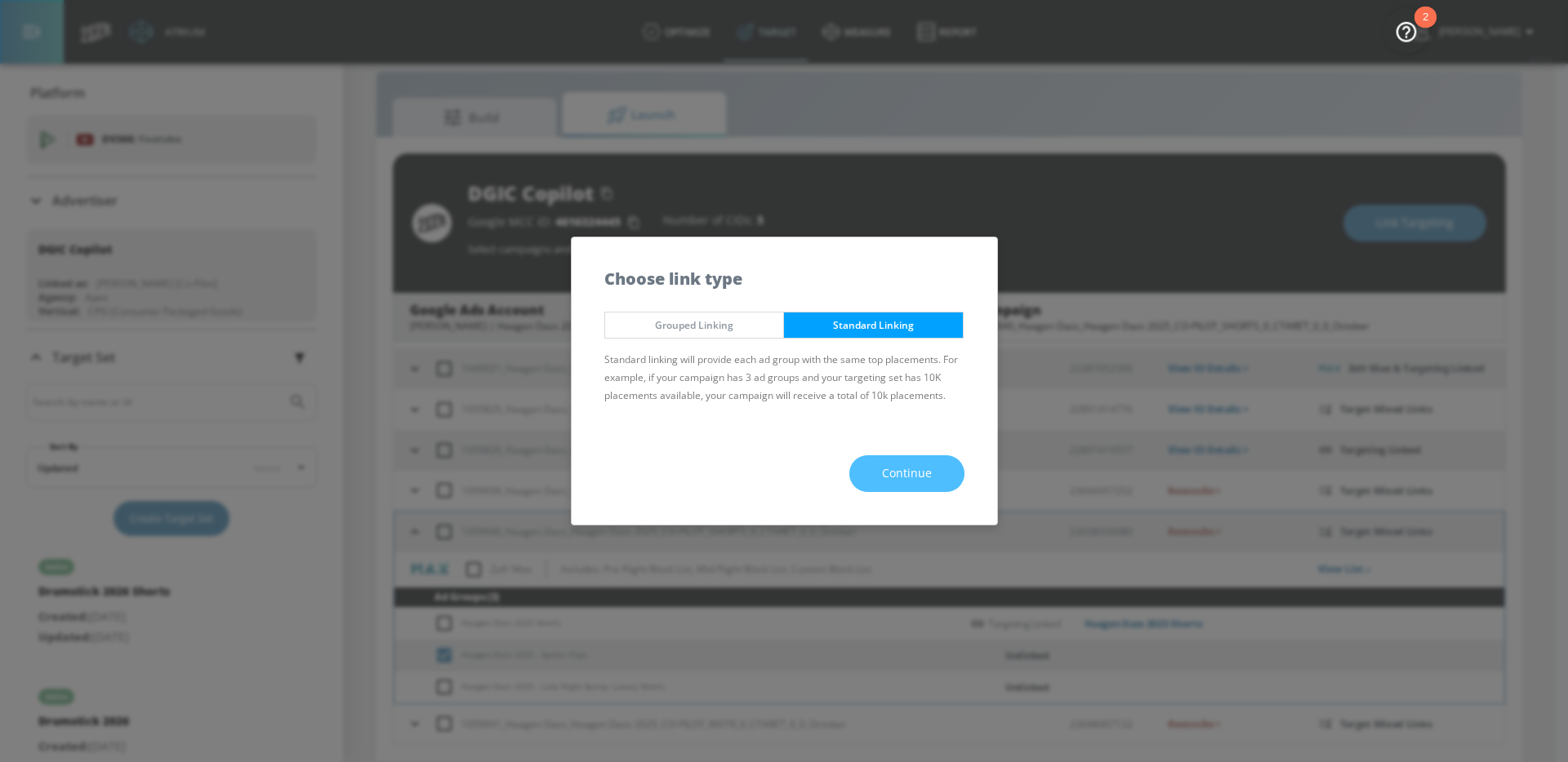
click at [924, 470] on span "Continue" at bounding box center [907, 474] width 50 height 21
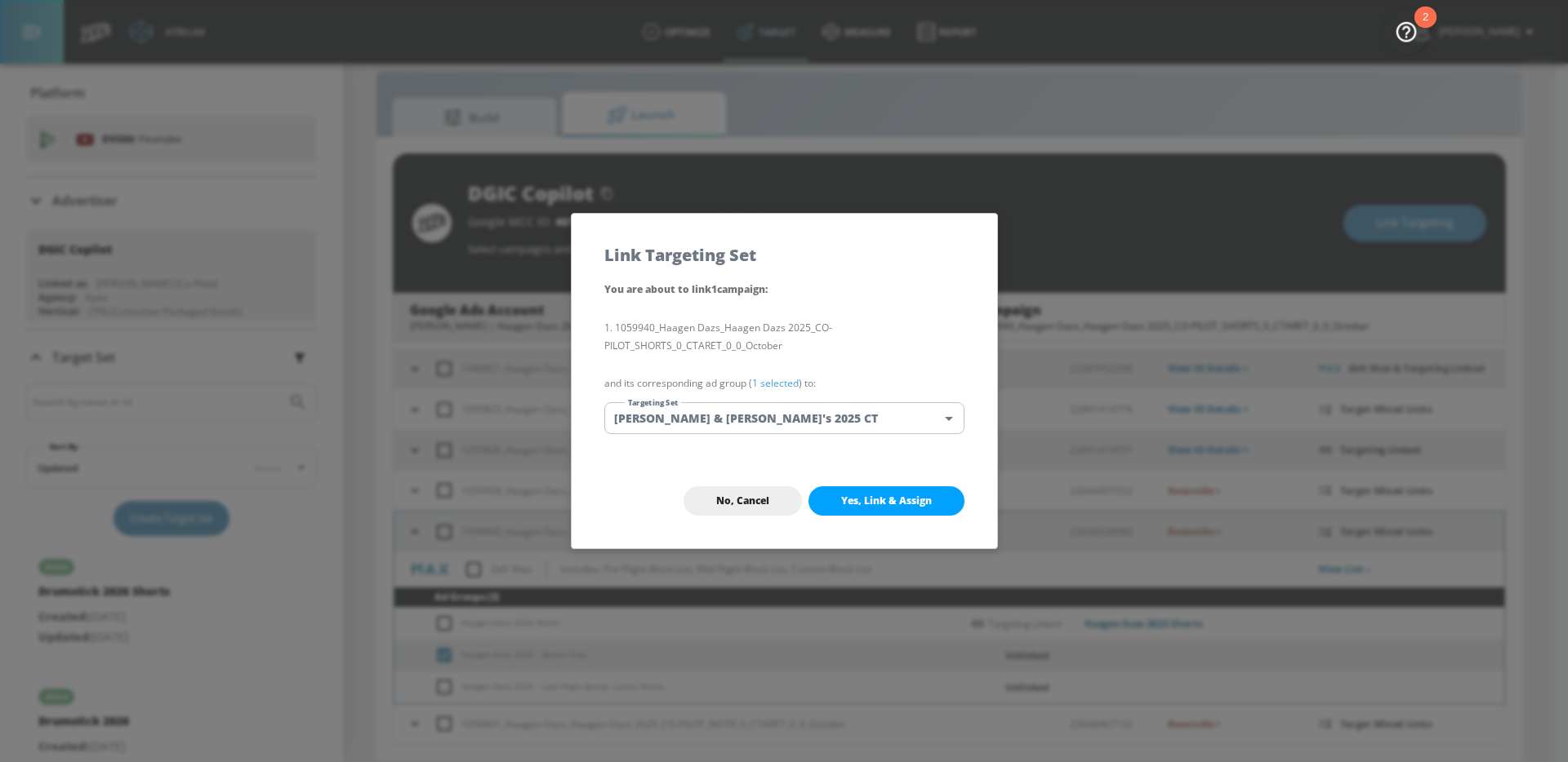
click at [781, 396] on div "You are about to link 1 campaign : 1059940_Haagen Dazs_Haagen Dazs 2025_CO-PILO…" at bounding box center [784, 367] width 426 height 174
click at [762, 414] on body "Atrium optimize Target measure Report optimize Target measure Report v 4.25.4 […" at bounding box center [784, 369] width 1568 height 786
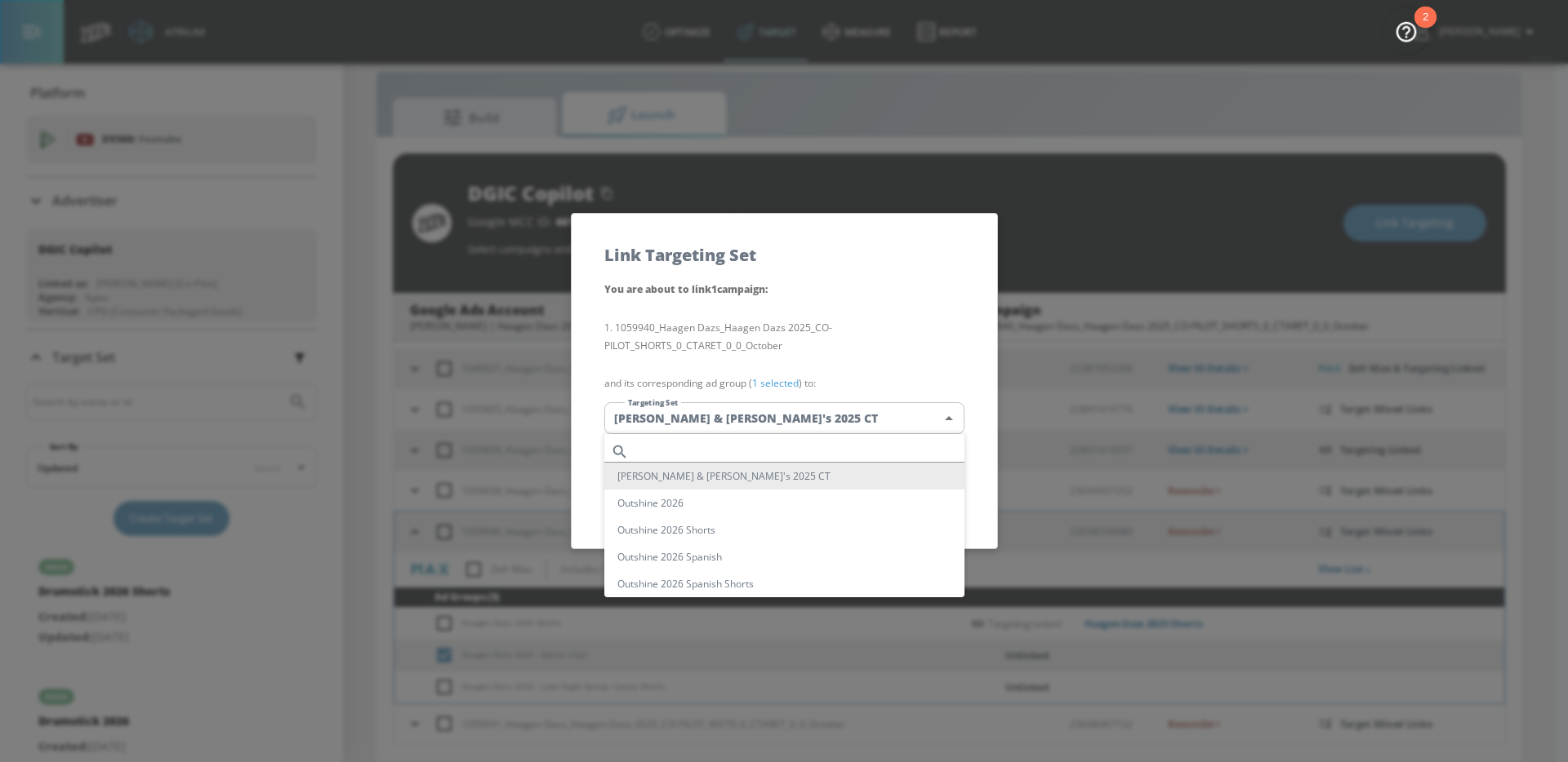
click at [712, 440] on input "text" at bounding box center [800, 452] width 329 height 22
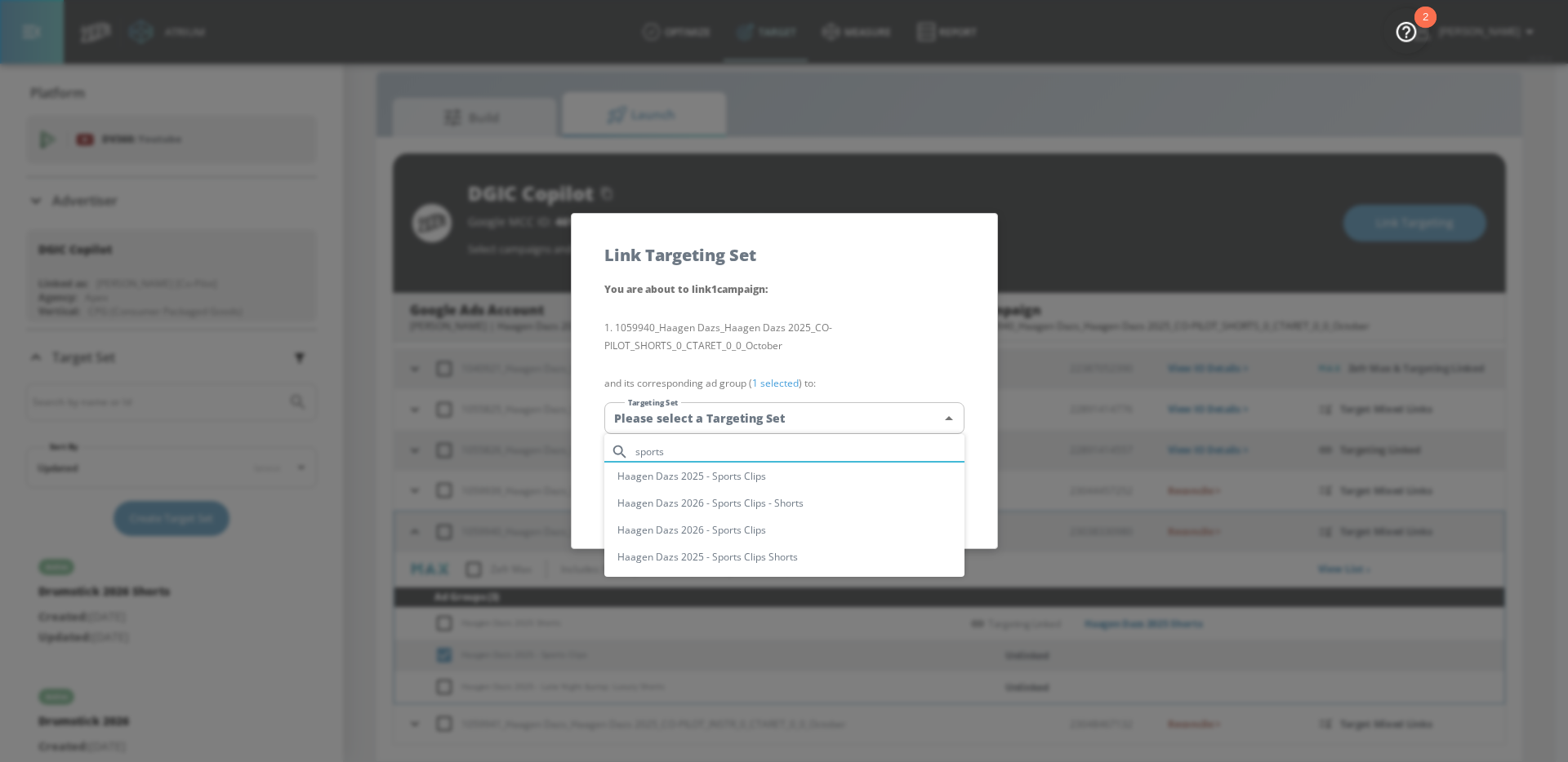
type input "sports"
click at [791, 503] on li "Haagen Dazs 2026 - Sports Clips - Shorts" at bounding box center [784, 503] width 360 height 27
type input "dfca8c65-02d7-4907-99ba-e01a63687e27"
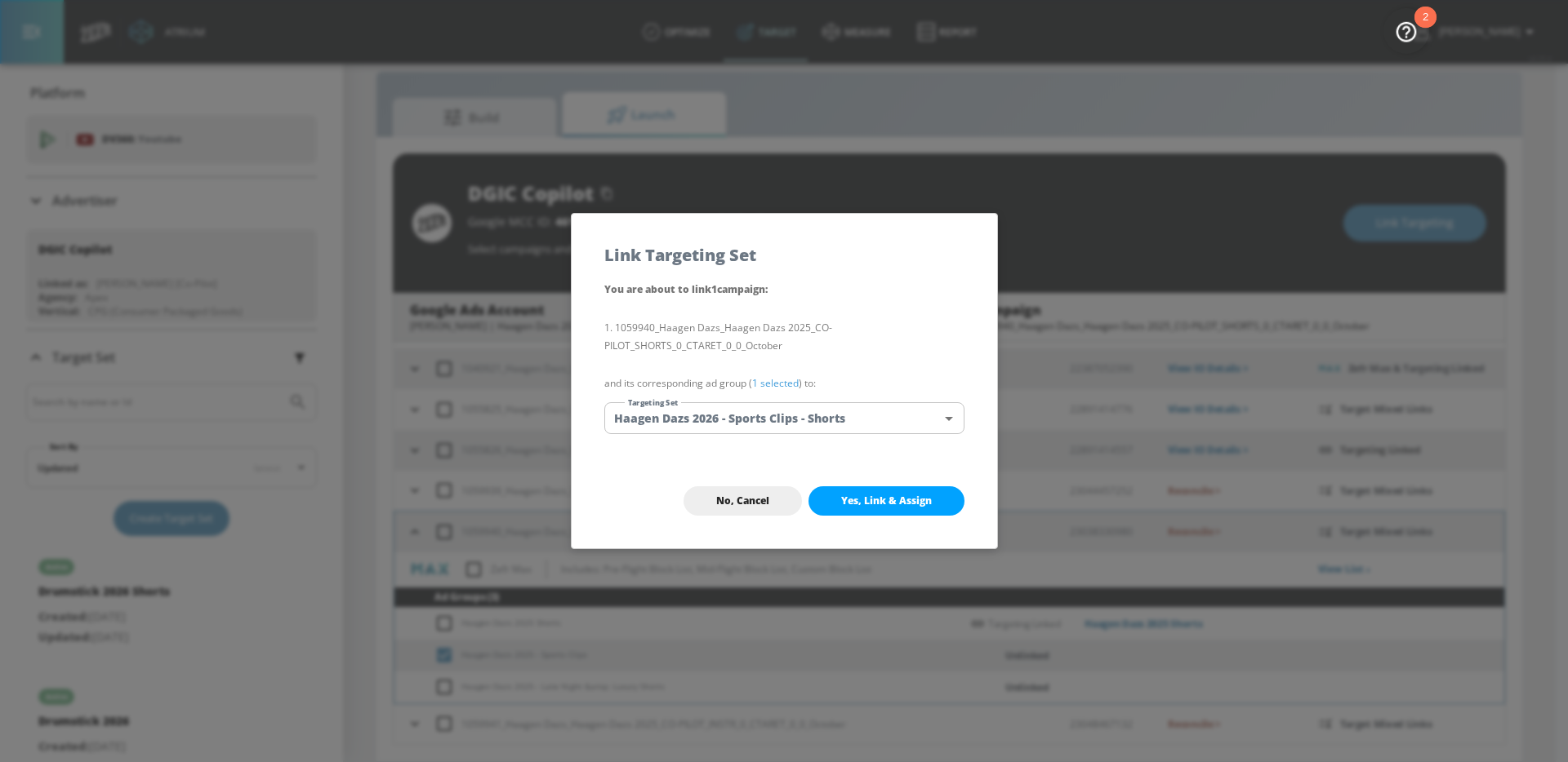
click at [817, 418] on body "Atrium optimize Target measure Report optimize Target measure Report v 4.25.4 […" at bounding box center [784, 369] width 1568 height 786
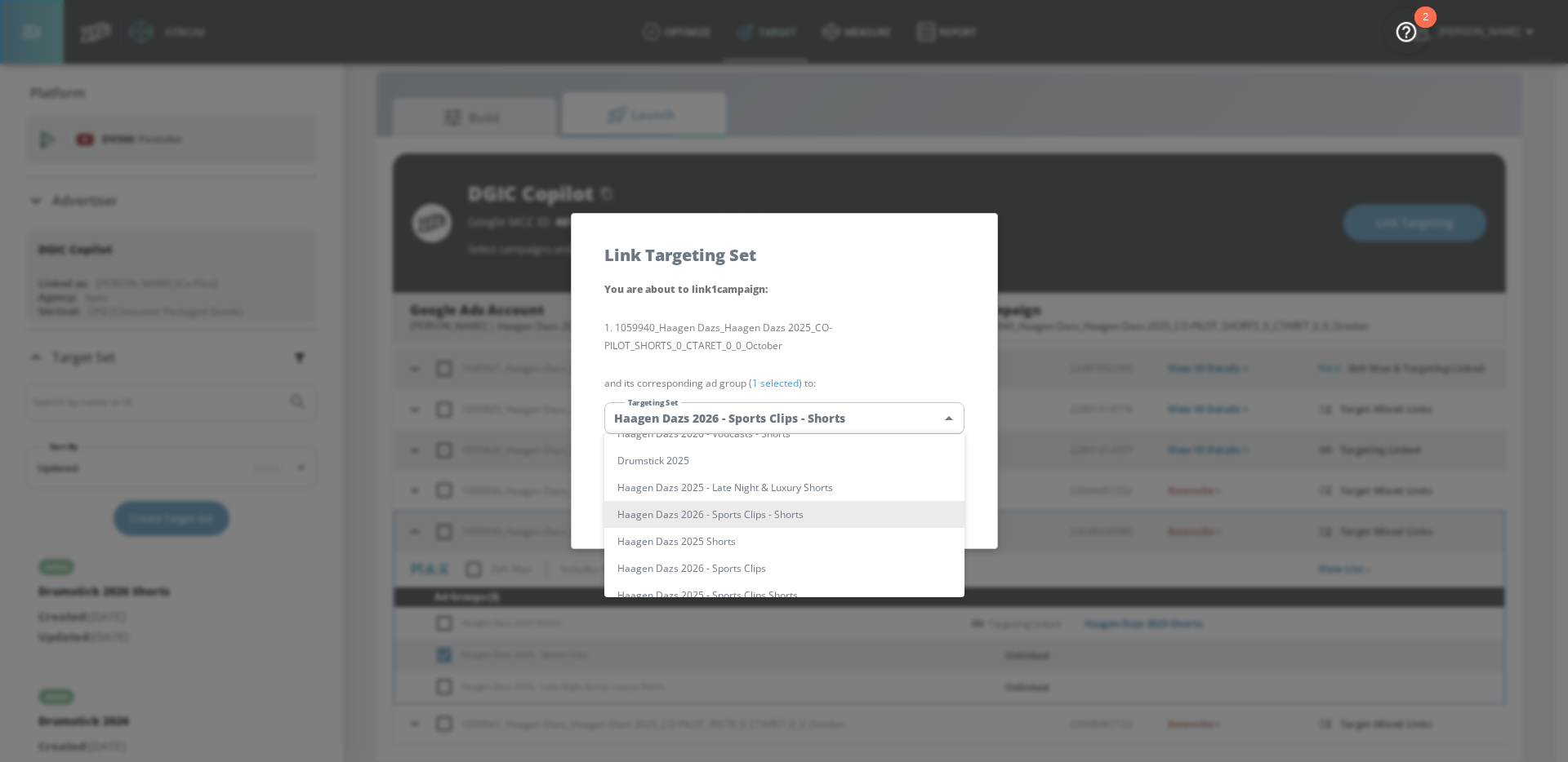
scroll to position [903, 0]
click at [857, 418] on div at bounding box center [784, 381] width 1568 height 762
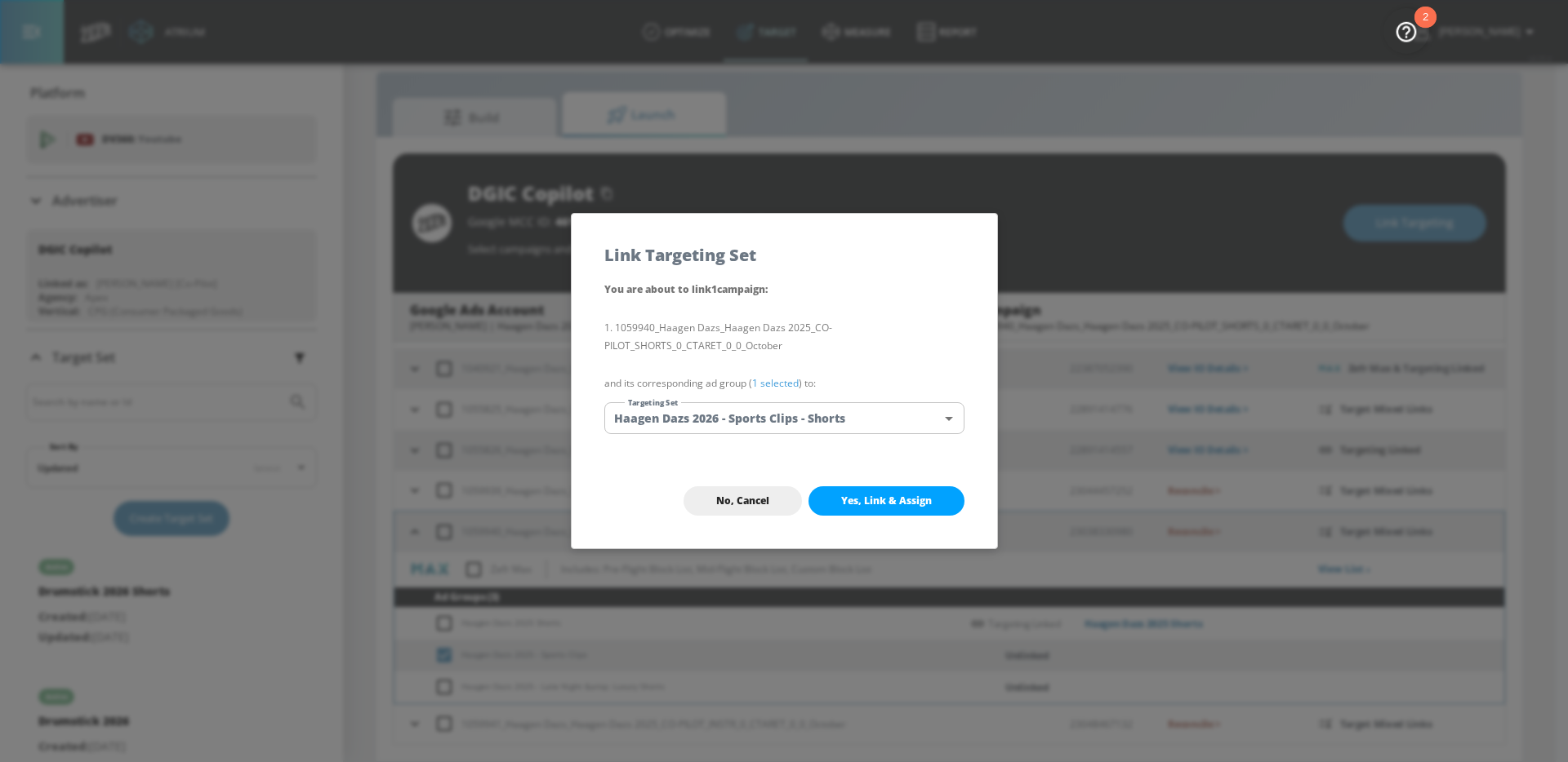
click at [864, 418] on body "Atrium optimize Target measure Report optimize Target measure Report v 4.25.4 […" at bounding box center [784, 369] width 1568 height 786
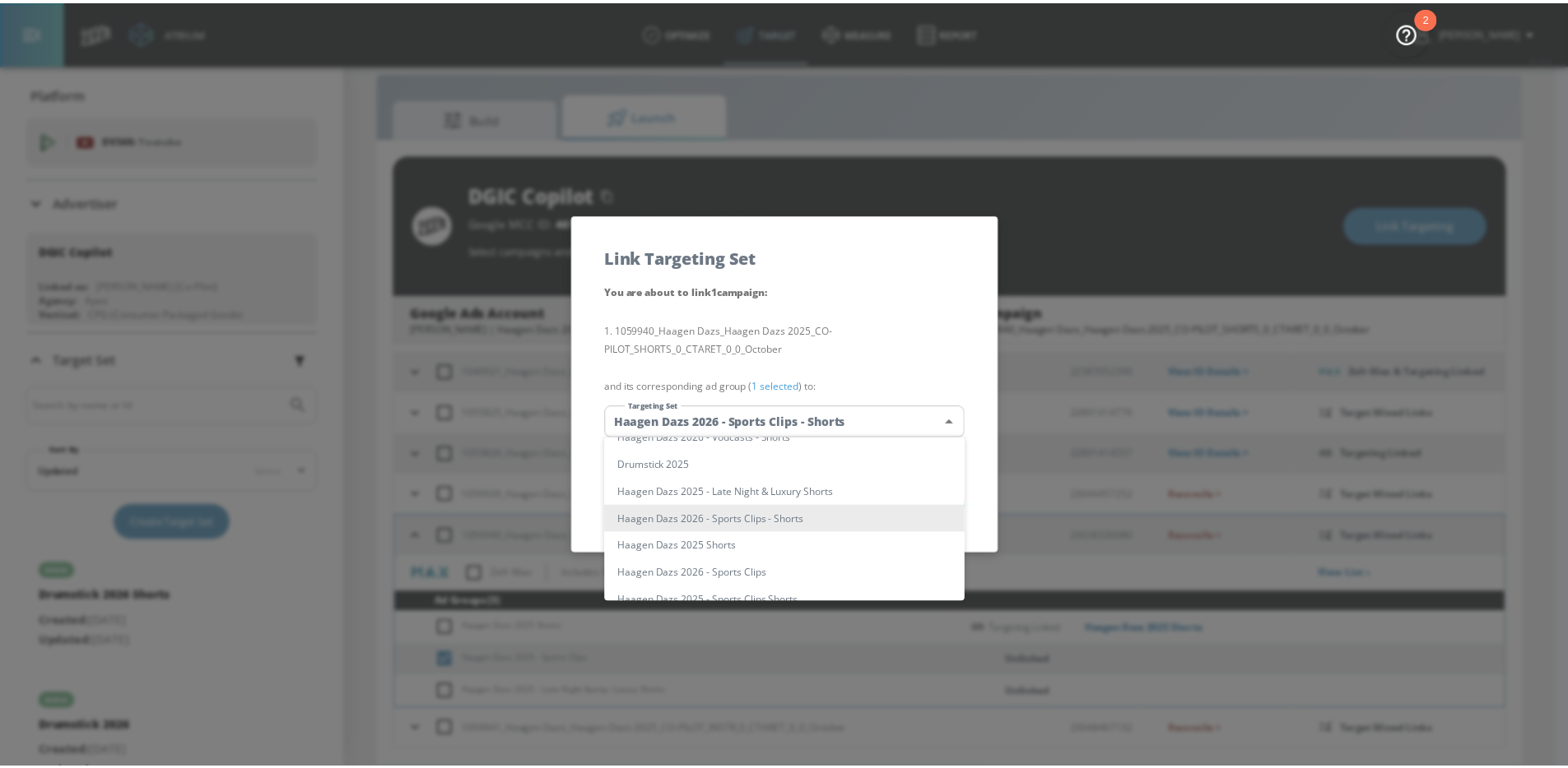
scroll to position [0, 0]
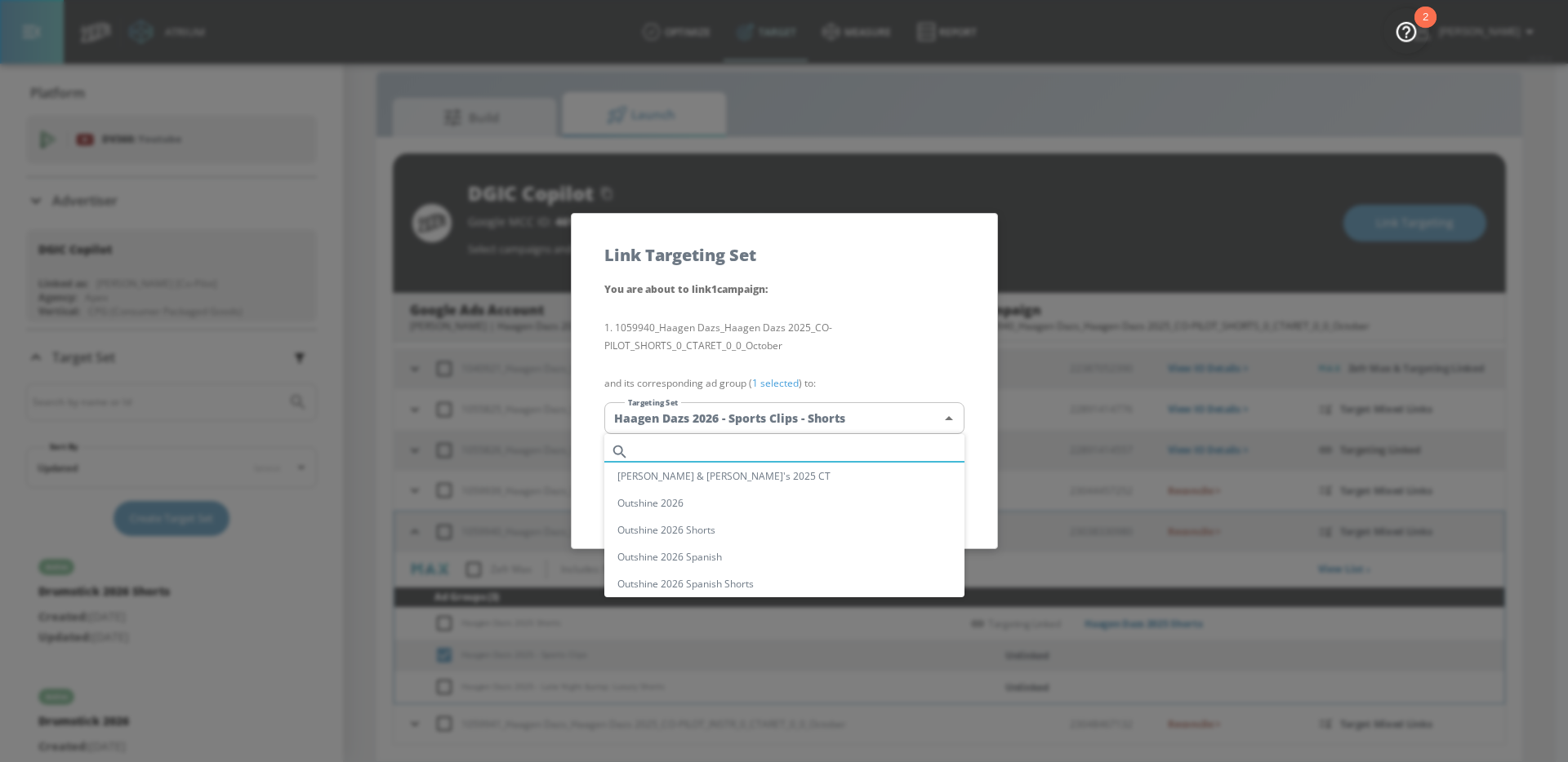
click at [852, 455] on input "text" at bounding box center [800, 452] width 329 height 22
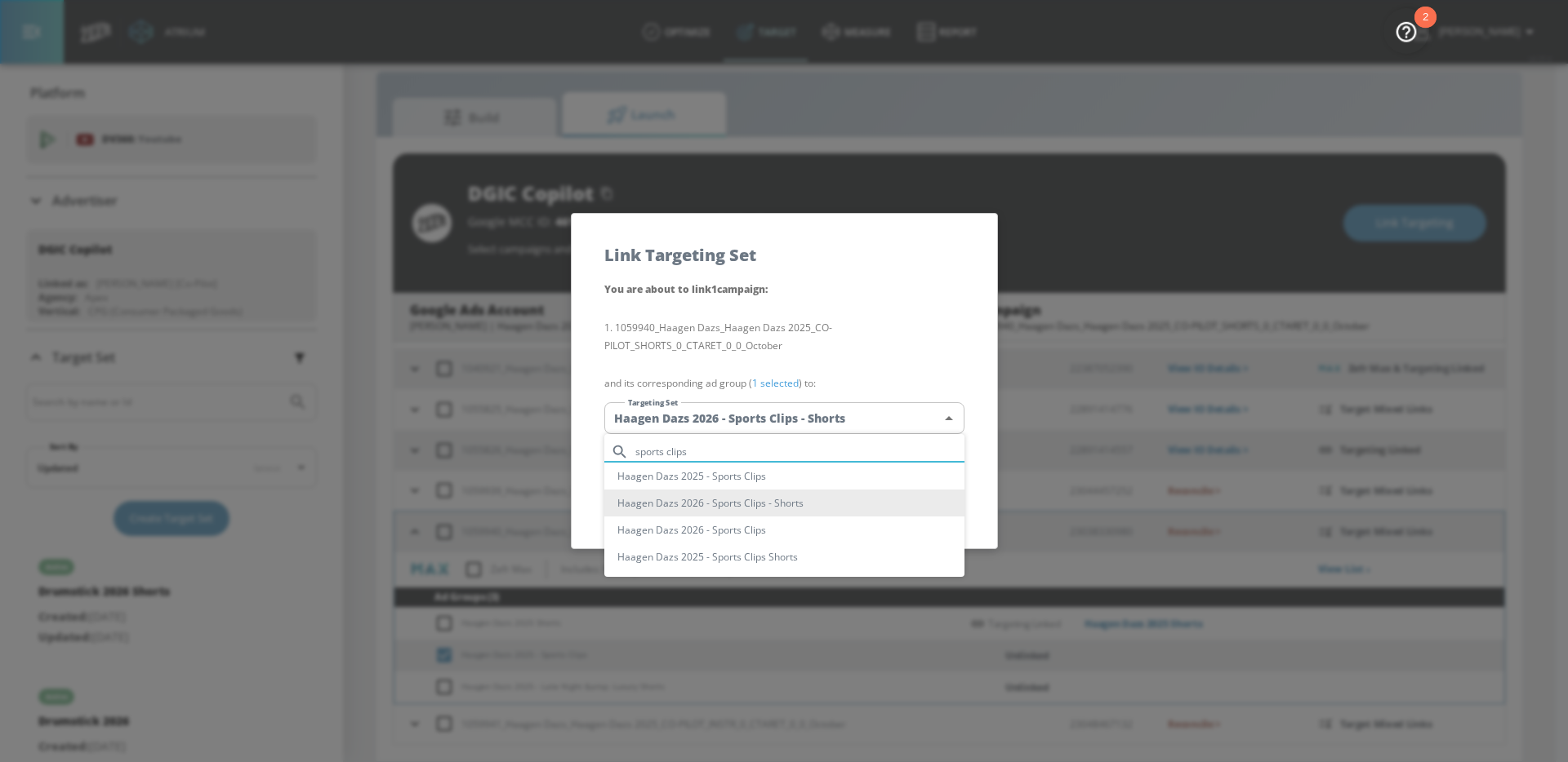
type input "sports clips"
click at [805, 557] on li "Haagen Dazs 2025 - Sports Clips Shorts" at bounding box center [784, 556] width 360 height 27
type input "a5af0dc5-4b0b-41fb-9e77-c0ff4dd513f7"
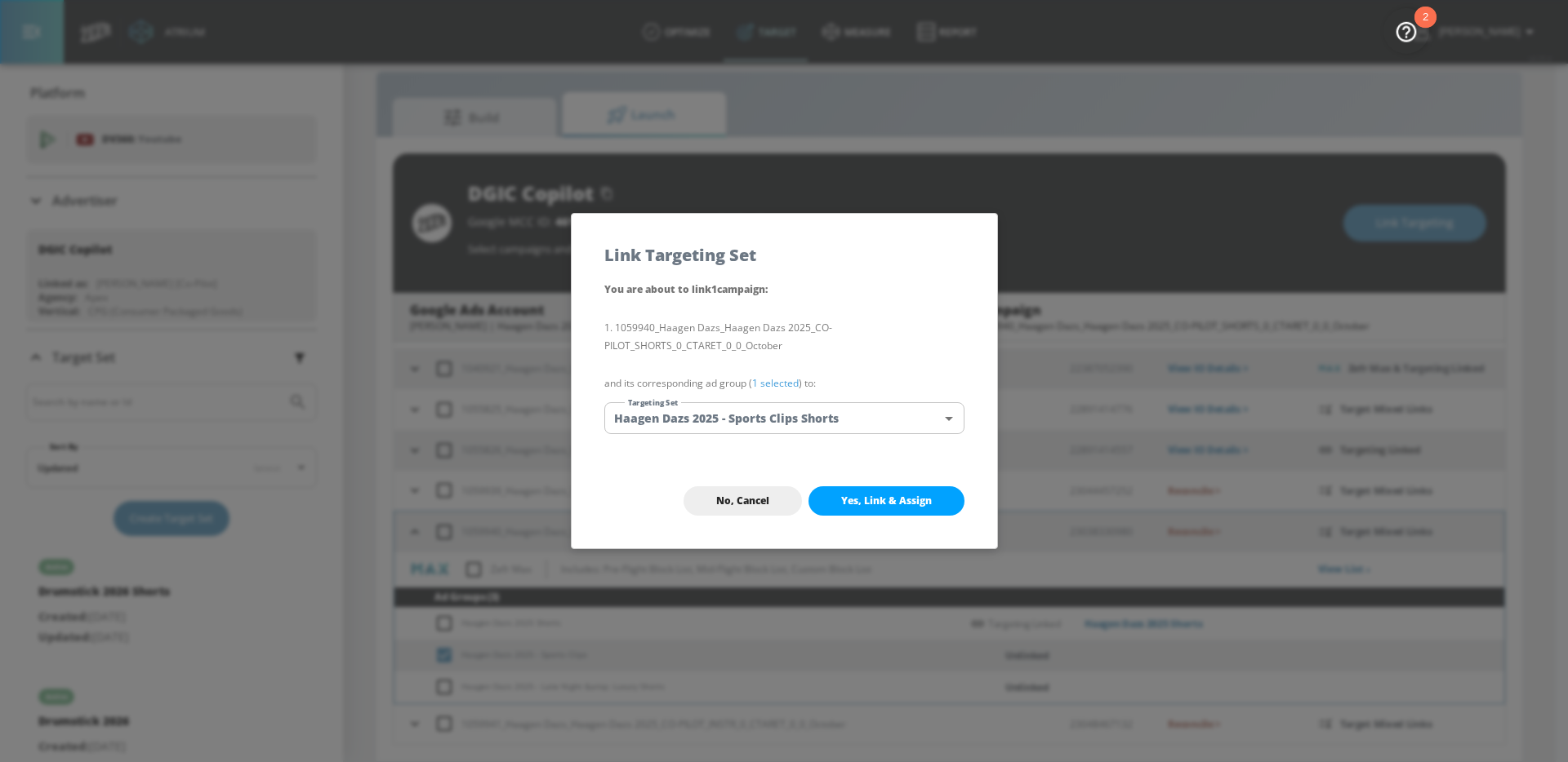
click at [898, 503] on span "Yes, Link & Assign" at bounding box center [886, 501] width 91 height 13
checkbox input "false"
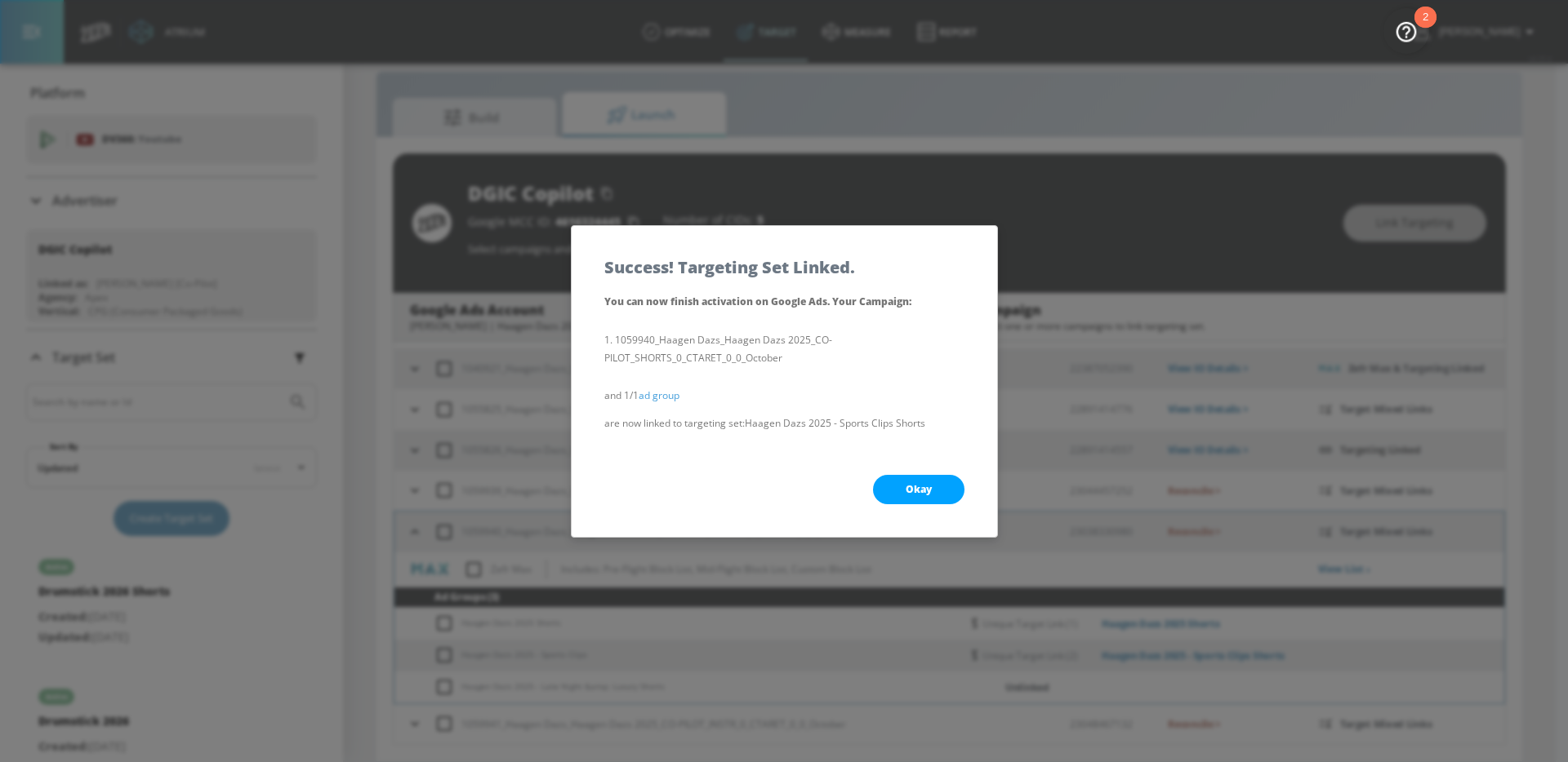
click at [921, 484] on span "Okay" at bounding box center [919, 490] width 26 height 13
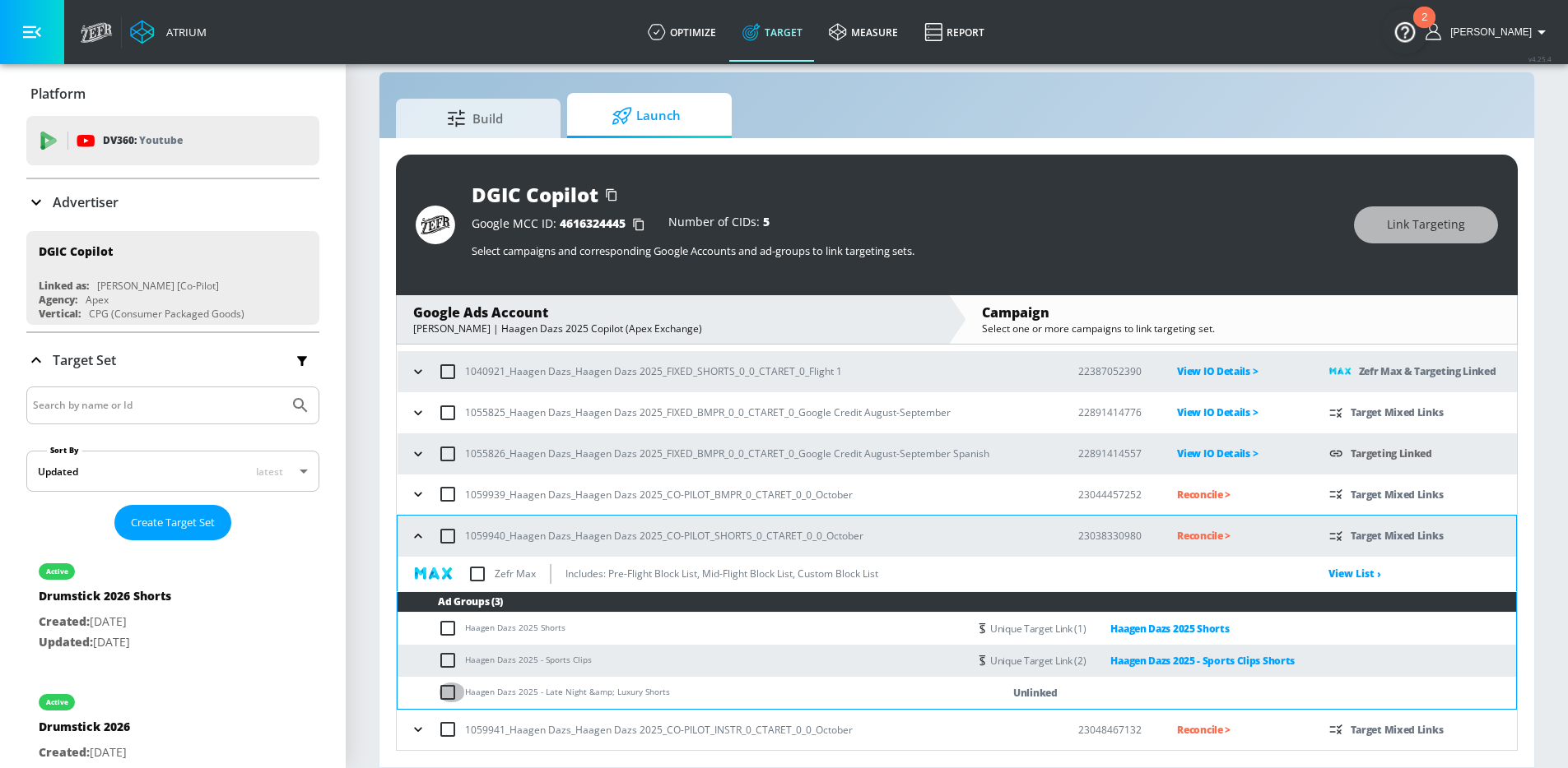
click at [442, 695] on input "checkbox" at bounding box center [451, 692] width 27 height 20
checkbox input "true"
click at [1426, 230] on span "Link Targeting" at bounding box center [1426, 225] width 78 height 21
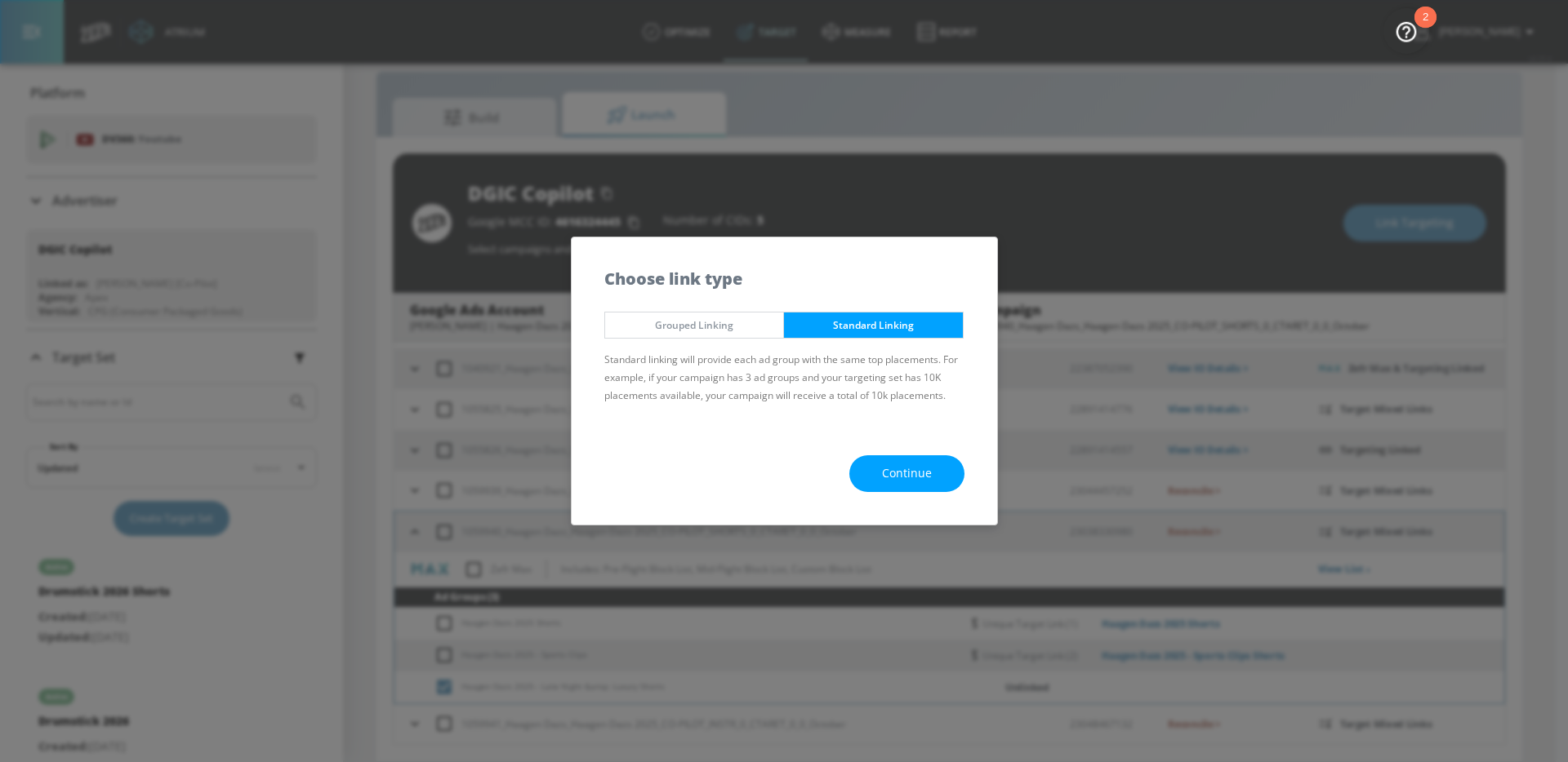
click at [914, 484] on button "Continue" at bounding box center [907, 473] width 115 height 36
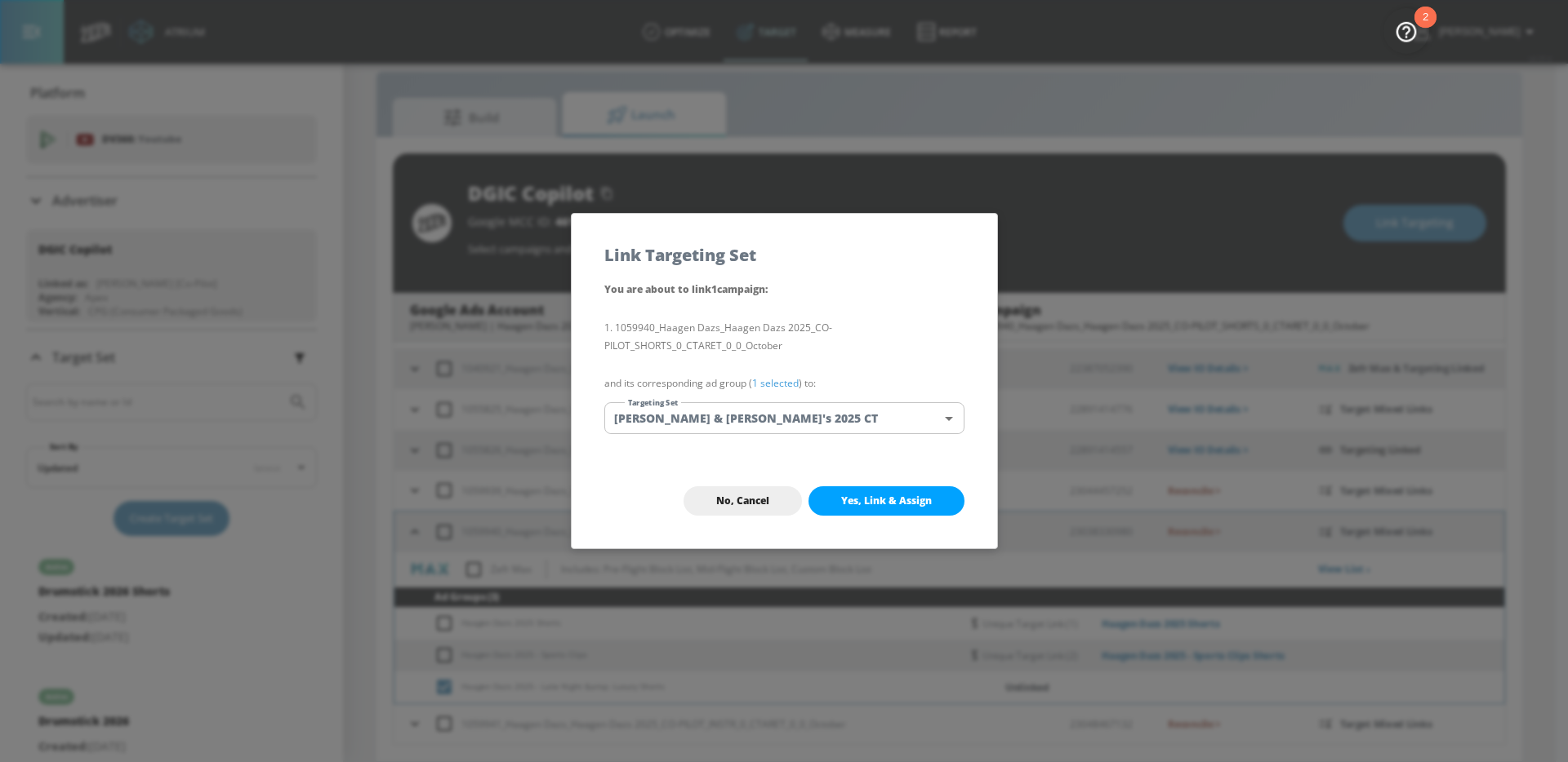
click at [766, 408] on body "Atrium optimize Target measure Report optimize Target measure Report v 4.25.4 […" at bounding box center [784, 369] width 1568 height 786
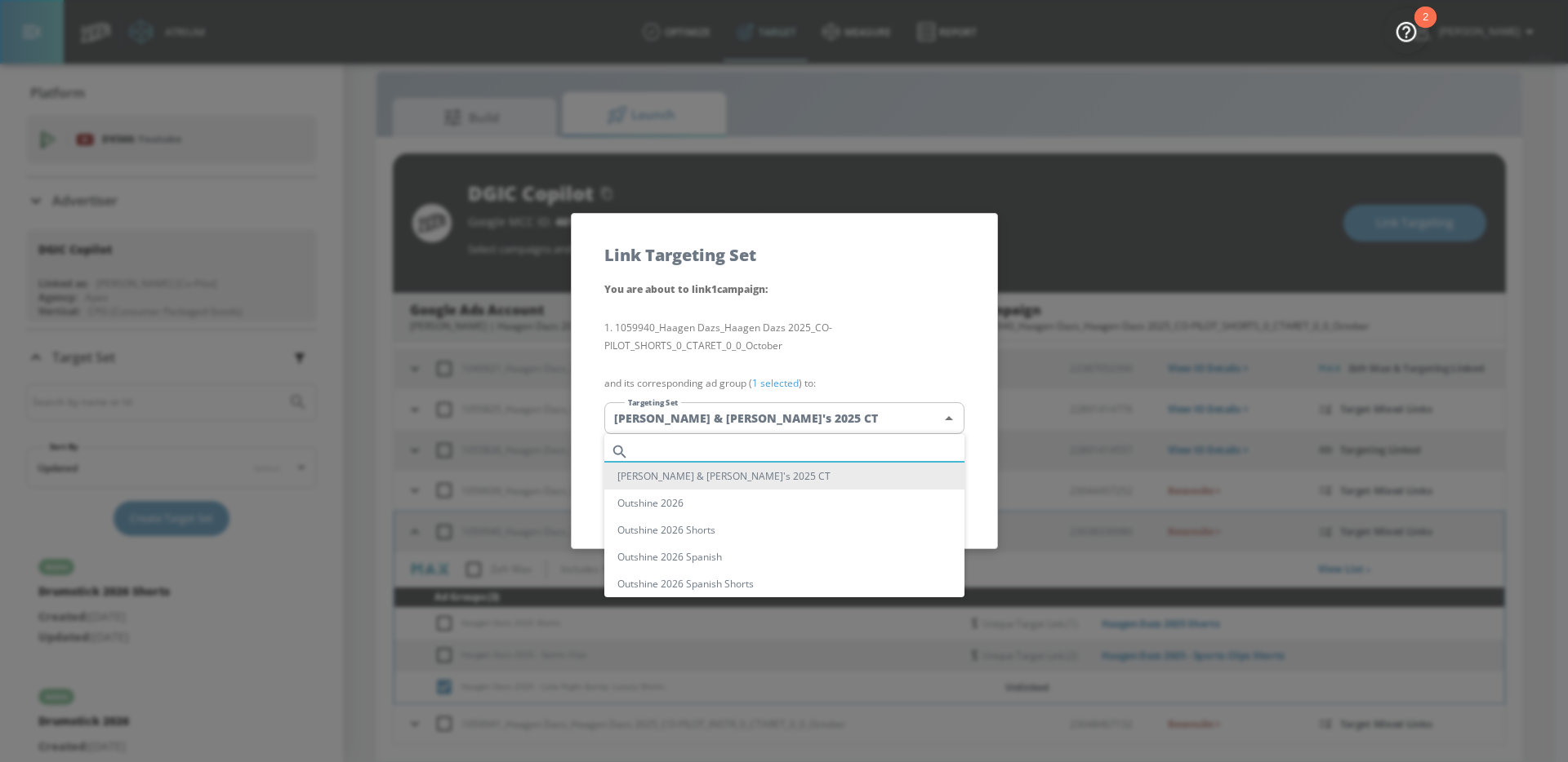
click at [682, 444] on input "text" at bounding box center [800, 452] width 329 height 22
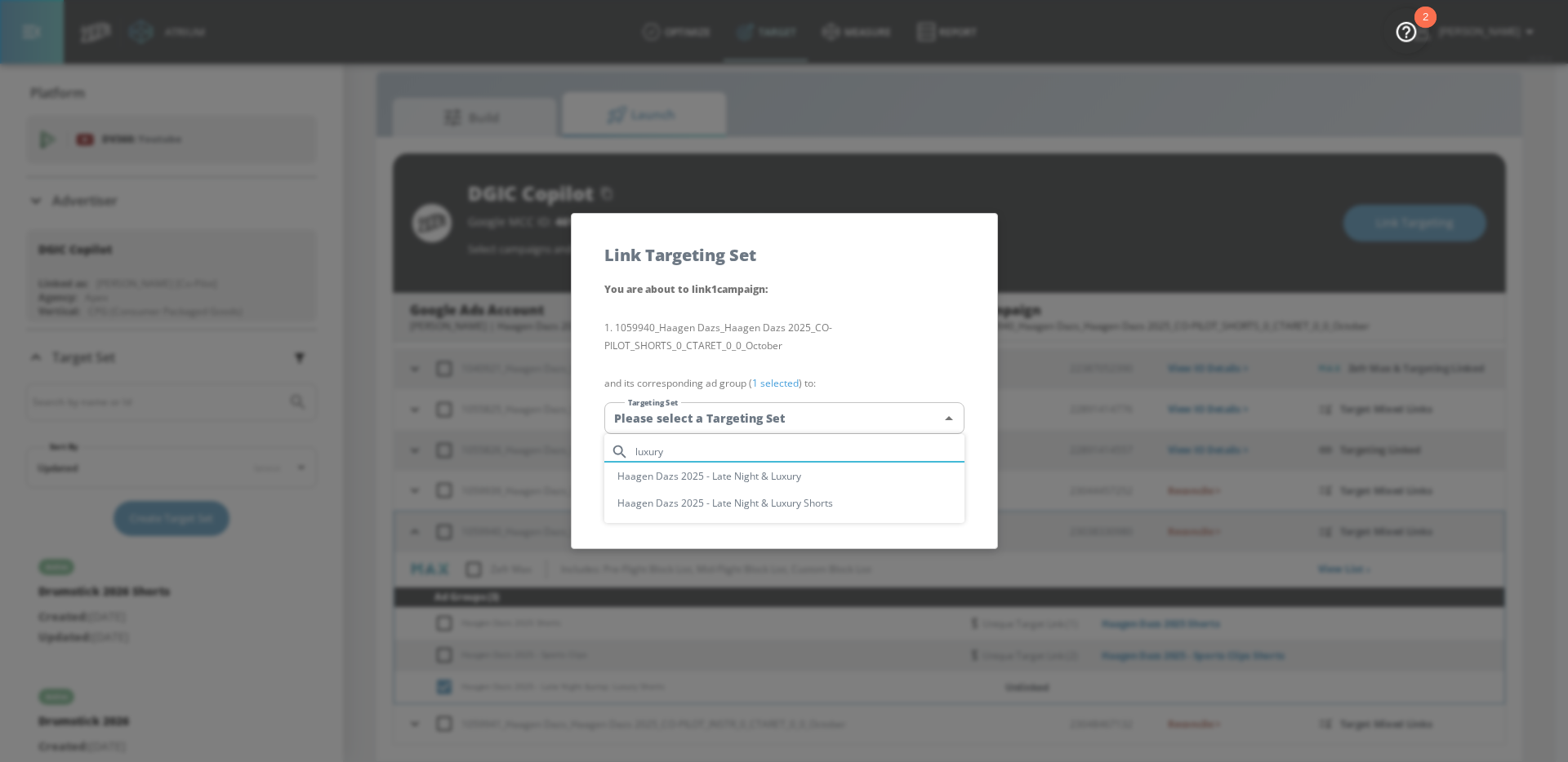
type input "luxury"
click at [765, 510] on li "Haagen Dazs 2025 - Late Night & Luxury Shorts" at bounding box center [784, 503] width 360 height 27
type input "3e8ff1e5-e7a8-42cd-bbbd-eb18c3ef0e88"
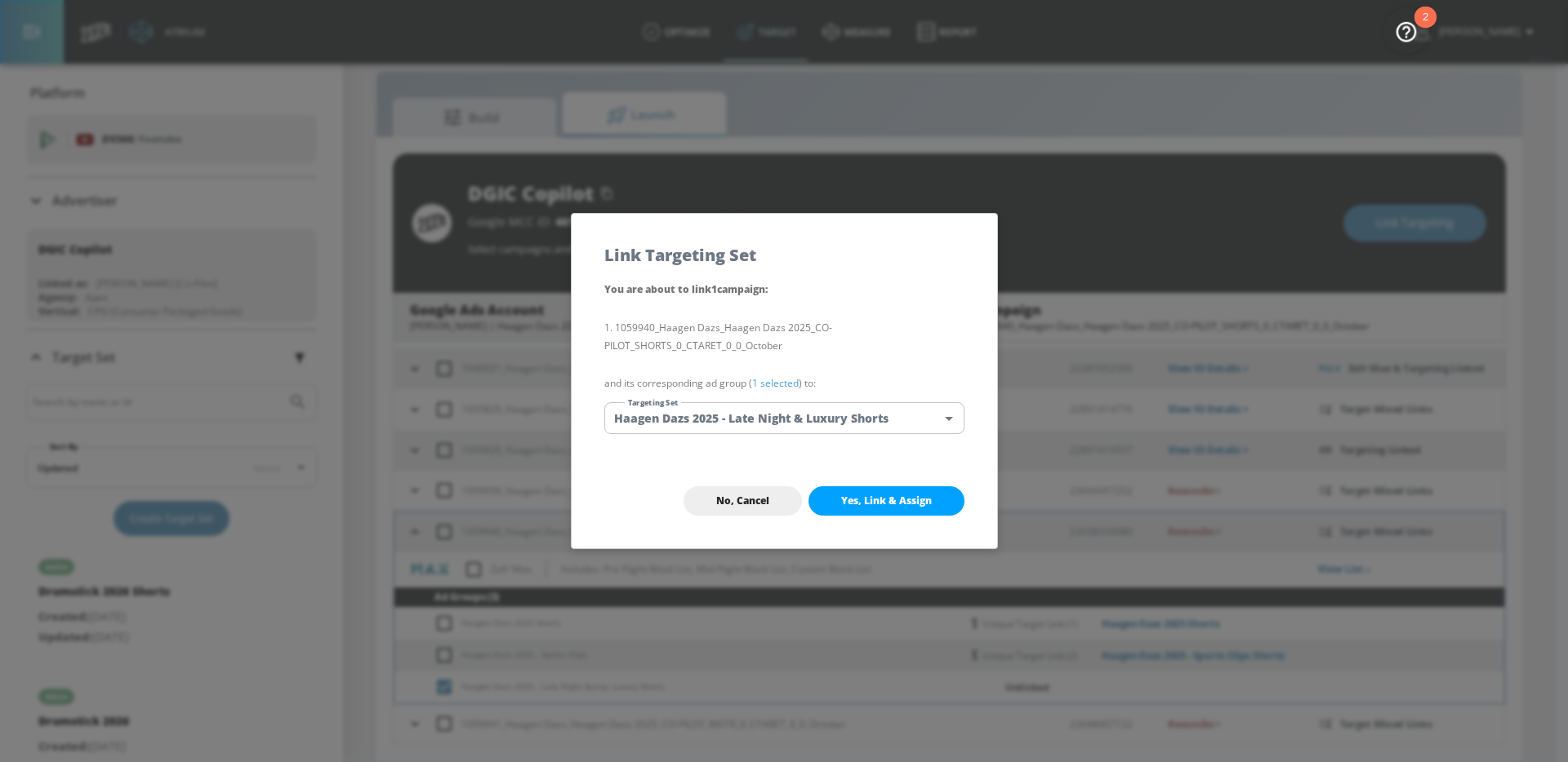
click at [889, 488] on button "Yes, Link & Assign" at bounding box center [886, 500] width 156 height 29
checkbox input "false"
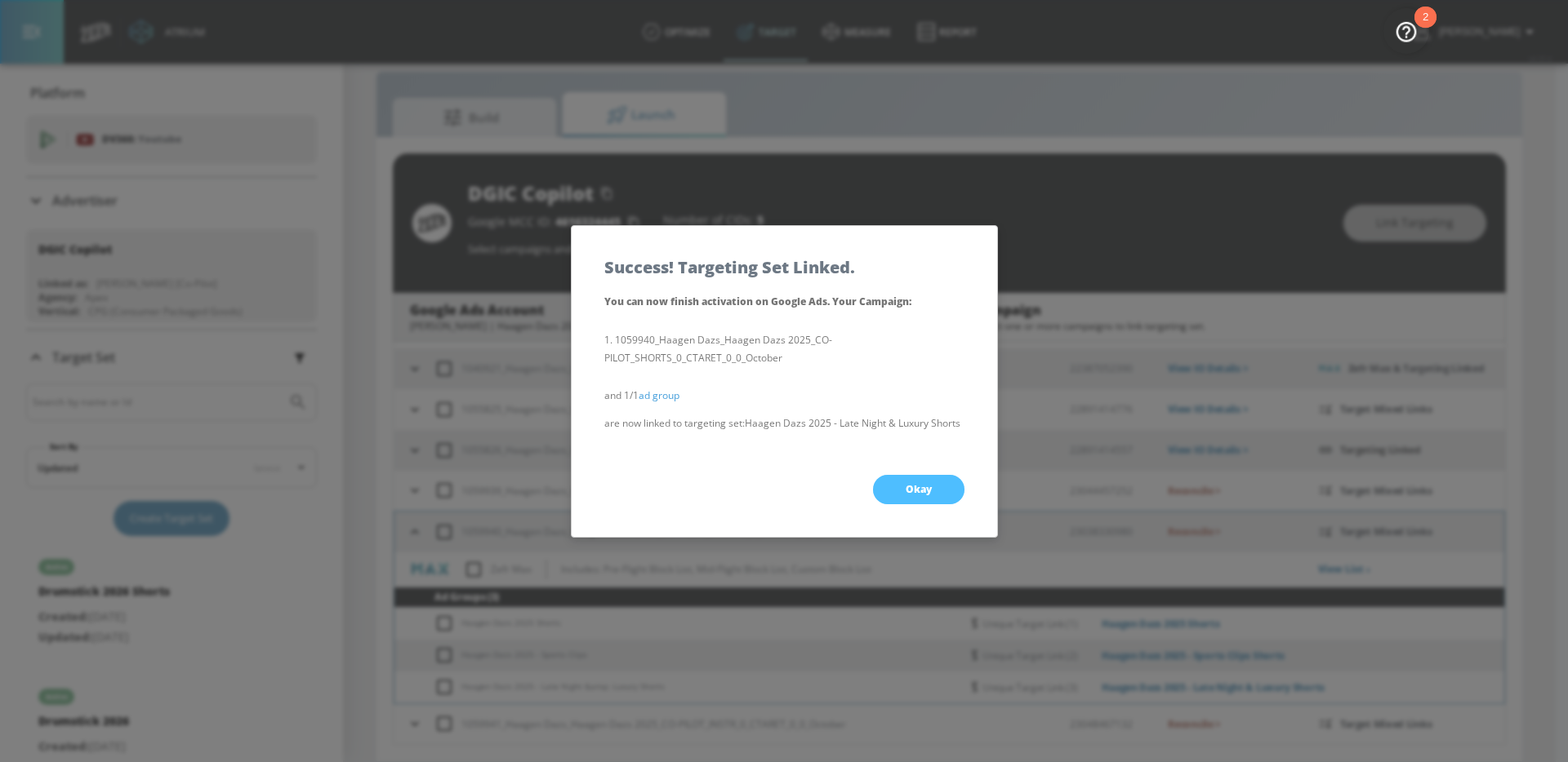
click at [883, 487] on button "Okay" at bounding box center [919, 489] width 92 height 29
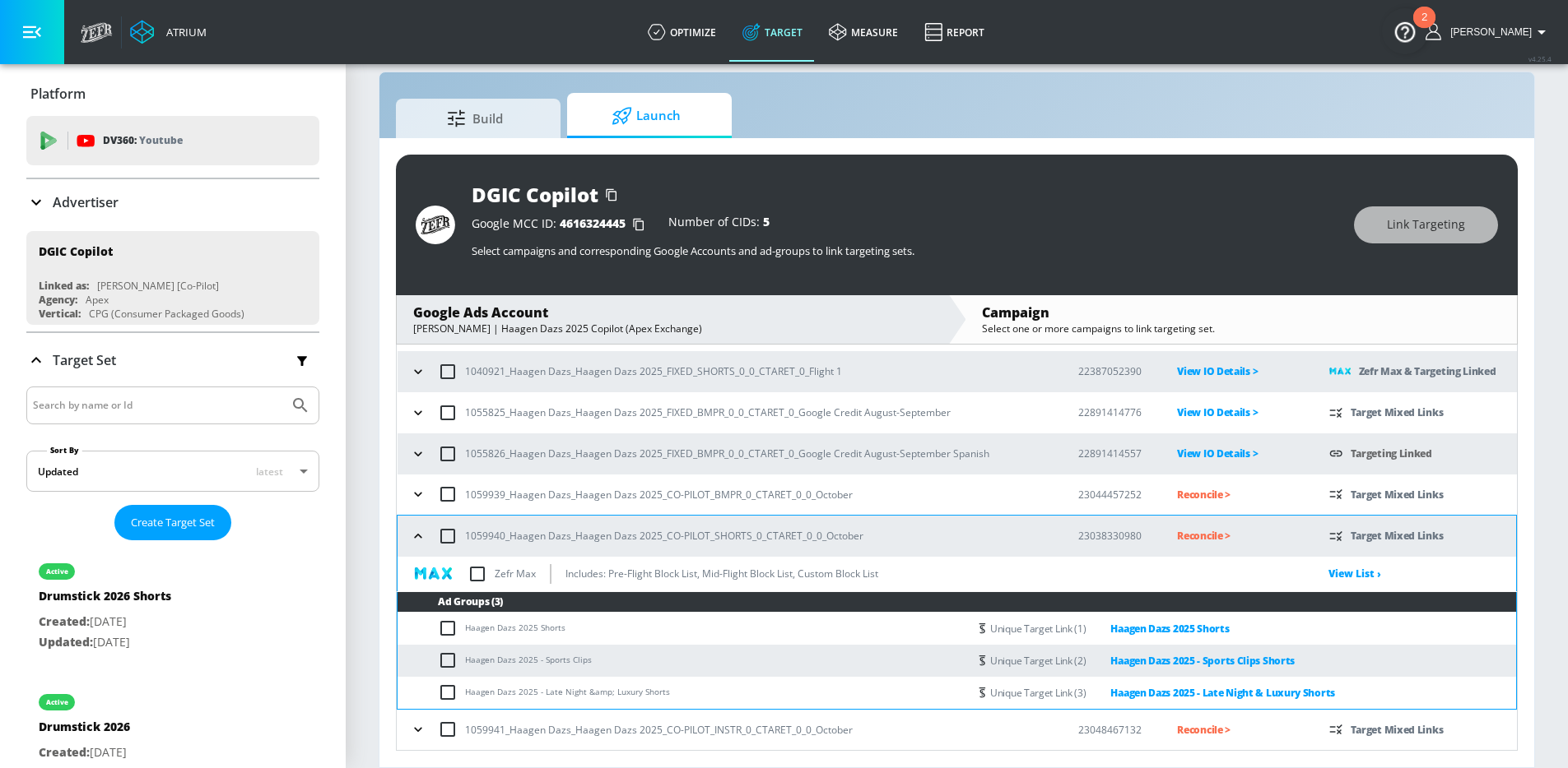
click at [473, 577] on input "checkbox" at bounding box center [477, 574] width 35 height 35
checkbox input "true"
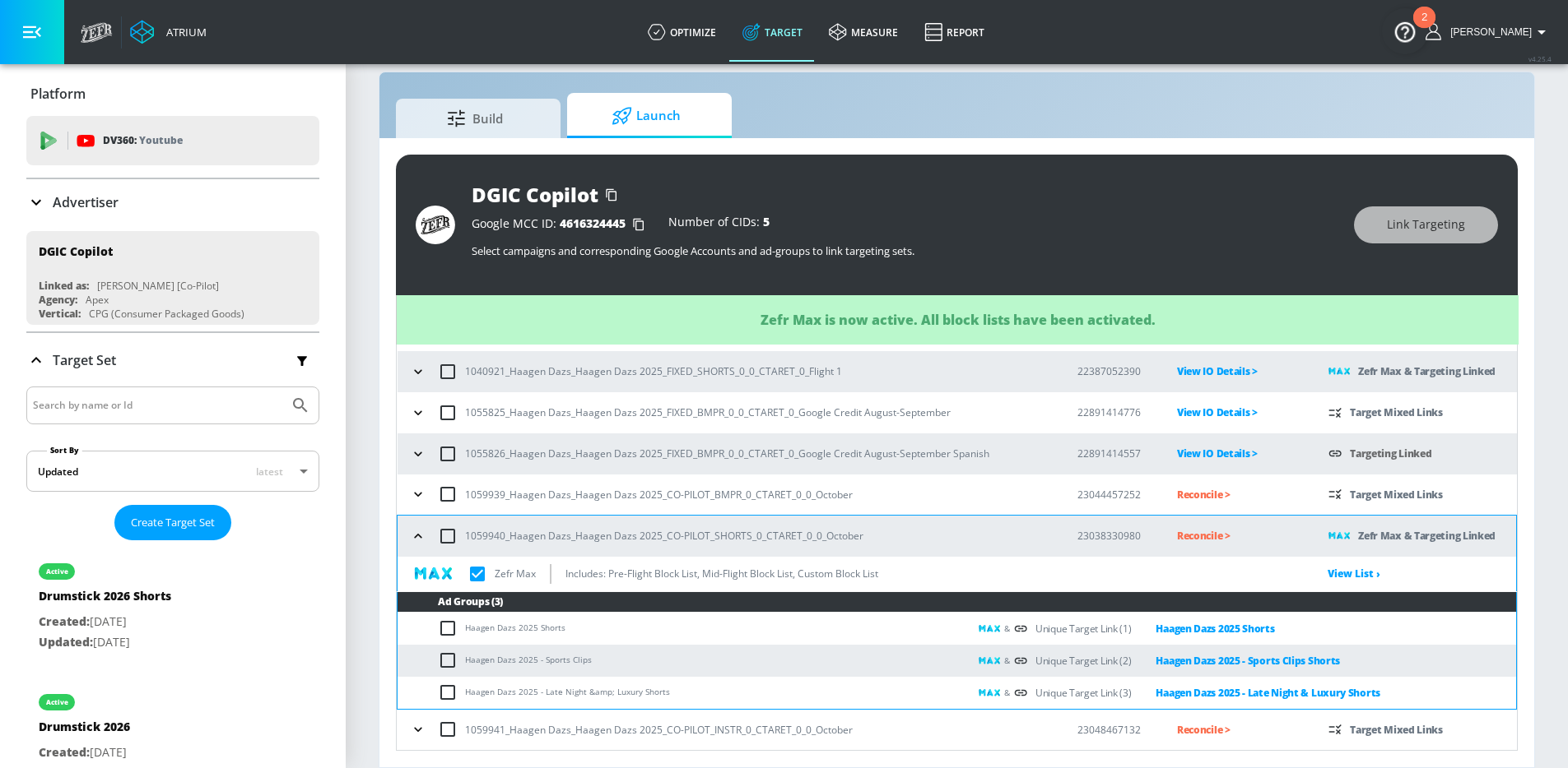
click at [418, 536] on icon "button" at bounding box center [418, 535] width 16 height 16
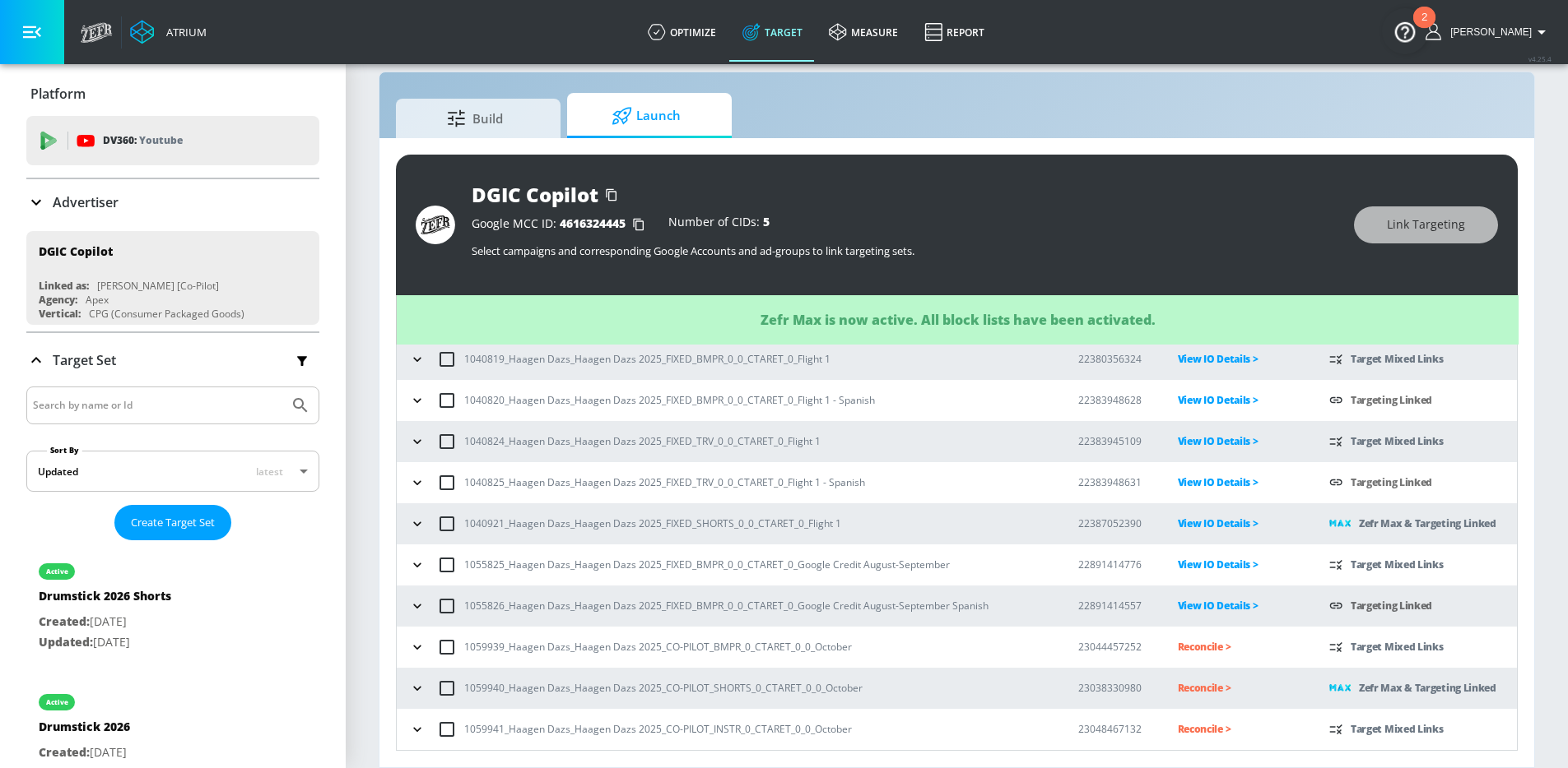
scroll to position [91, 0]
click at [1181, 646] on p "Reconcile >" at bounding box center [1240, 646] width 125 height 19
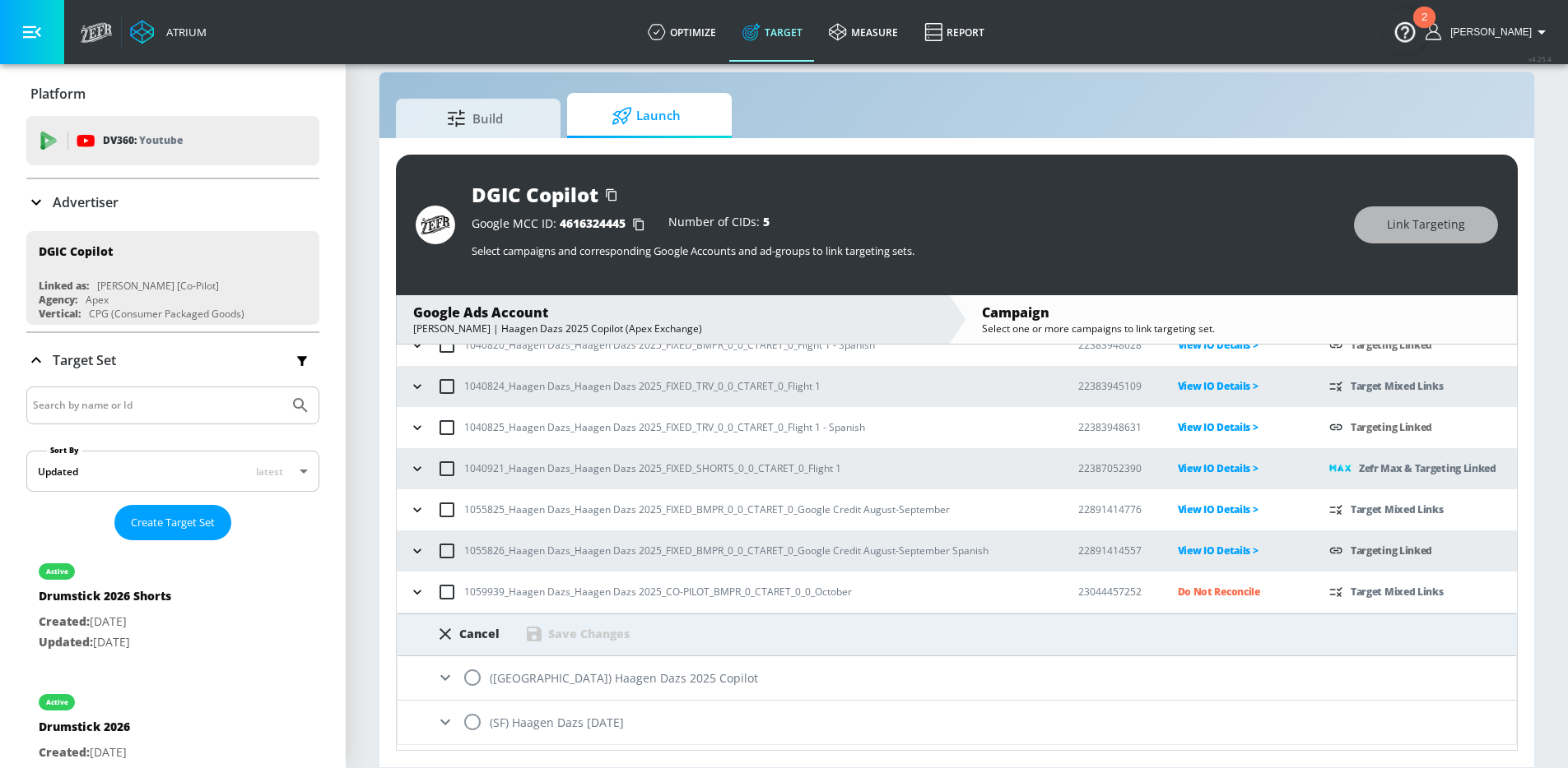
scroll to position [223, 0]
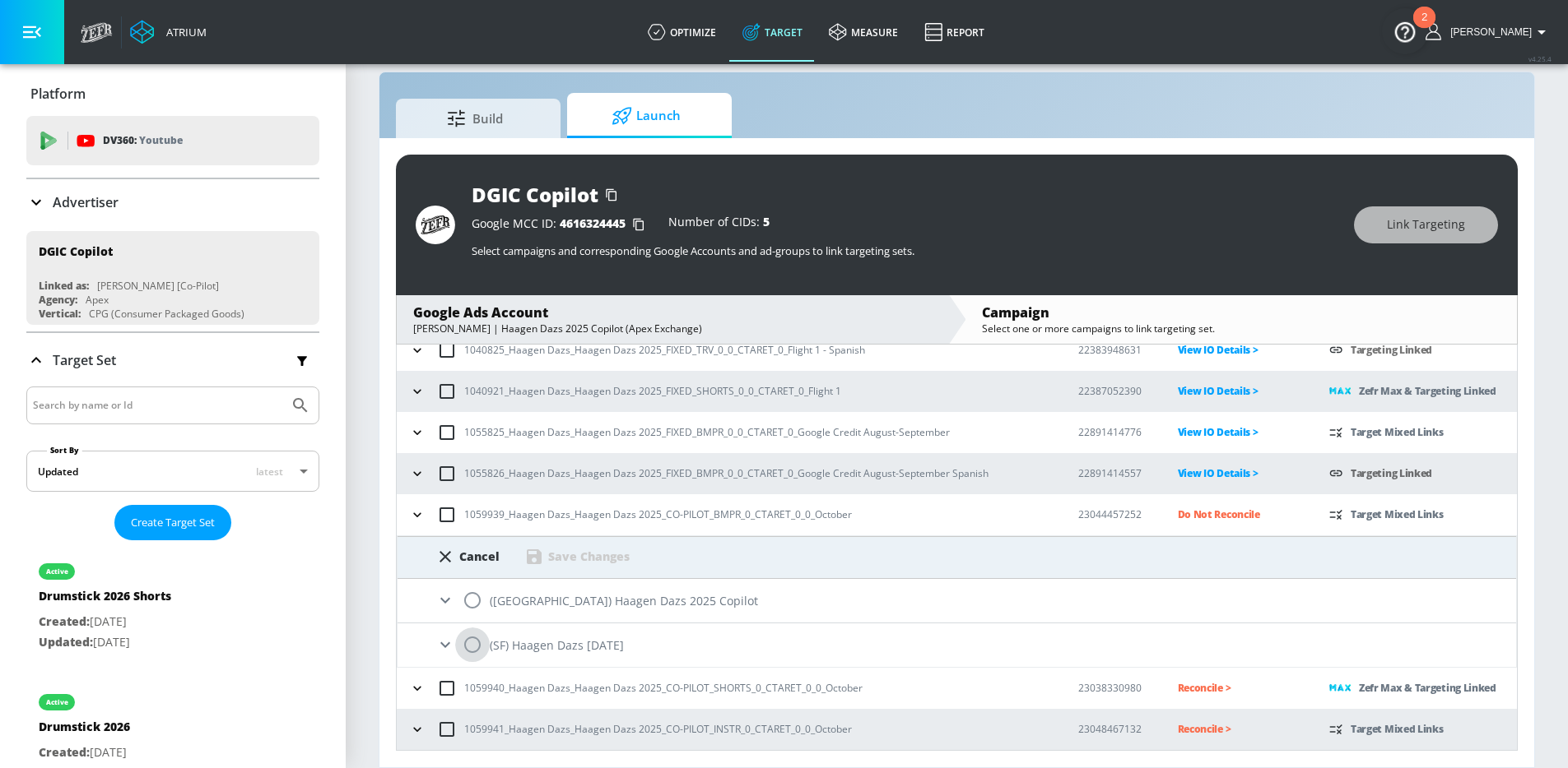
click at [465, 644] on input "radio" at bounding box center [472, 645] width 35 height 35
radio input "true"
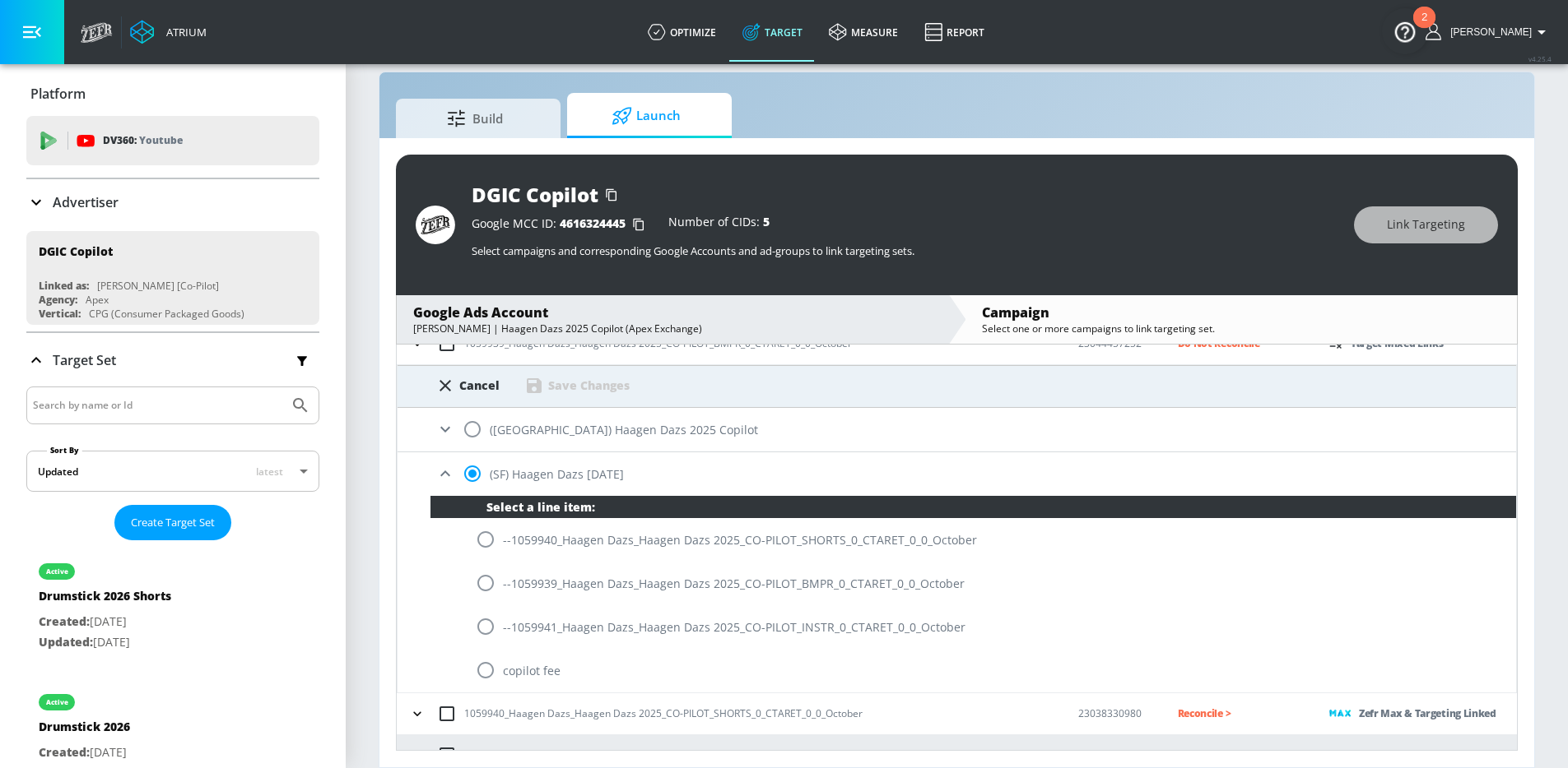
scroll to position [420, 0]
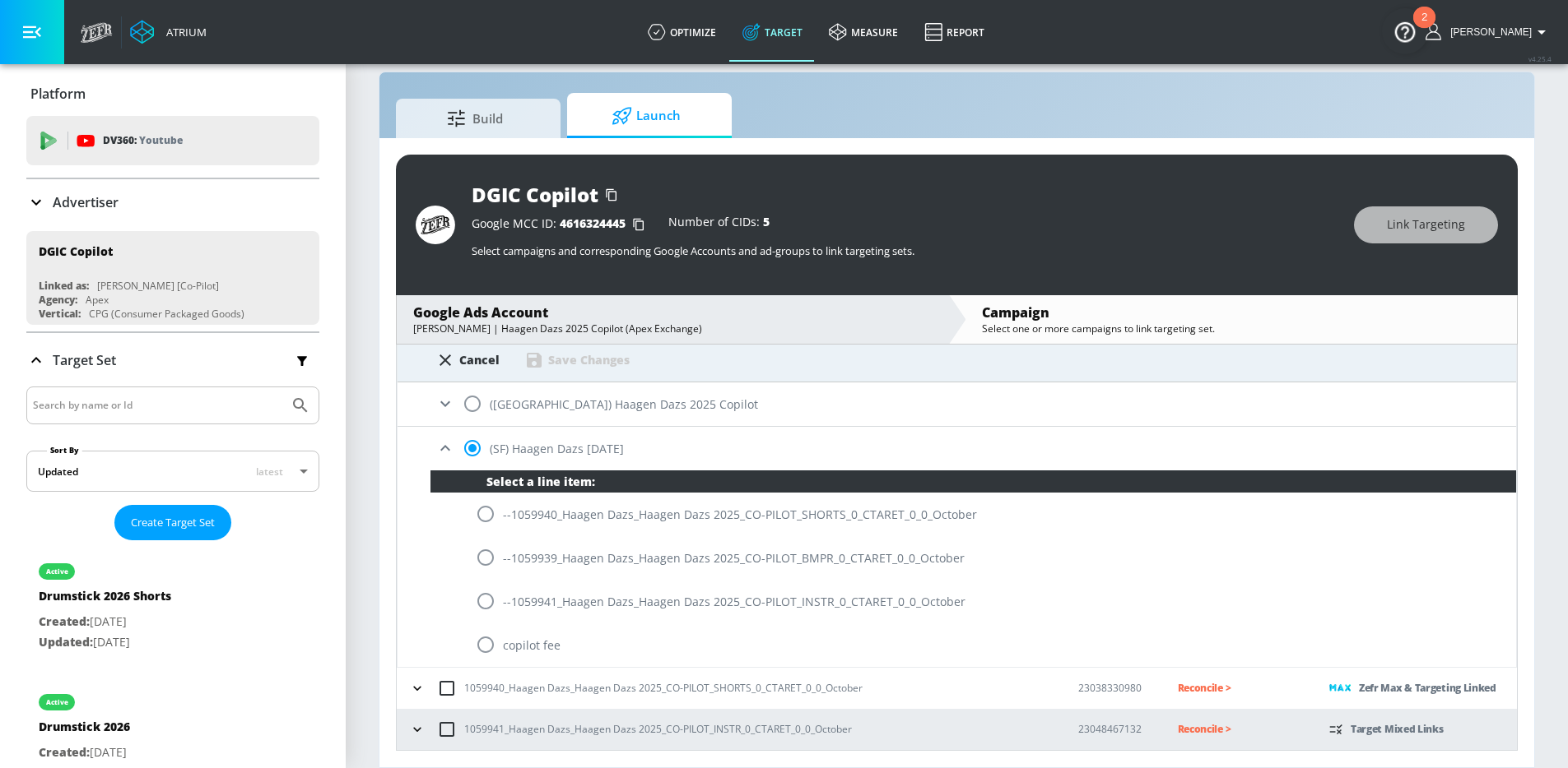
click at [490, 566] on input "radio" at bounding box center [486, 557] width 35 height 35
radio input "true"
click at [590, 359] on div "Save Changes" at bounding box center [588, 360] width 81 height 16
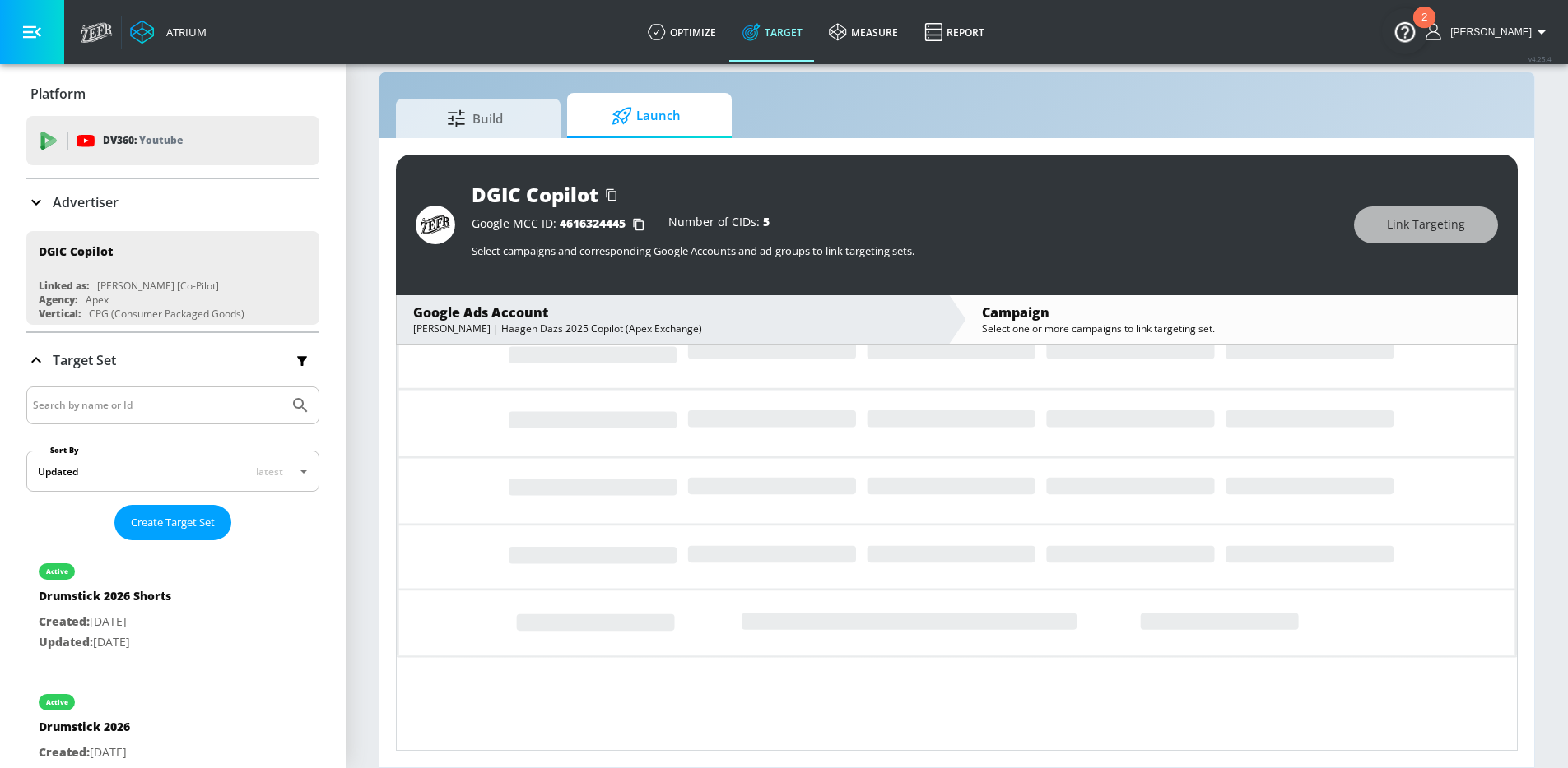
scroll to position [91, 0]
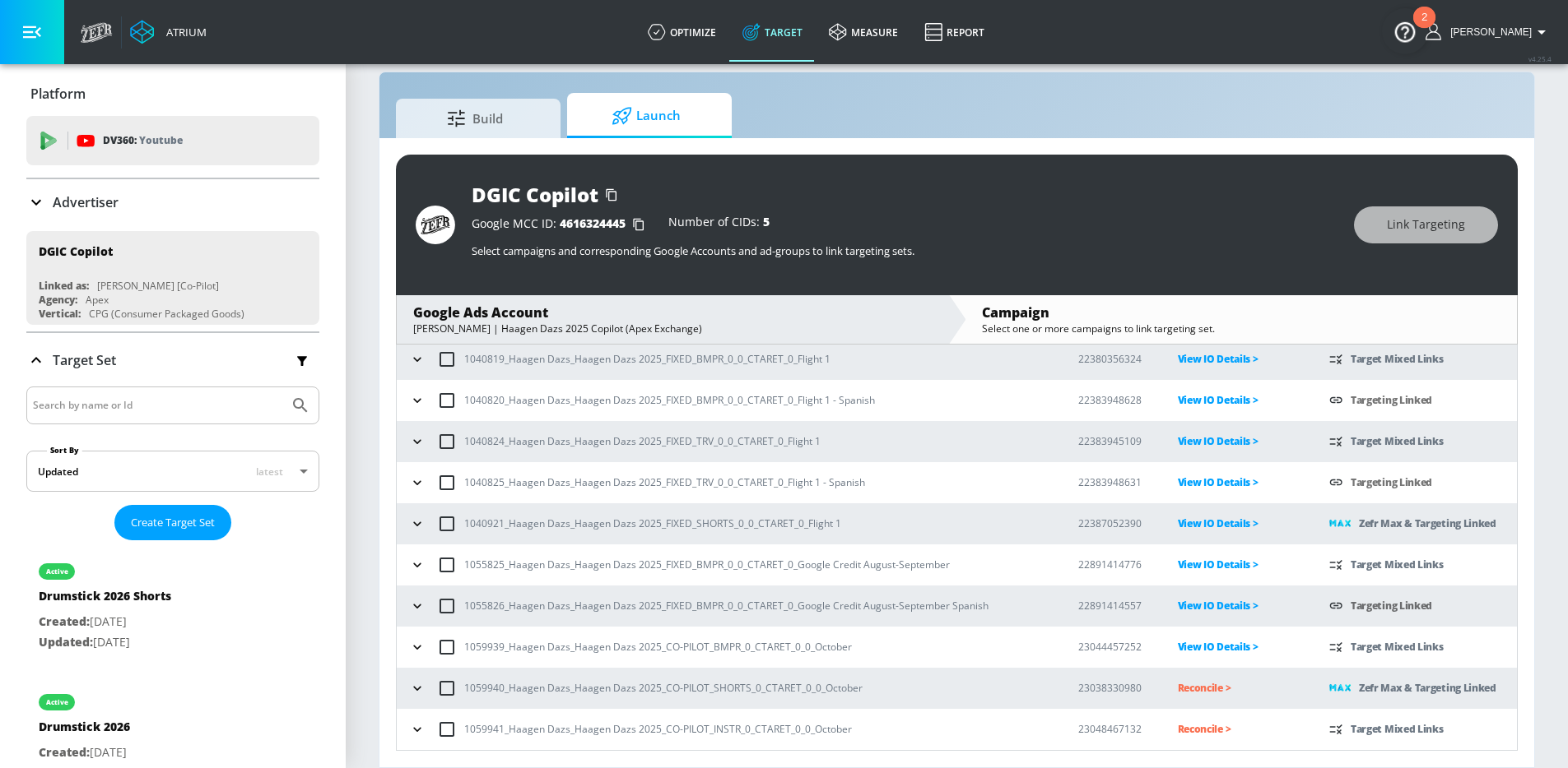
click at [1200, 686] on p "Reconcile >" at bounding box center [1240, 688] width 125 height 19
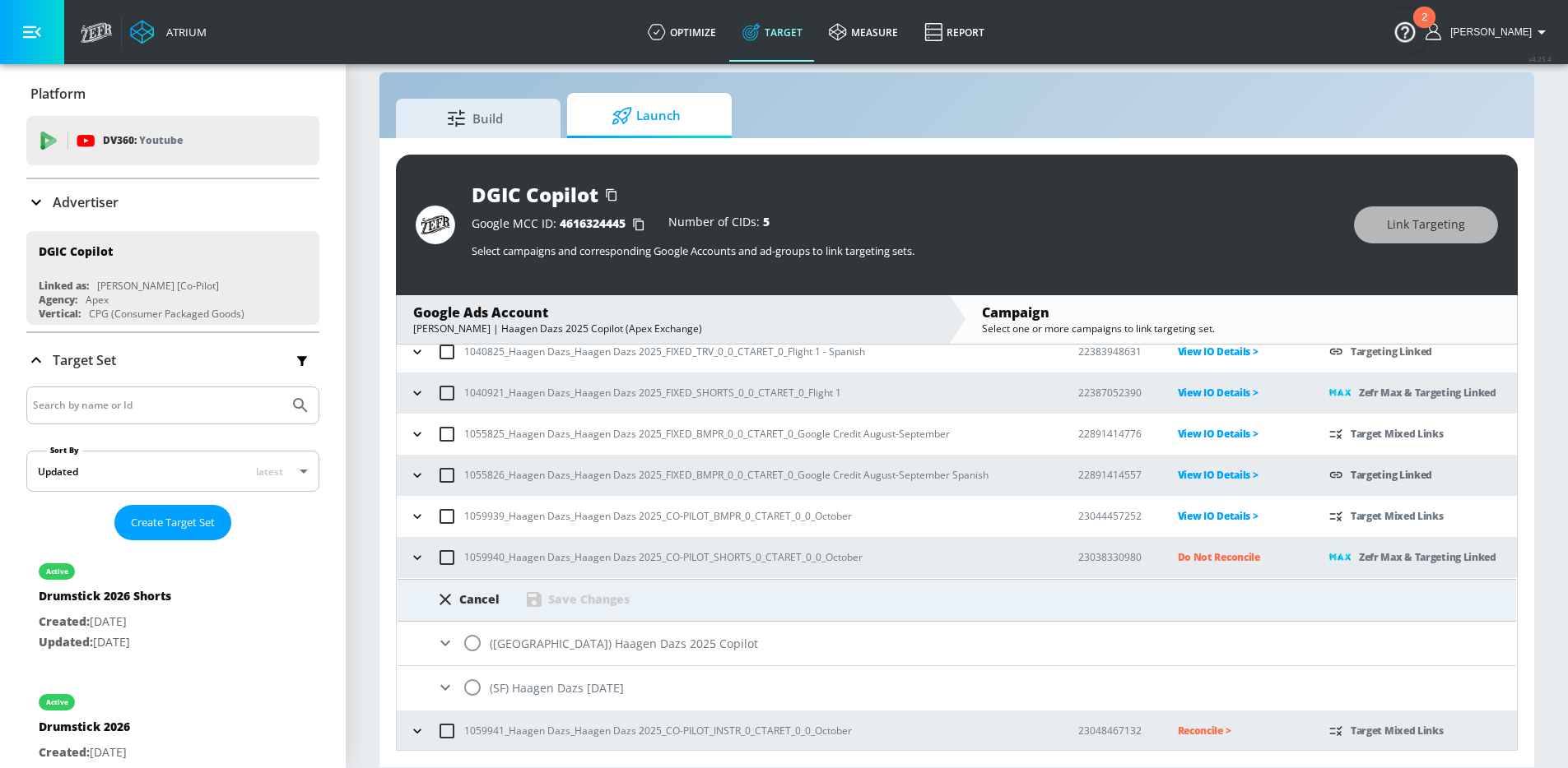
scroll to position [223, 0]
click at [479, 682] on input "radio" at bounding box center [472, 686] width 35 height 35
radio input "true"
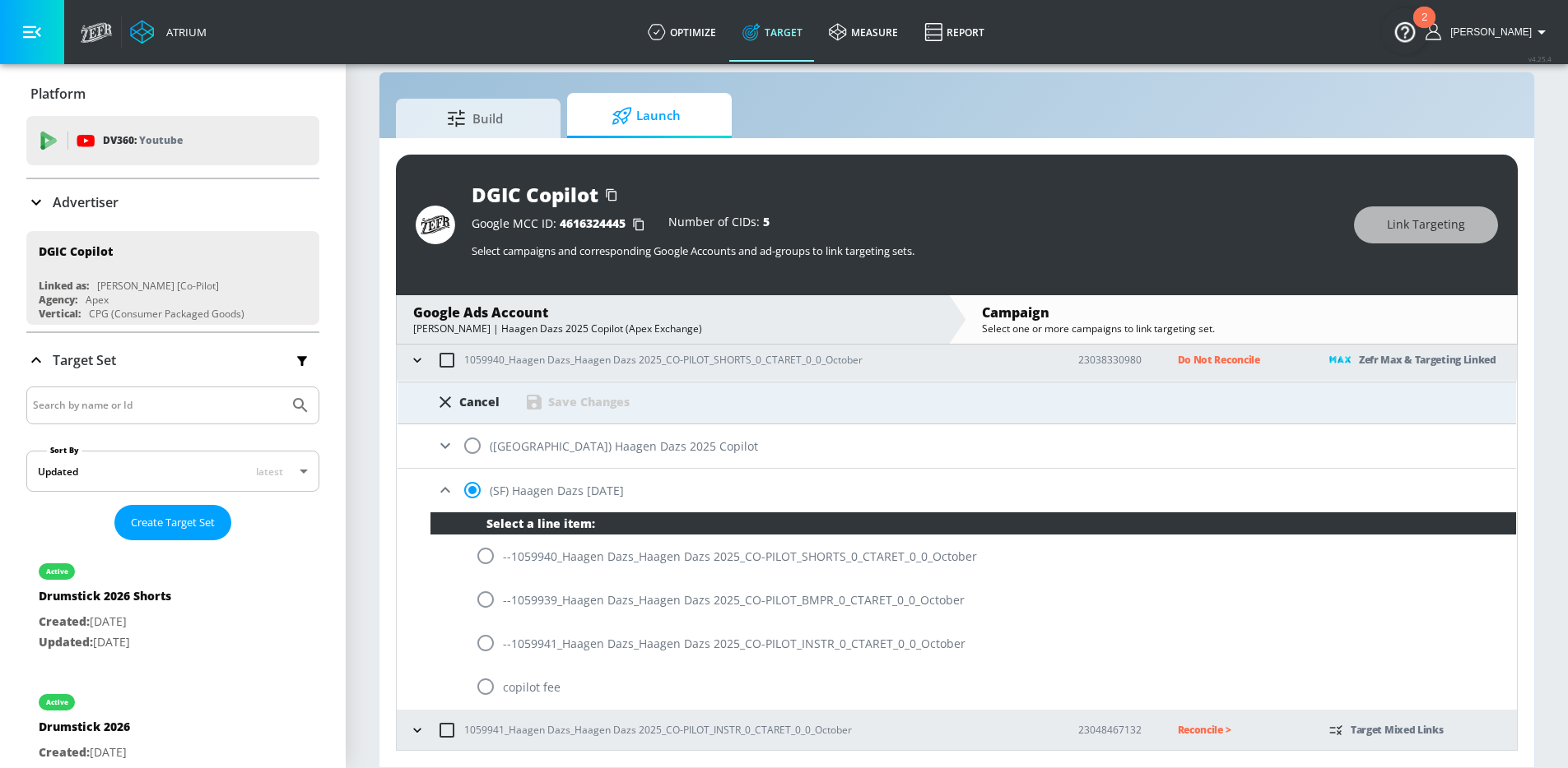
scroll to position [420, 0]
click at [488, 552] on input "radio" at bounding box center [486, 555] width 35 height 35
radio input "true"
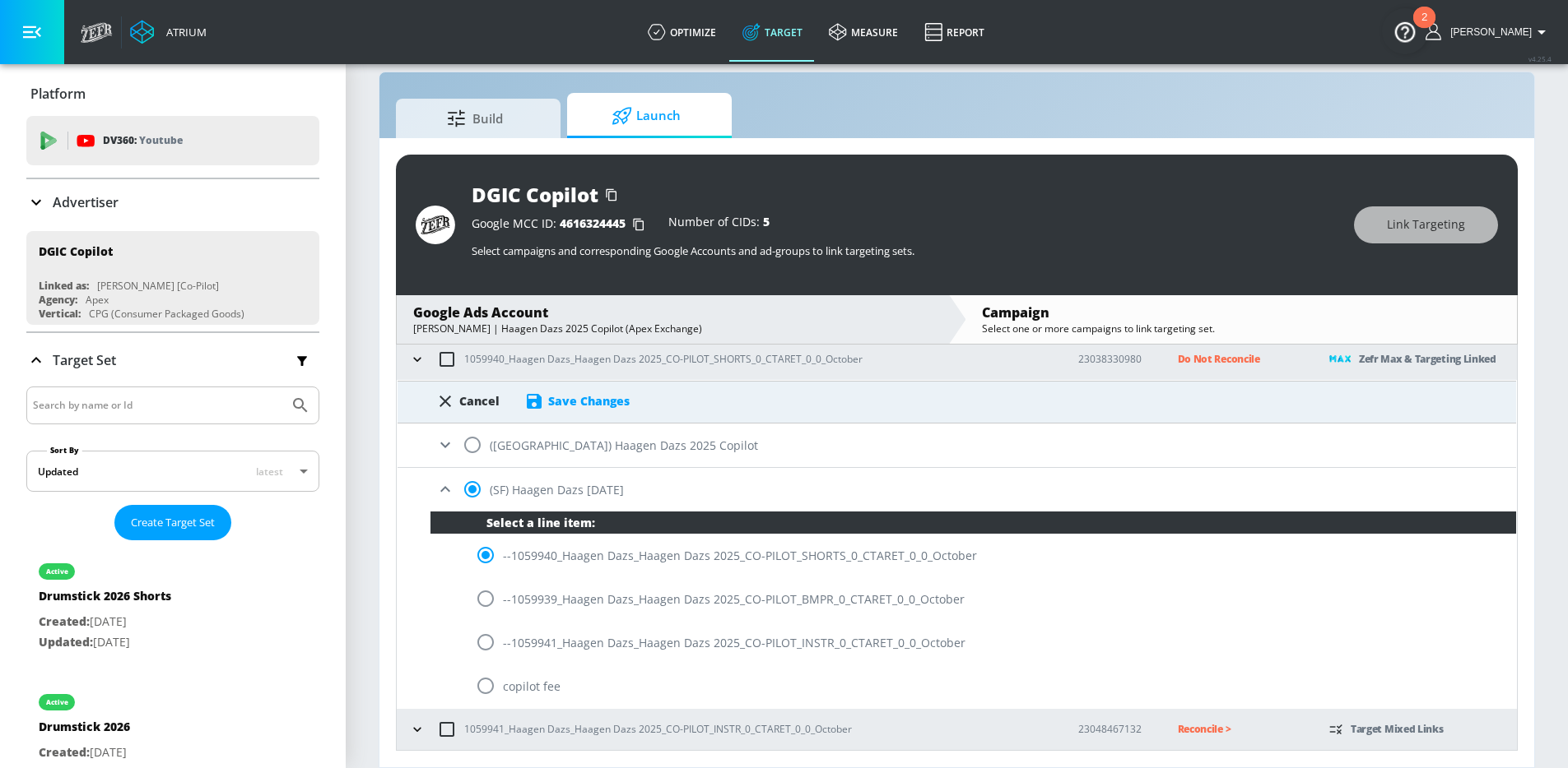
click at [596, 400] on div "Save Changes" at bounding box center [588, 400] width 81 height 16
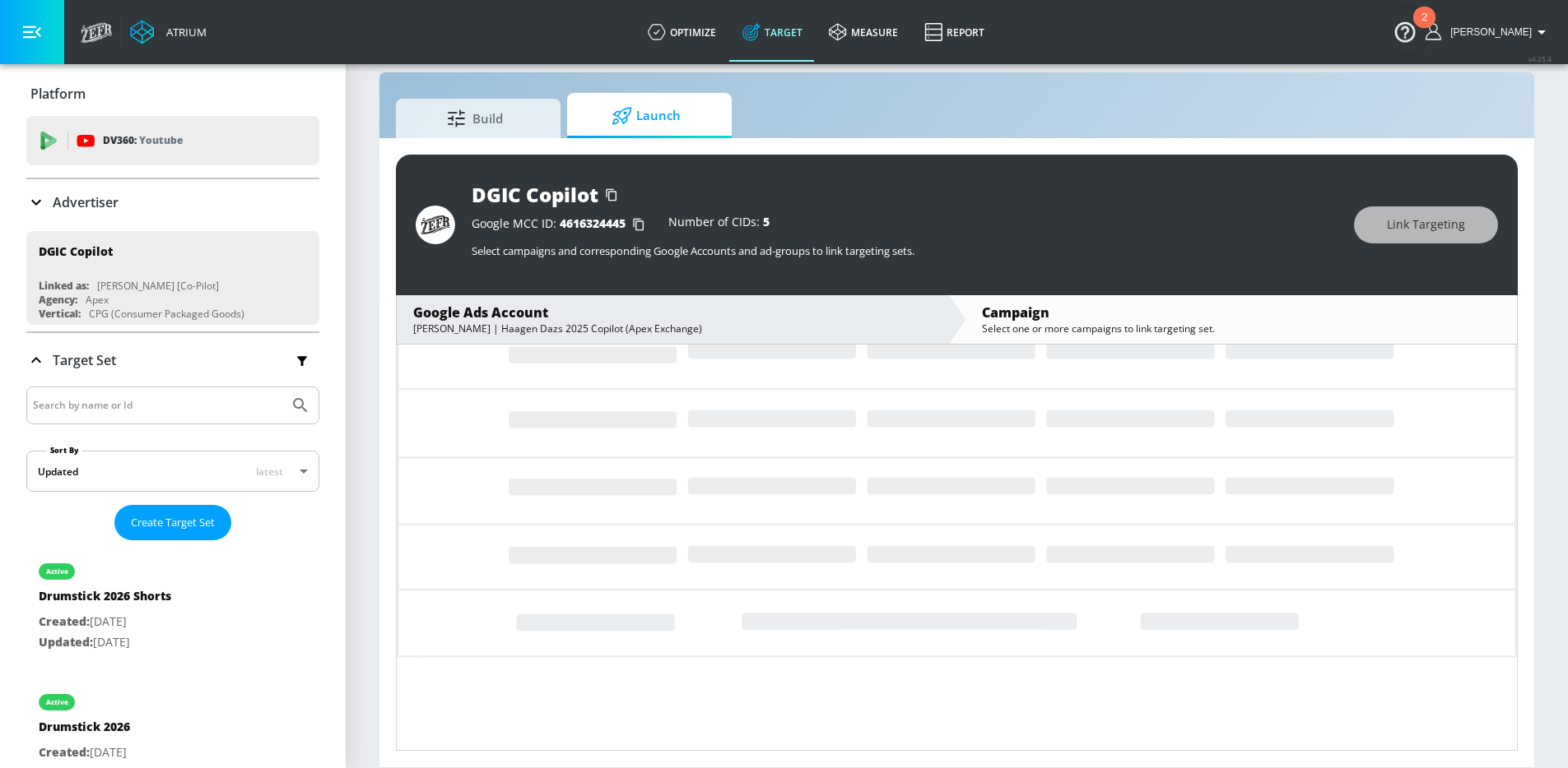
scroll to position [91, 0]
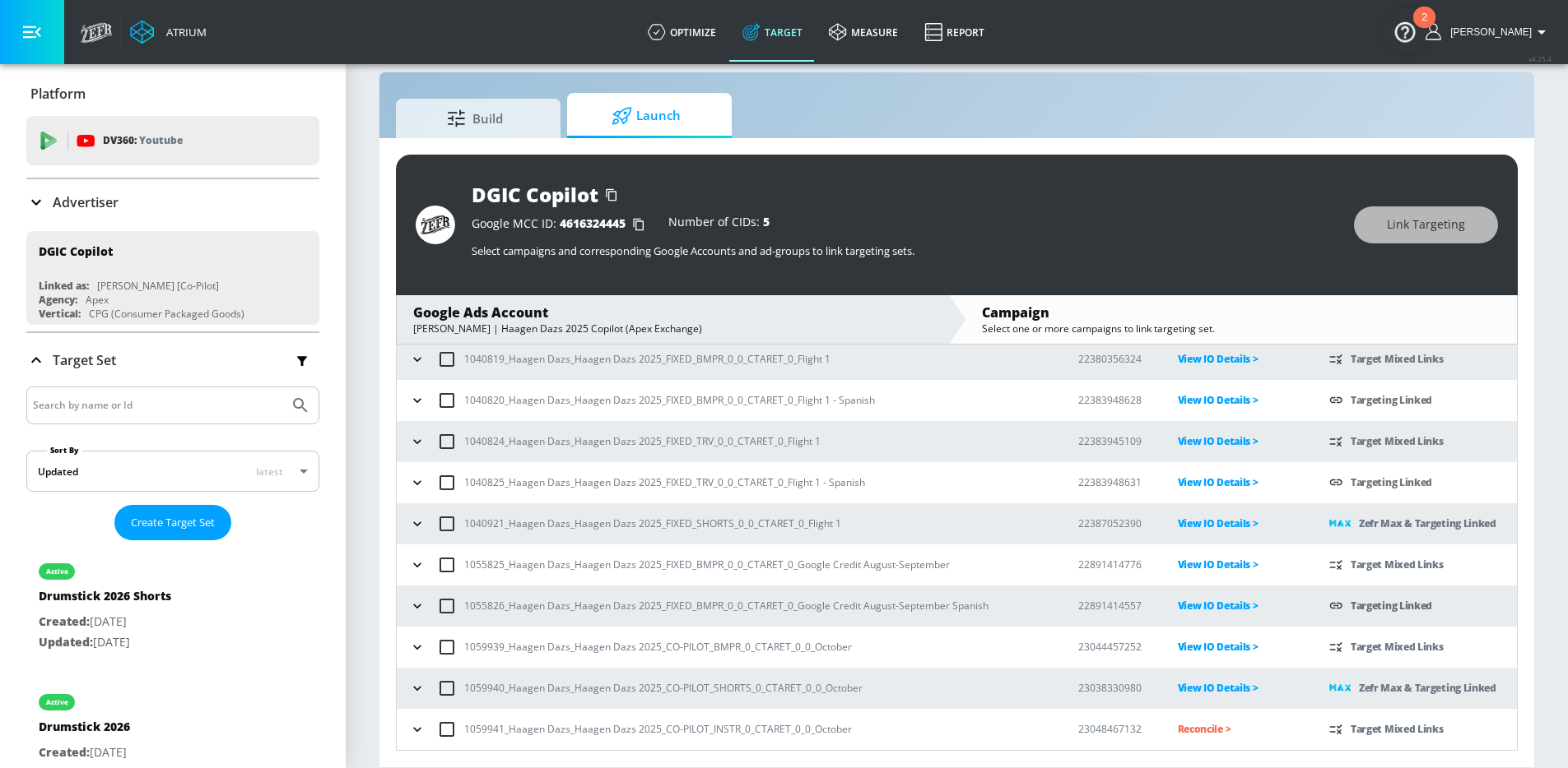
click at [1209, 739] on p "Reconcile >" at bounding box center [1240, 729] width 125 height 19
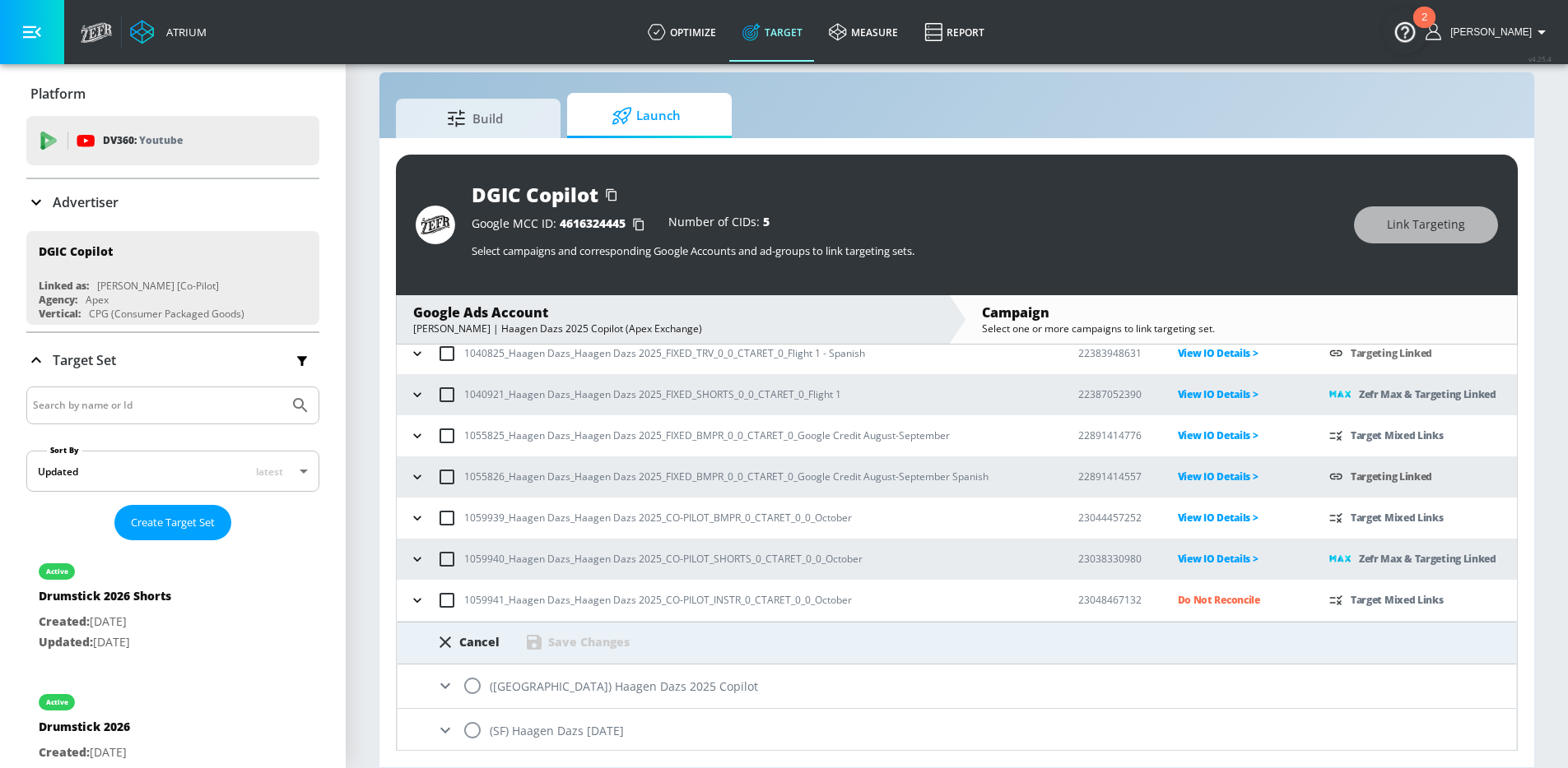
scroll to position [223, 0]
click at [483, 727] on input "radio" at bounding box center [472, 727] width 35 height 35
radio input "true"
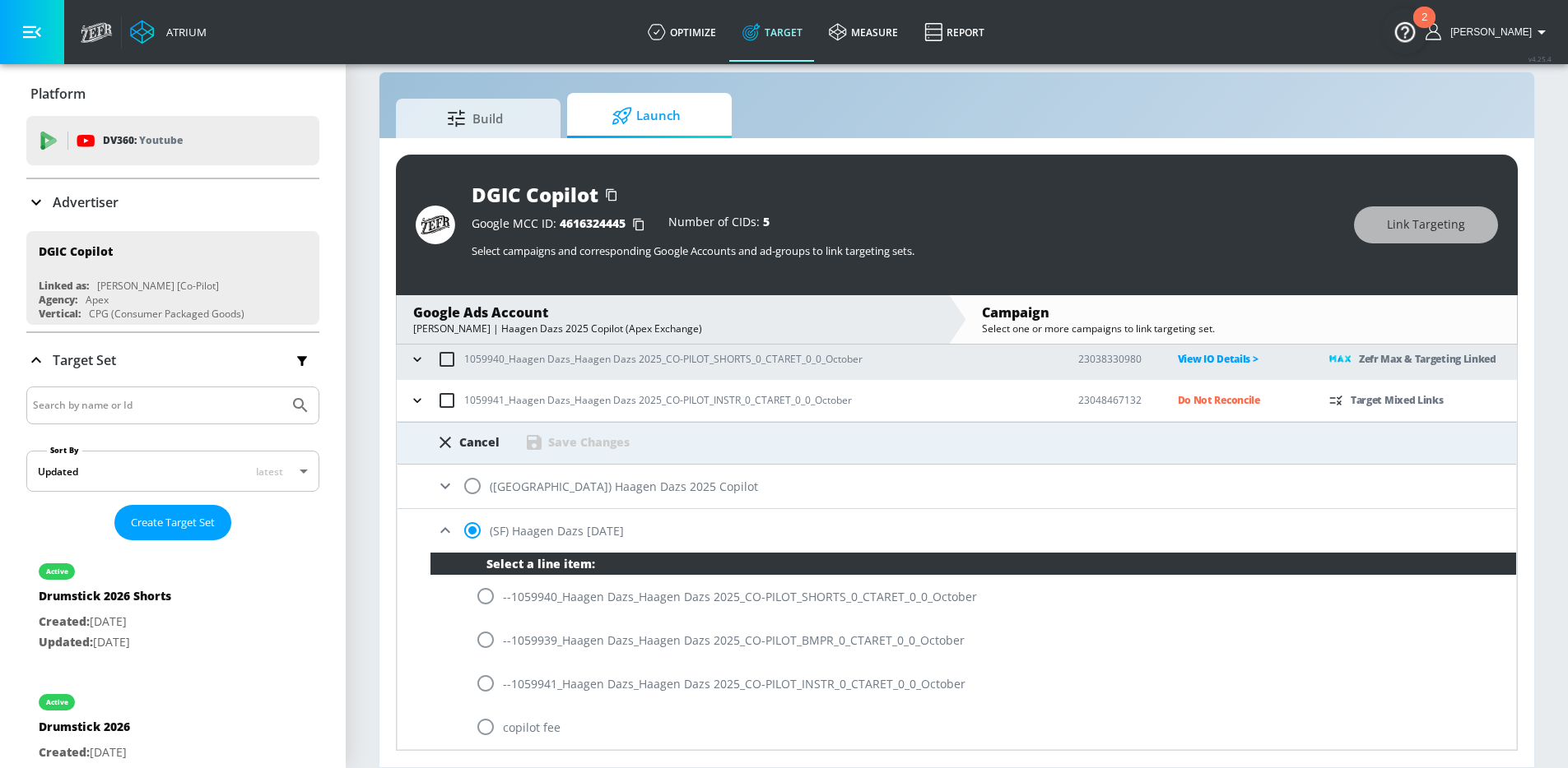
click at [485, 683] on input "radio" at bounding box center [486, 683] width 35 height 35
radio input "true"
click at [579, 436] on div "Save Changes" at bounding box center [588, 442] width 81 height 16
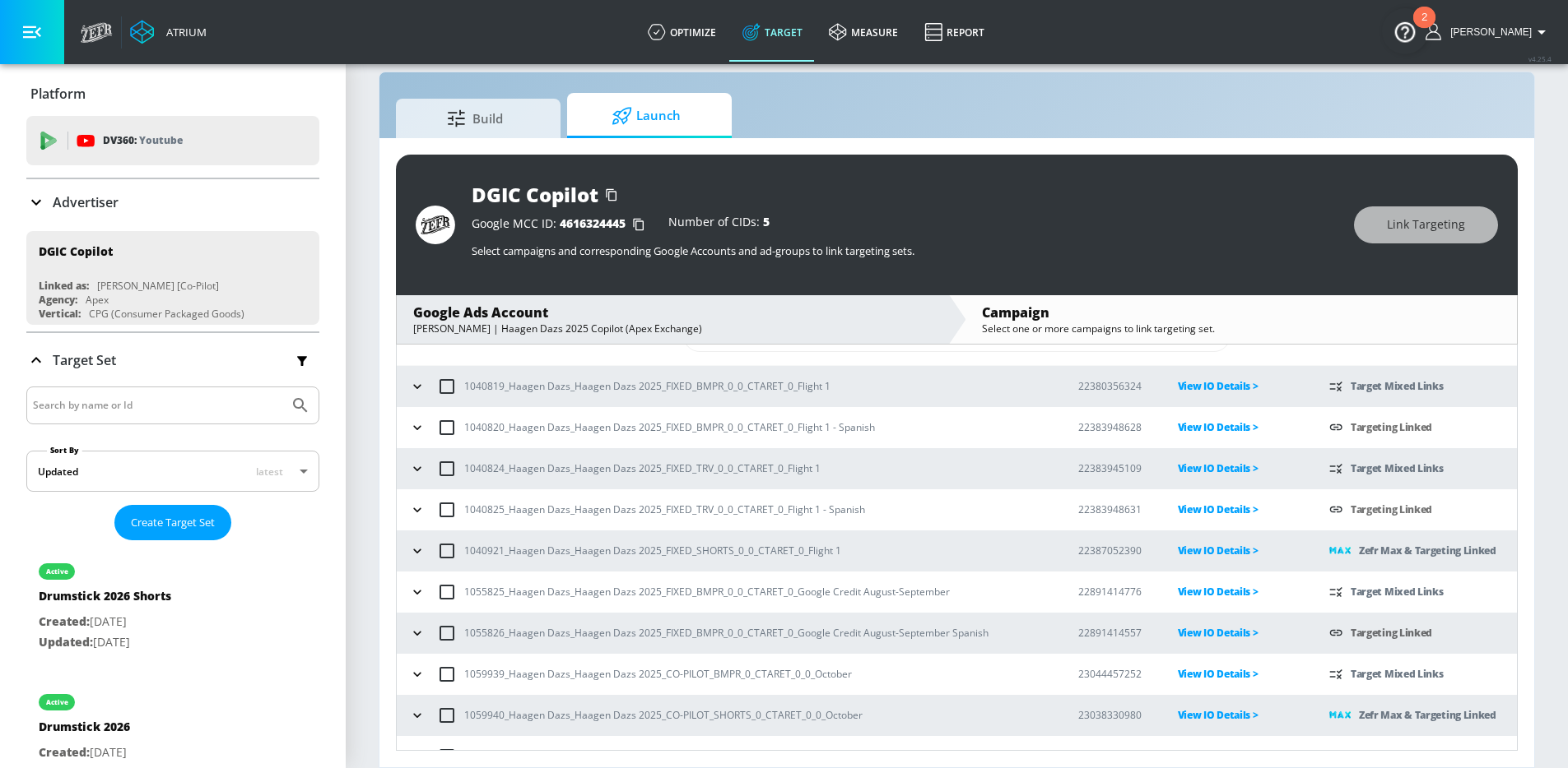
scroll to position [91, 0]
